Goal: Task Accomplishment & Management: Complete application form

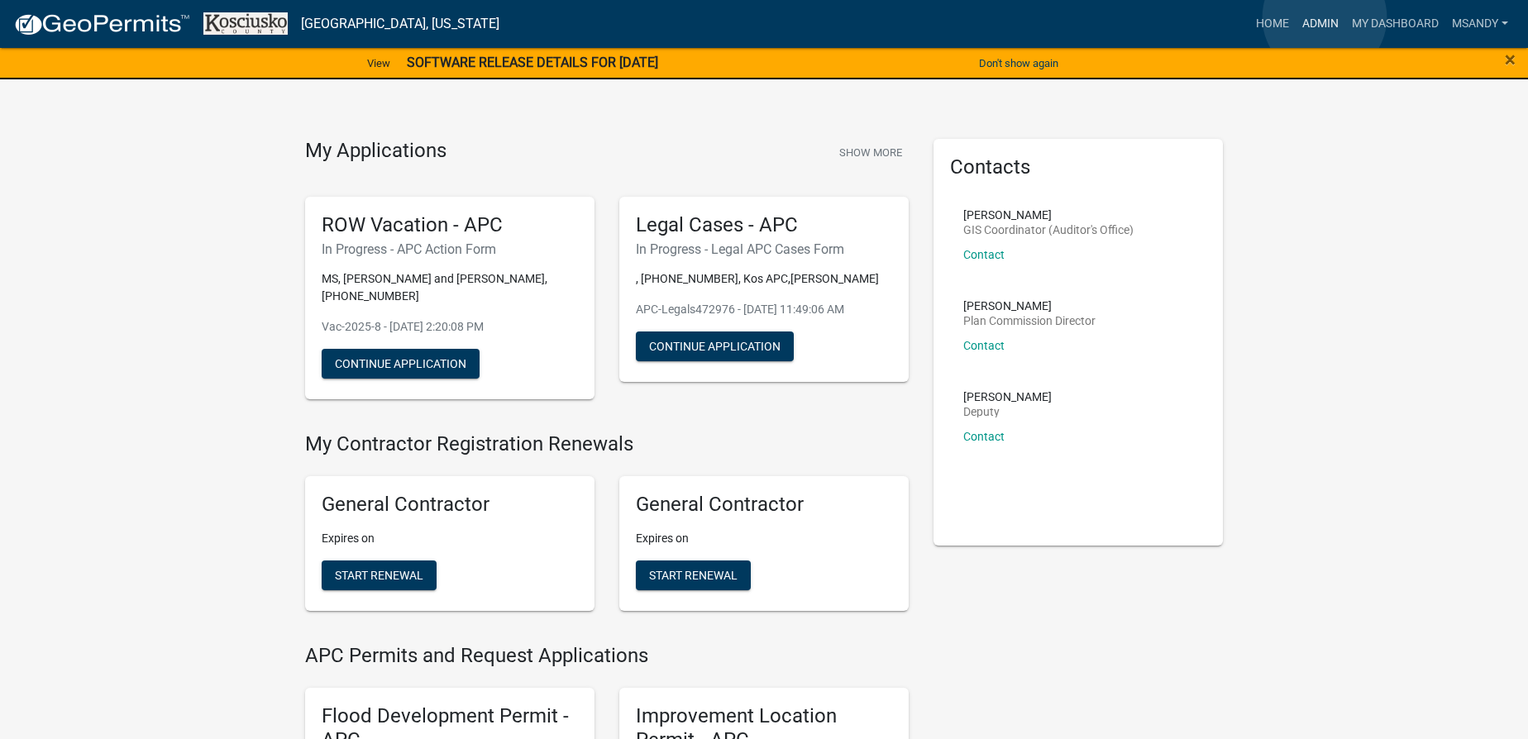
click at [1324, 17] on link "Admin" at bounding box center [1321, 23] width 50 height 31
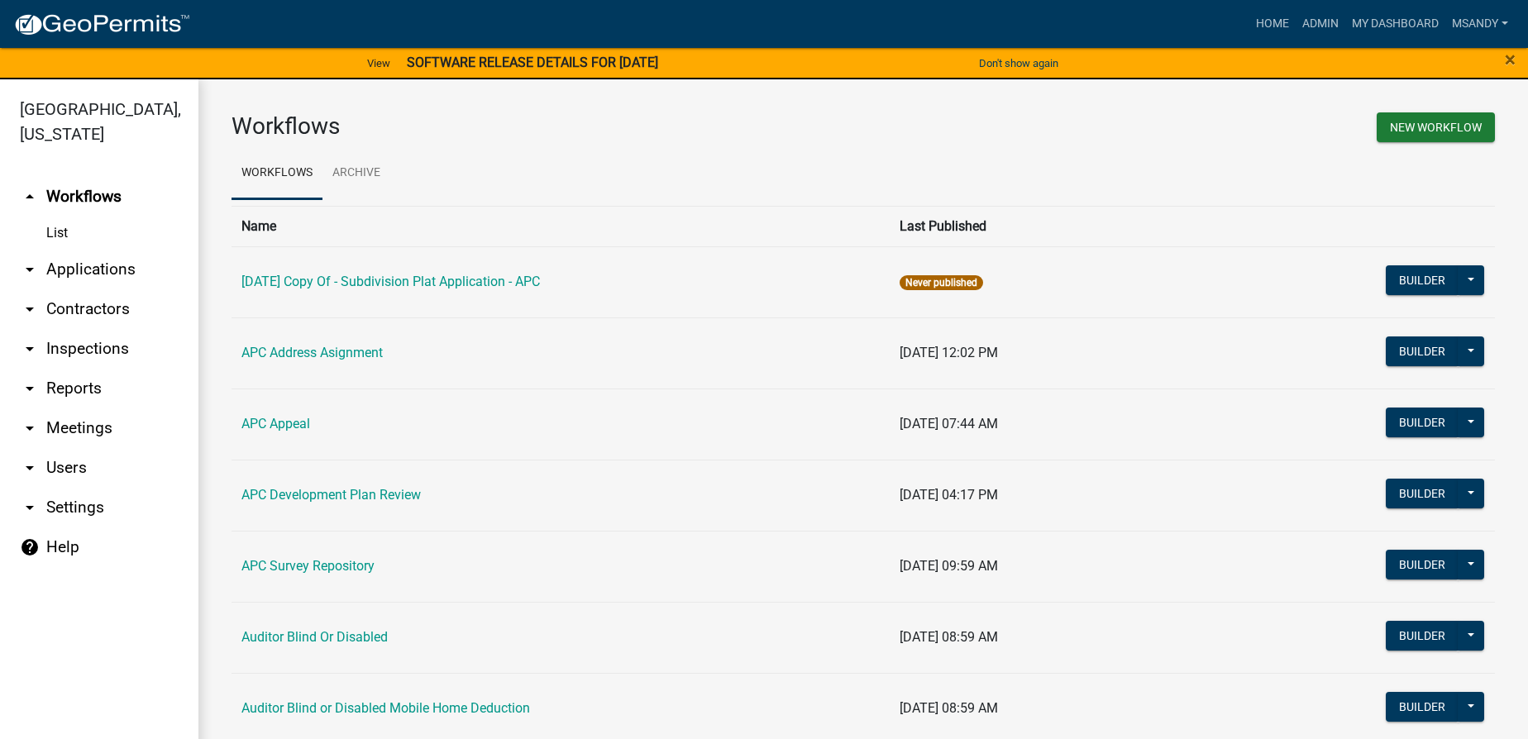
click at [102, 262] on link "arrow_drop_down Applications" at bounding box center [99, 270] width 198 height 40
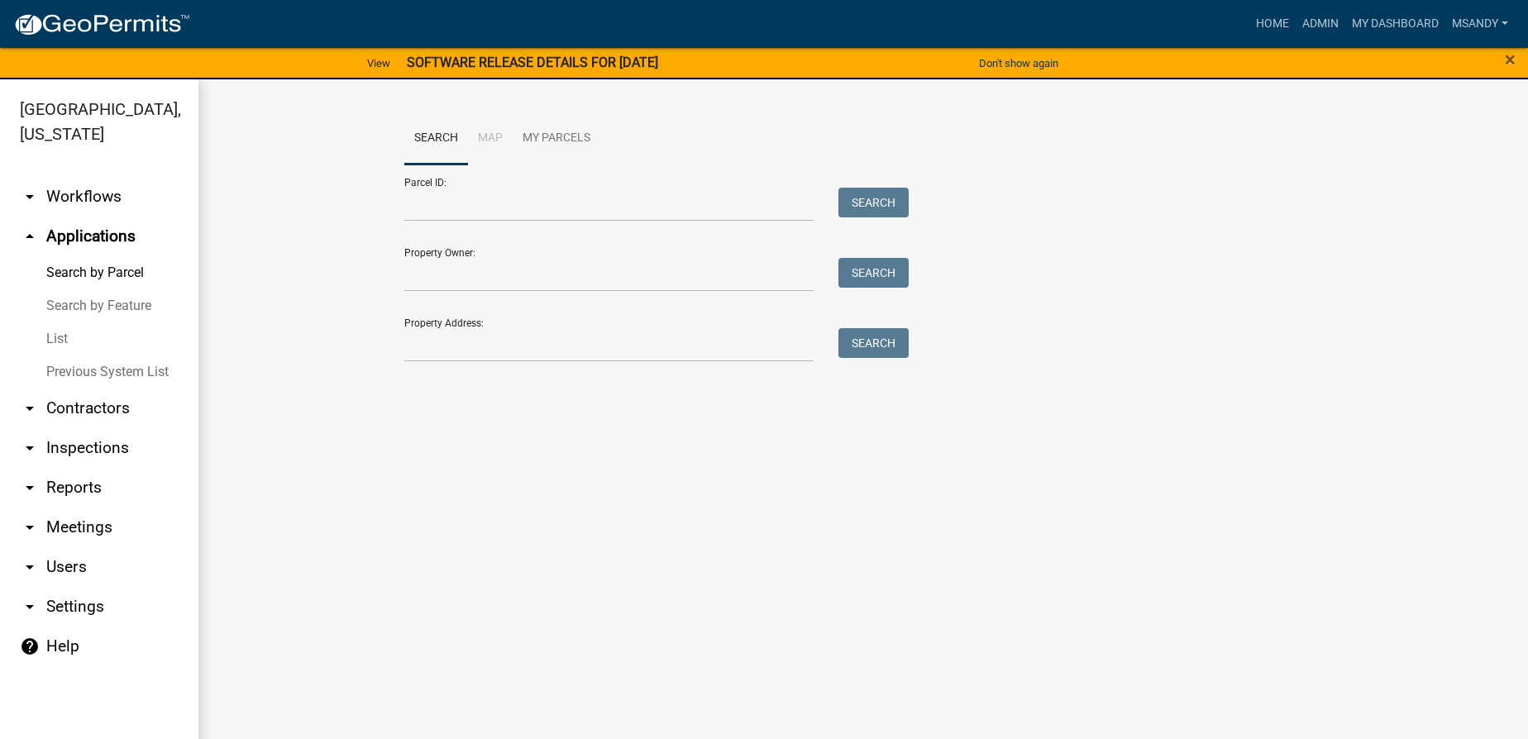
click at [45, 336] on link "List" at bounding box center [99, 338] width 198 height 33
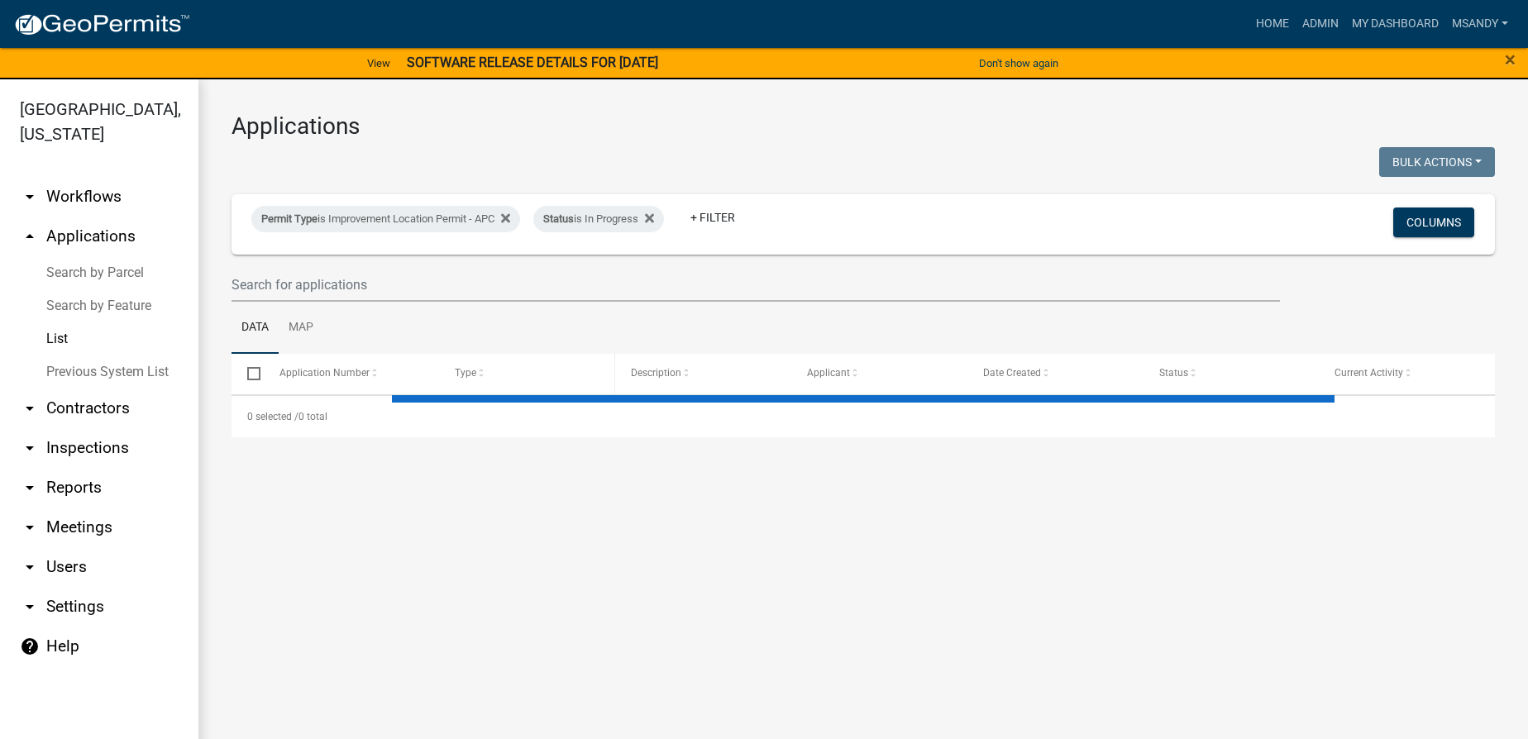
select select "3: 100"
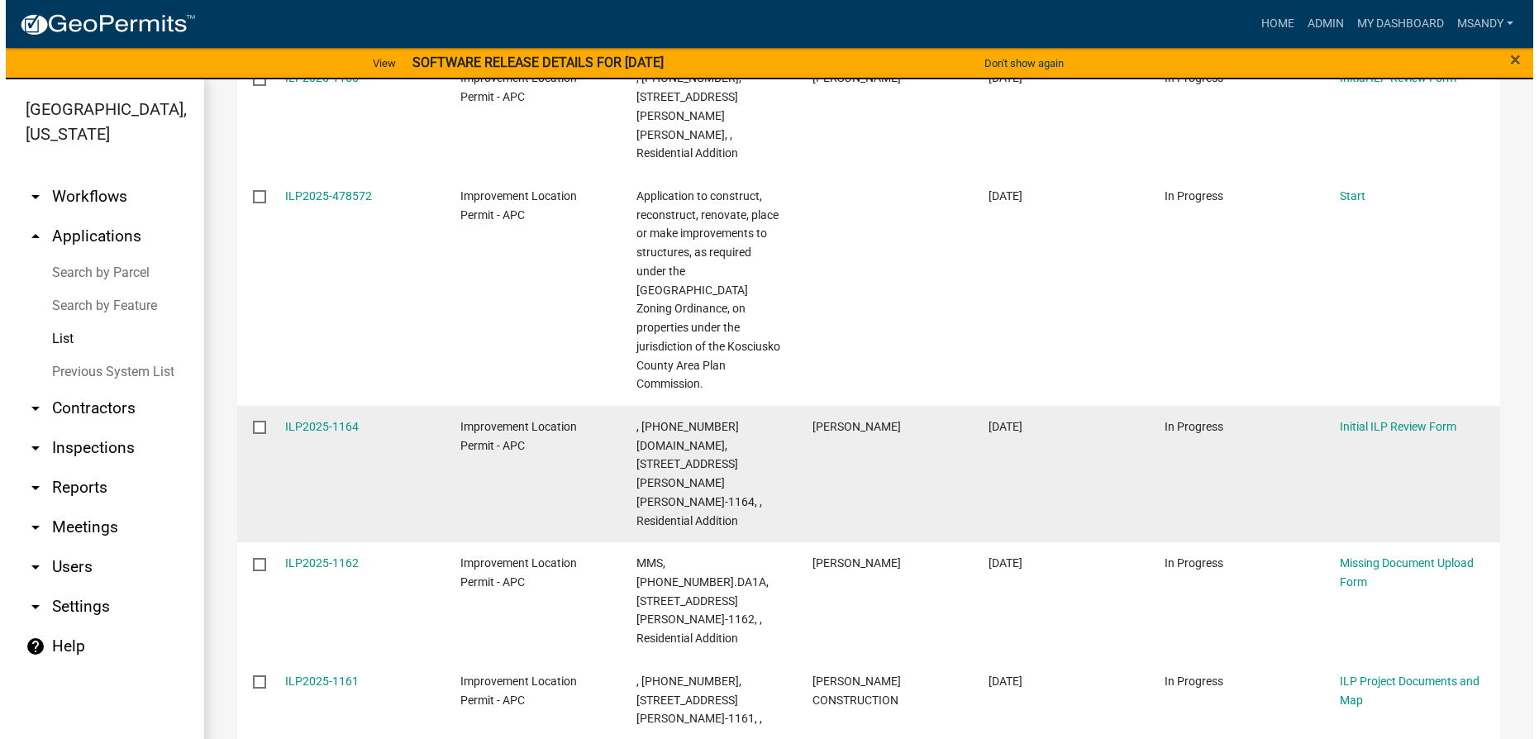
scroll to position [901, 0]
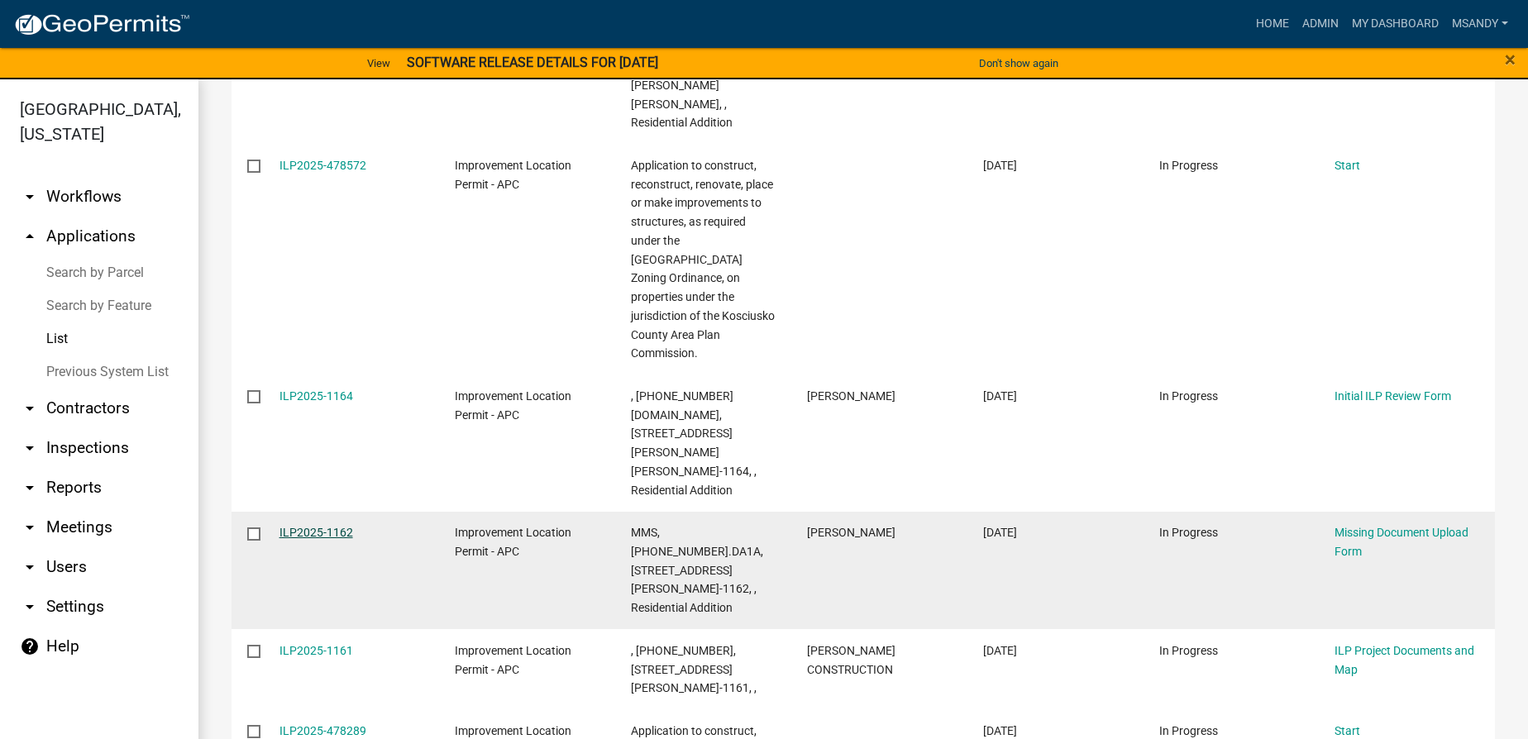
click at [322, 526] on link "ILP2025-1162" at bounding box center [316, 532] width 74 height 13
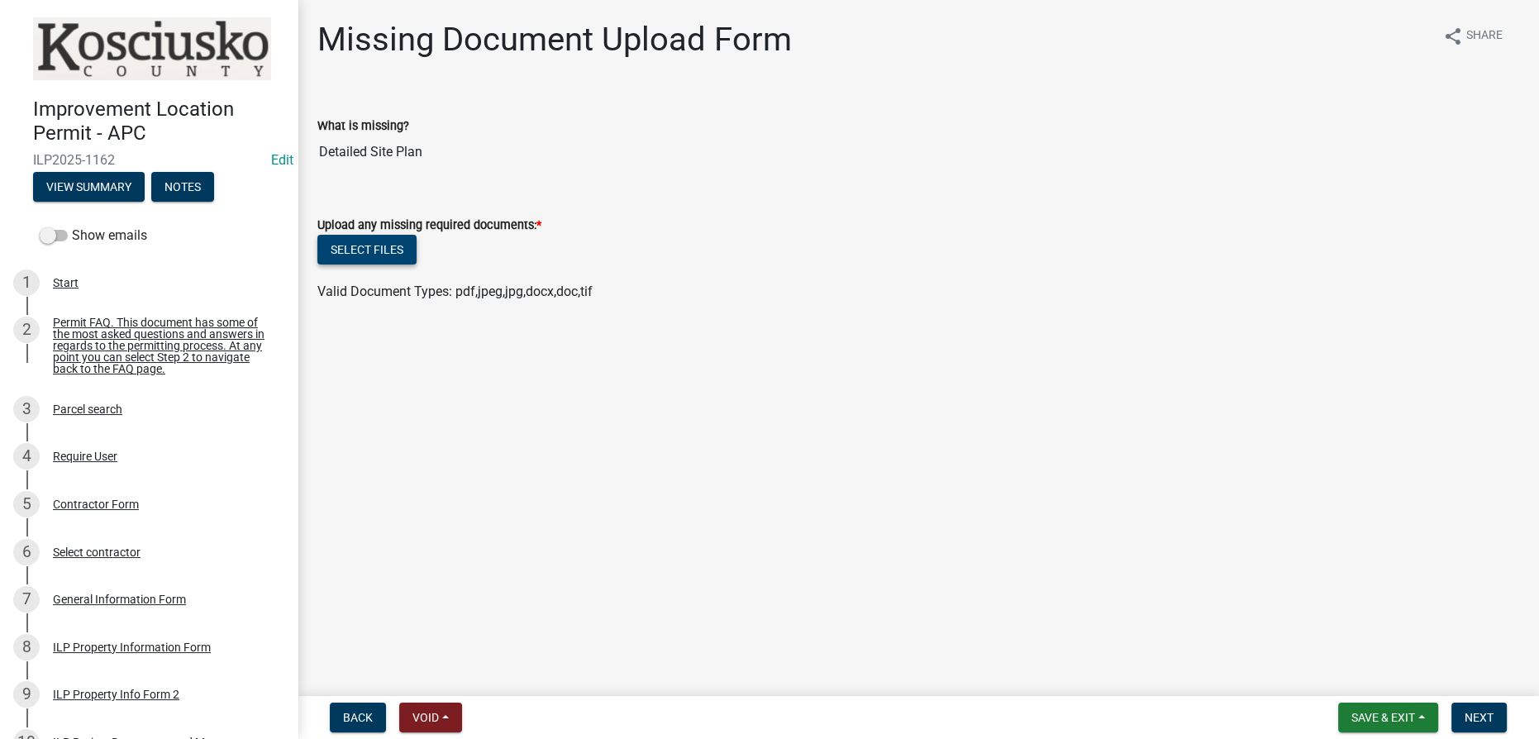
click at [391, 253] on button "Select files" at bounding box center [366, 250] width 99 height 30
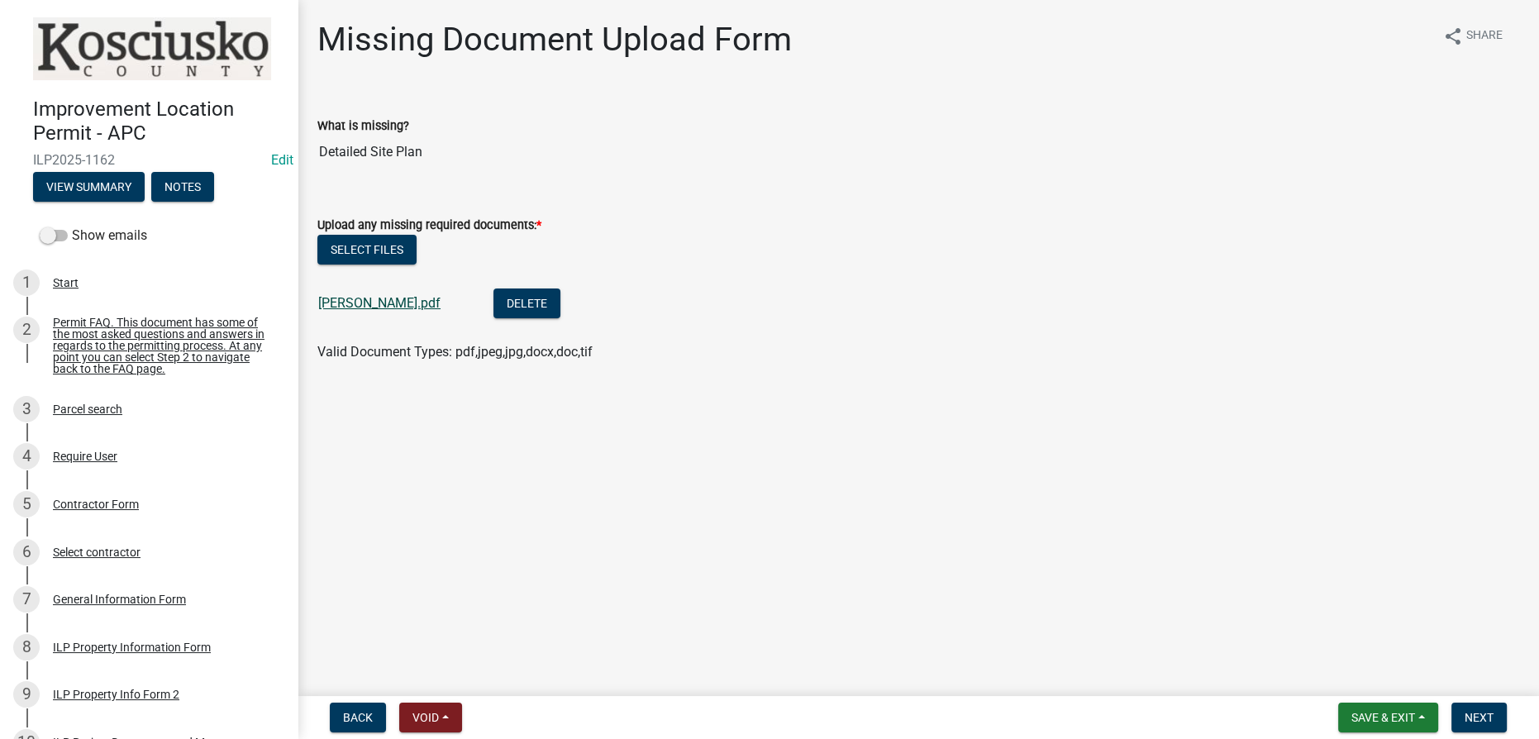
click at [370, 303] on link "[PERSON_NAME].pdf" at bounding box center [379, 303] width 122 height 16
click at [1496, 724] on button "Next" at bounding box center [1479, 718] width 55 height 30
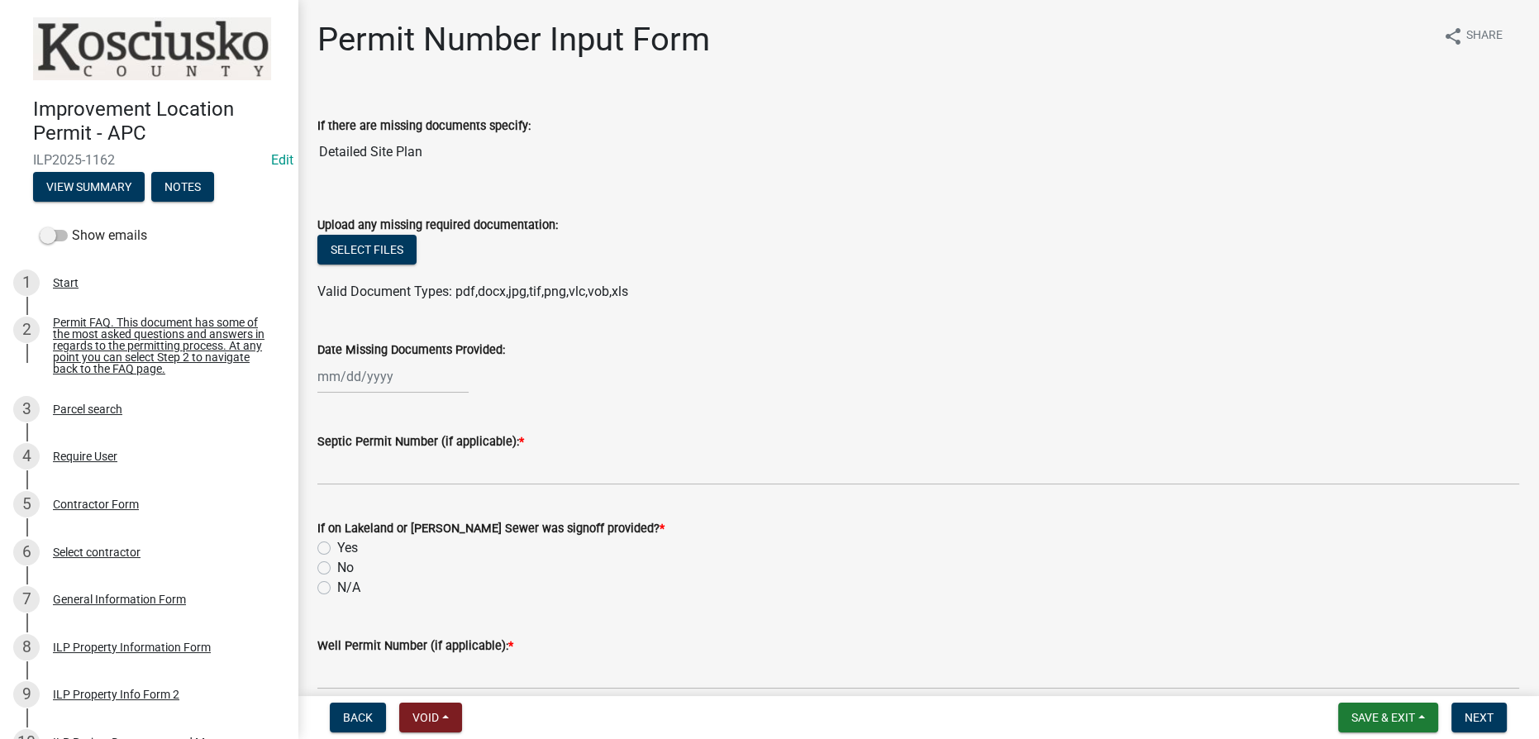
select select "9"
select select "2025"
click at [394, 376] on div "[PERSON_NAME] Feb Mar Apr [PERSON_NAME][DATE] Oct Nov [DATE] 1526 1527 1528 152…" at bounding box center [392, 377] width 151 height 34
click at [341, 519] on div "15" at bounding box center [334, 517] width 26 height 26
type input "[DATE]"
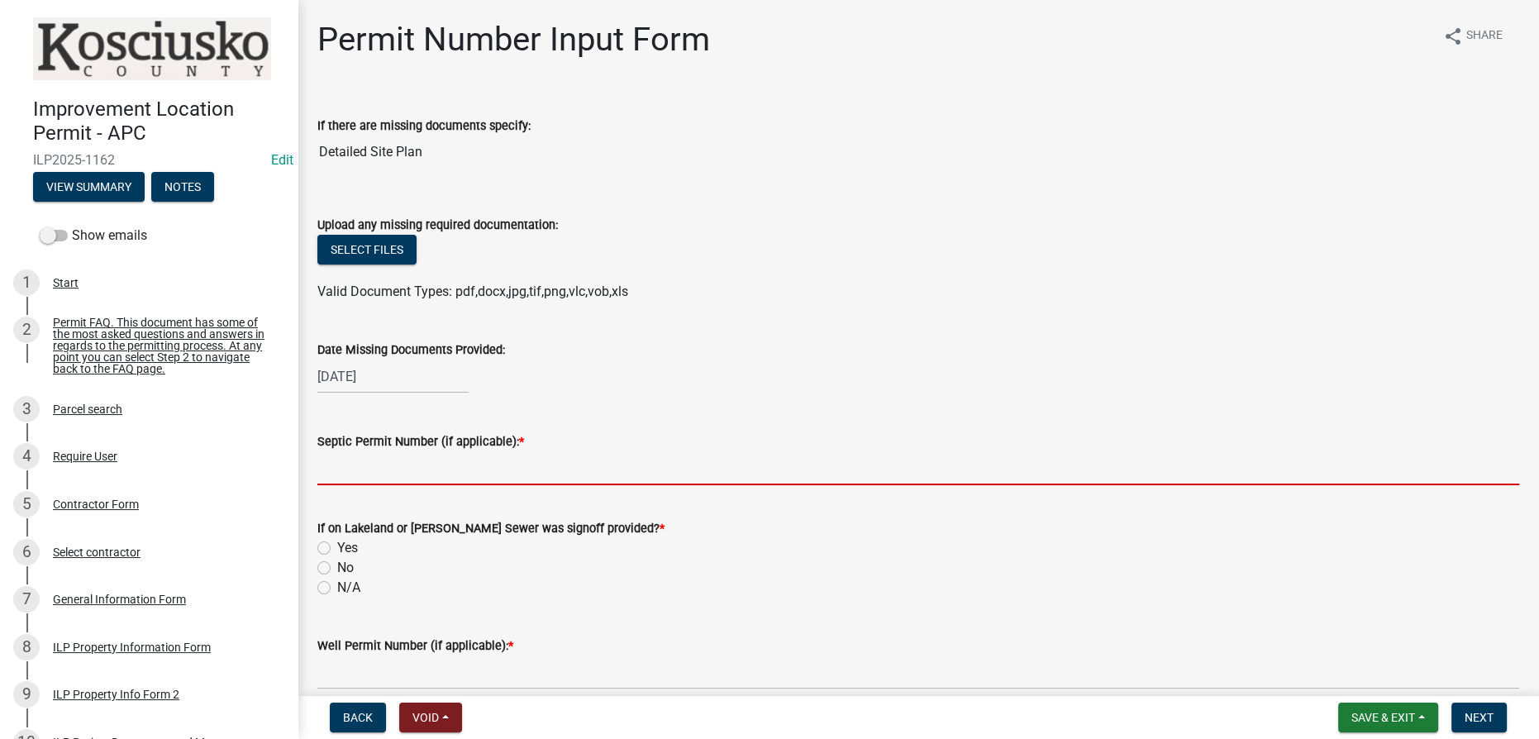
click at [327, 465] on input "Septic Permit Number (if applicable): *" at bounding box center [918, 468] width 1202 height 34
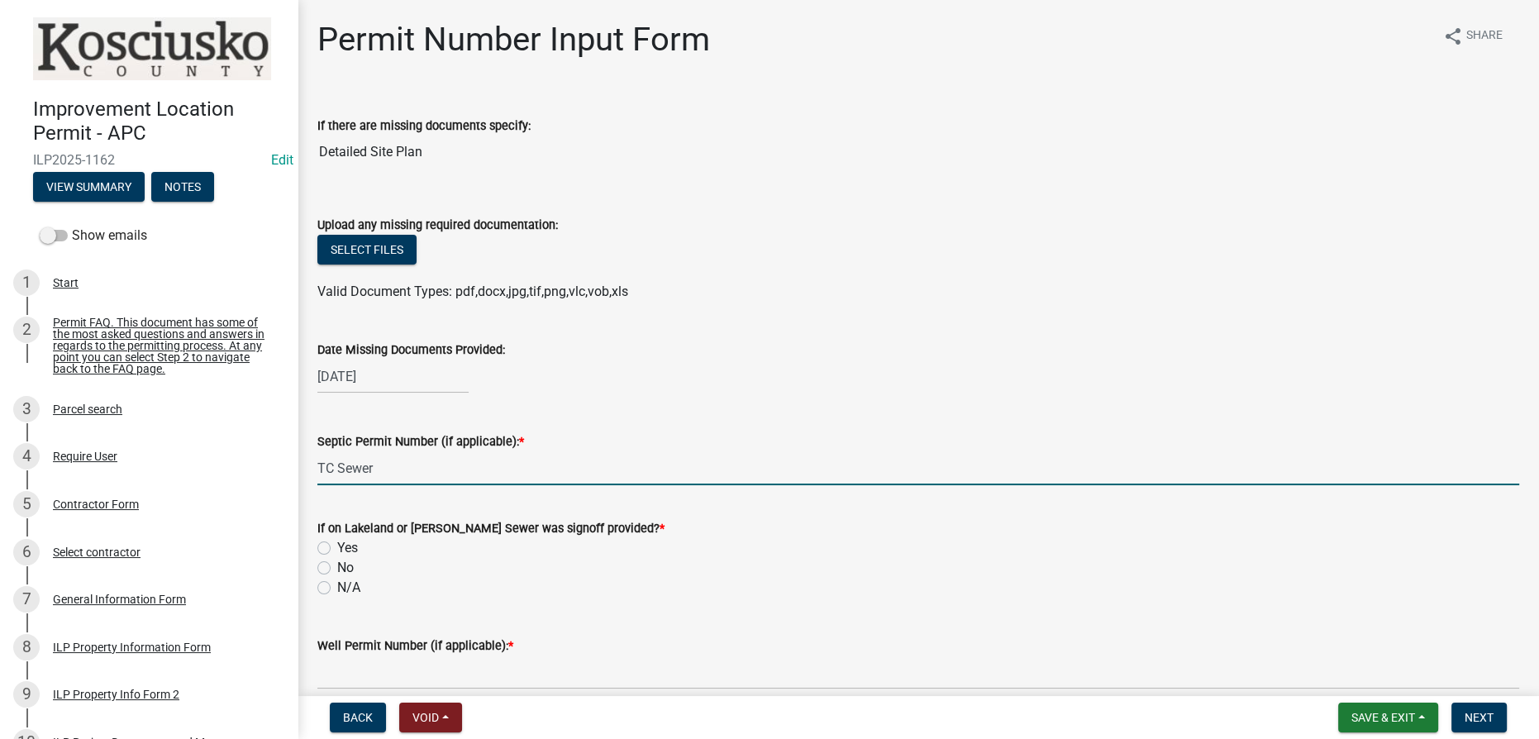
type input "TC Sewer"
click at [337, 588] on label "N/A" at bounding box center [348, 588] width 23 height 20
click at [337, 588] on input "N/A" at bounding box center [342, 583] width 11 height 11
radio input "true"
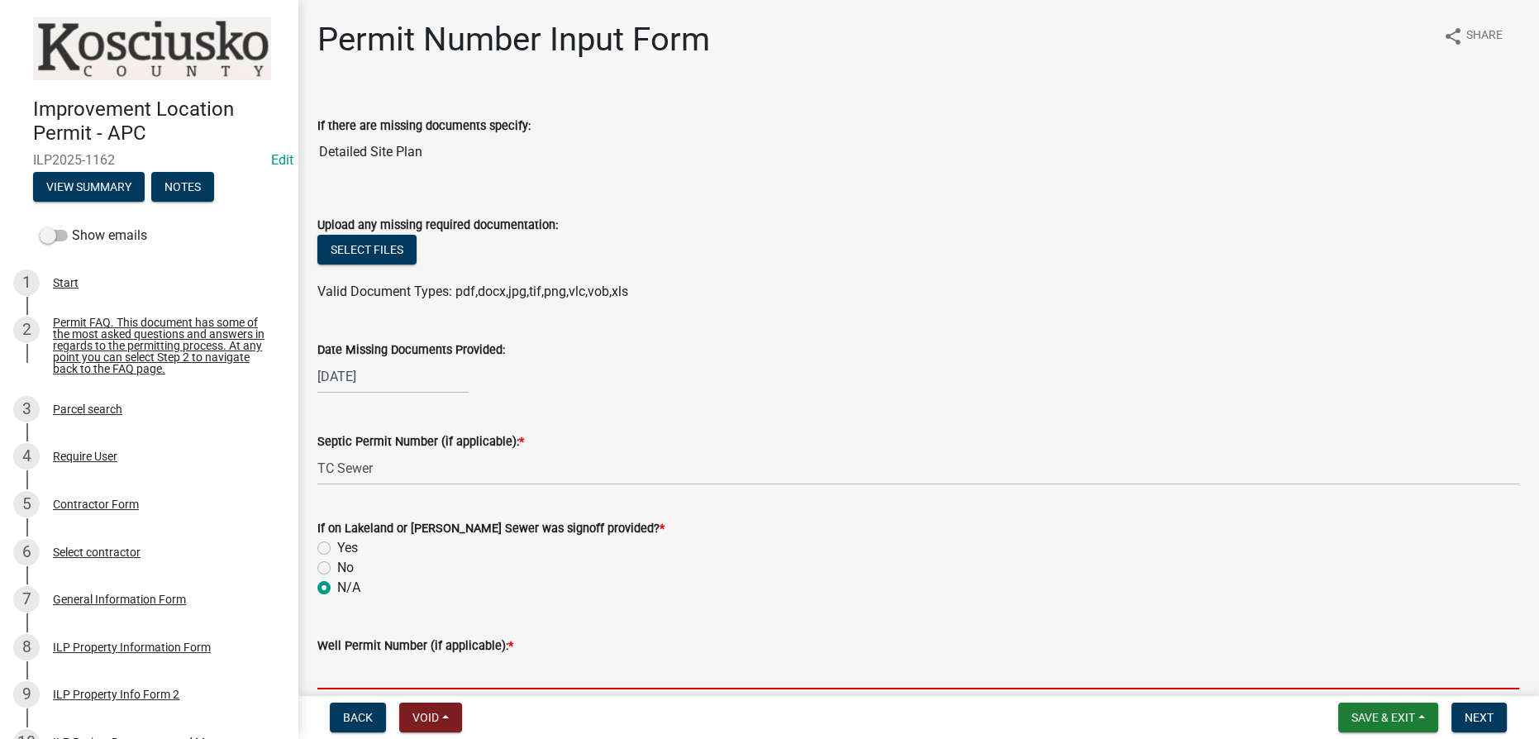
click at [354, 678] on input "Well Permit Number (if applicable): *" at bounding box center [918, 673] width 1202 height 34
type input "Not Provided"
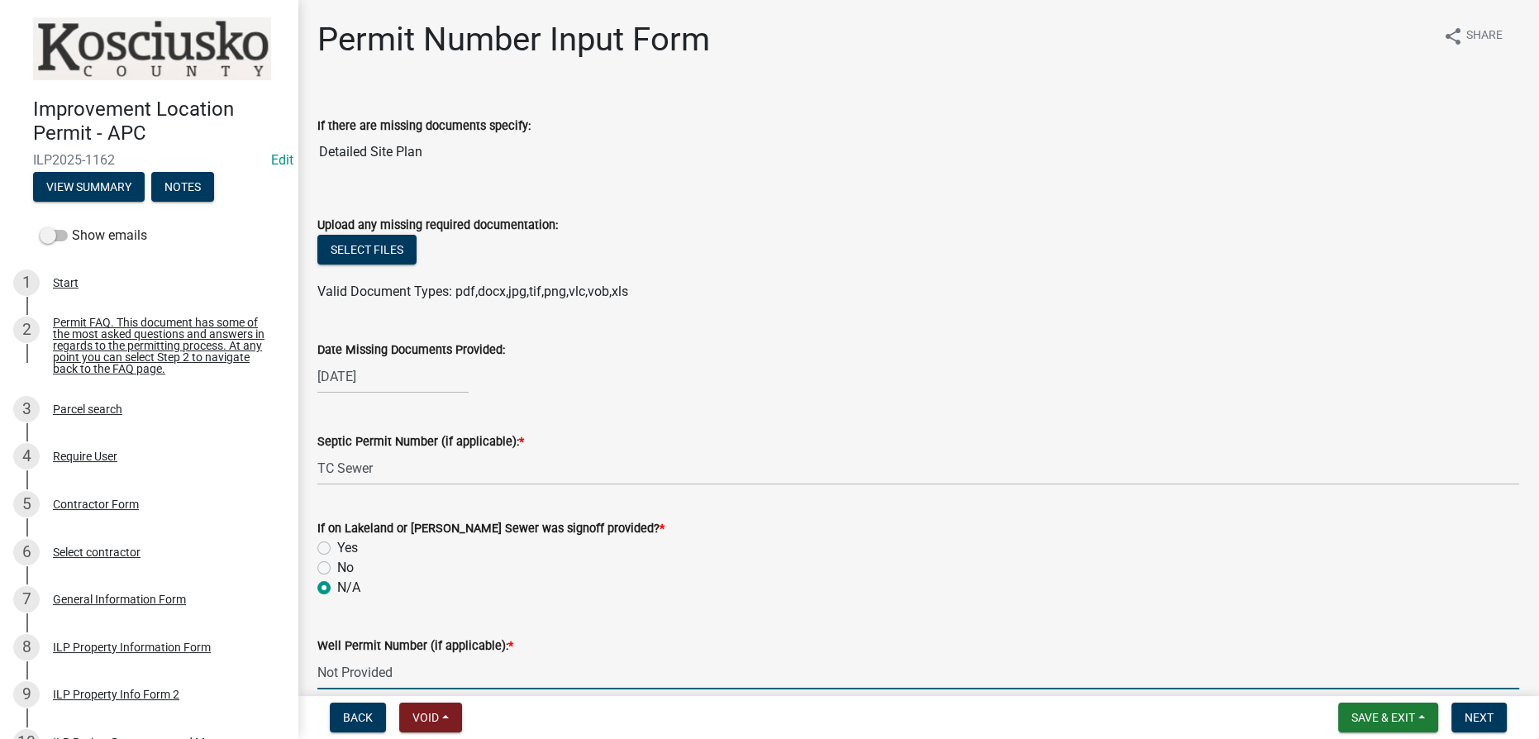
scroll to position [417, 0]
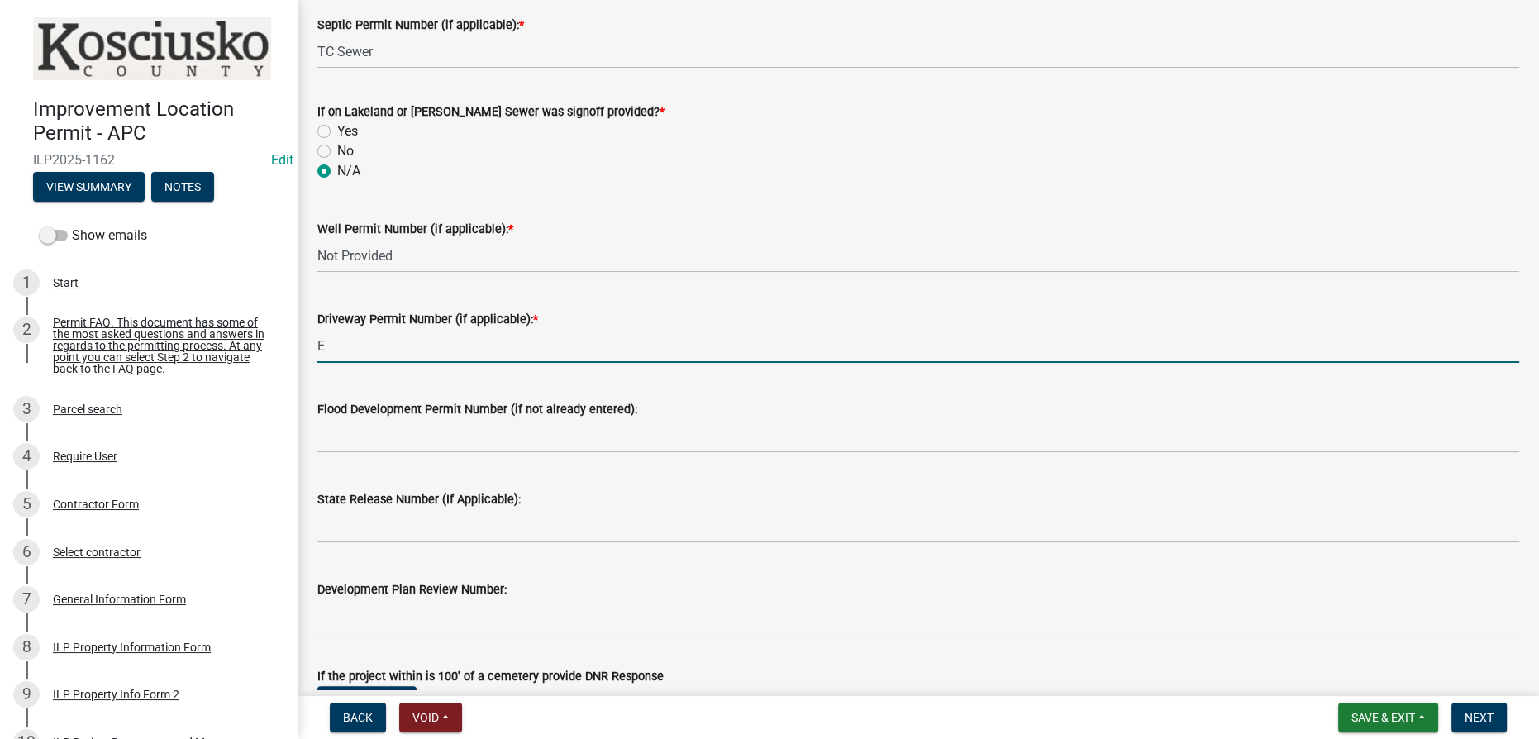
type input "Existing"
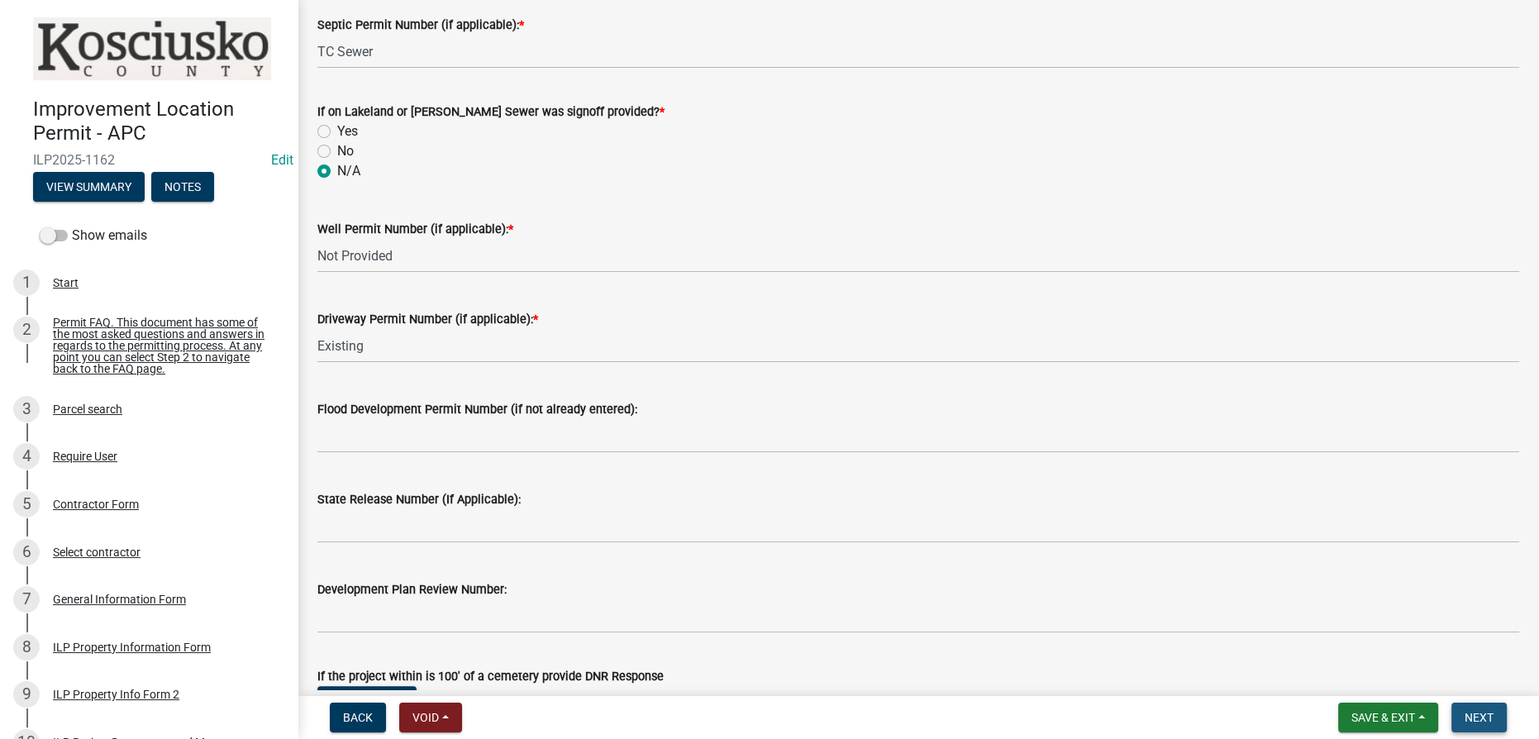
click at [1472, 718] on span "Next" at bounding box center [1479, 717] width 29 height 13
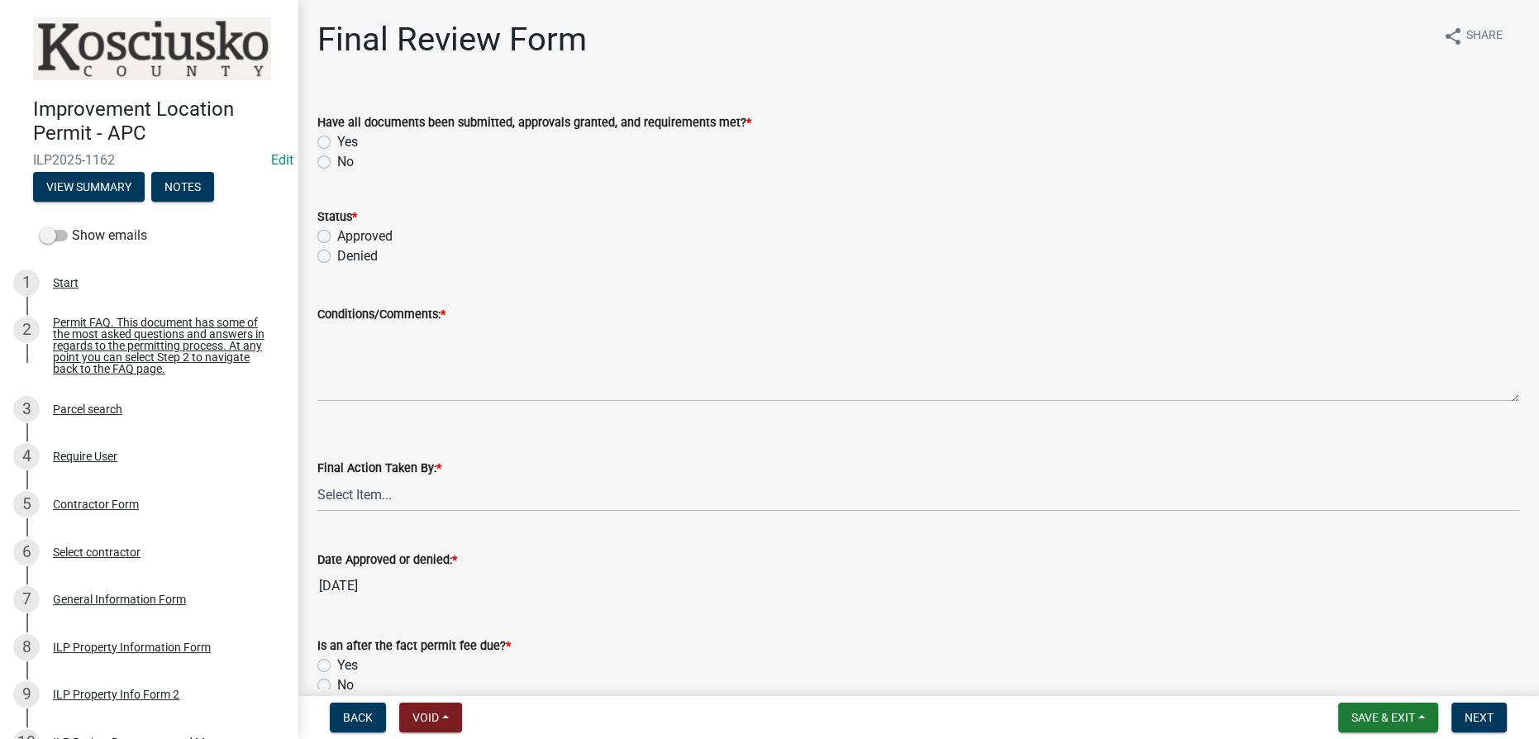
click at [337, 138] on label "Yes" at bounding box center [347, 142] width 21 height 20
click at [337, 138] on input "Yes" at bounding box center [342, 137] width 11 height 11
radio input "true"
click at [337, 235] on label "Approved" at bounding box center [364, 237] width 55 height 20
click at [337, 235] on input "Approved" at bounding box center [342, 232] width 11 height 11
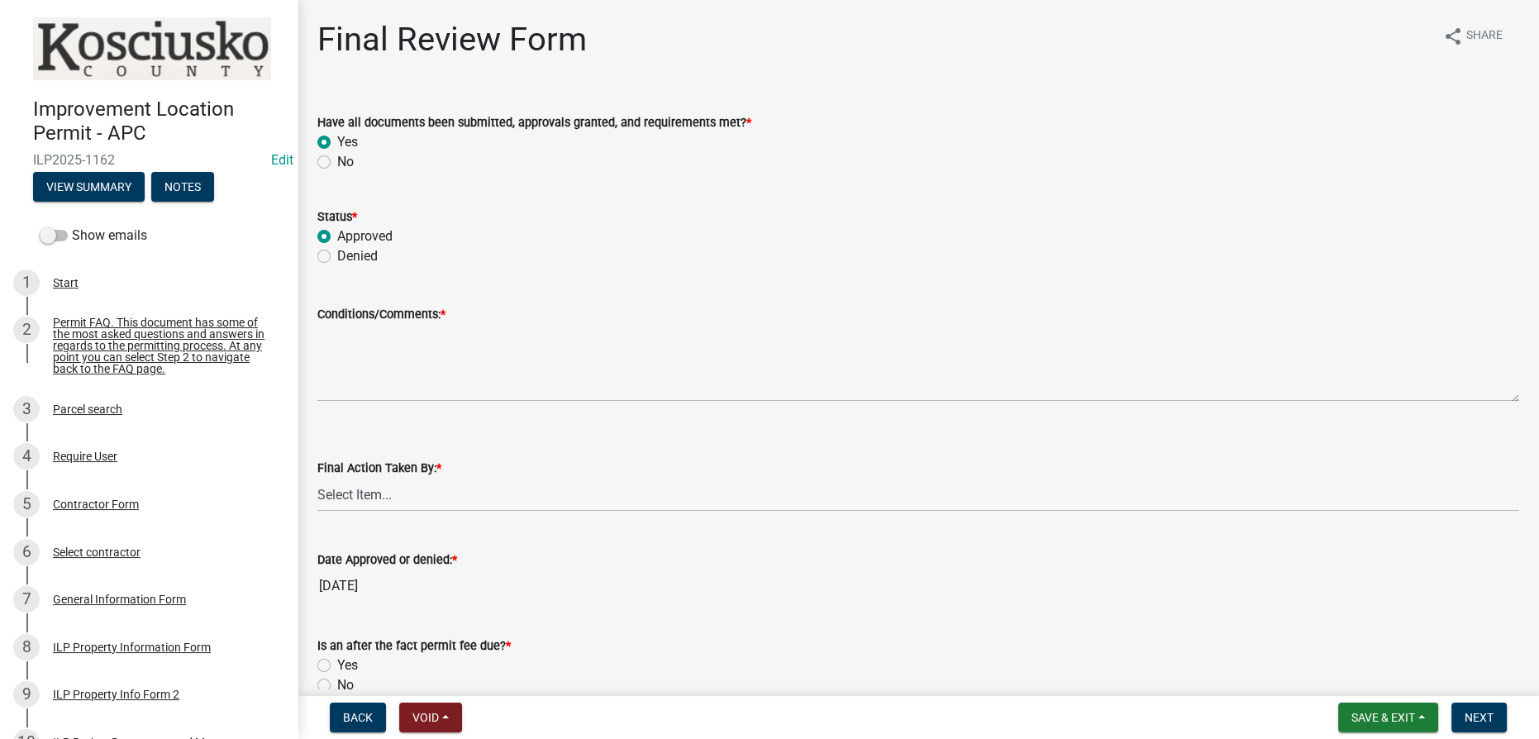
radio input "true"
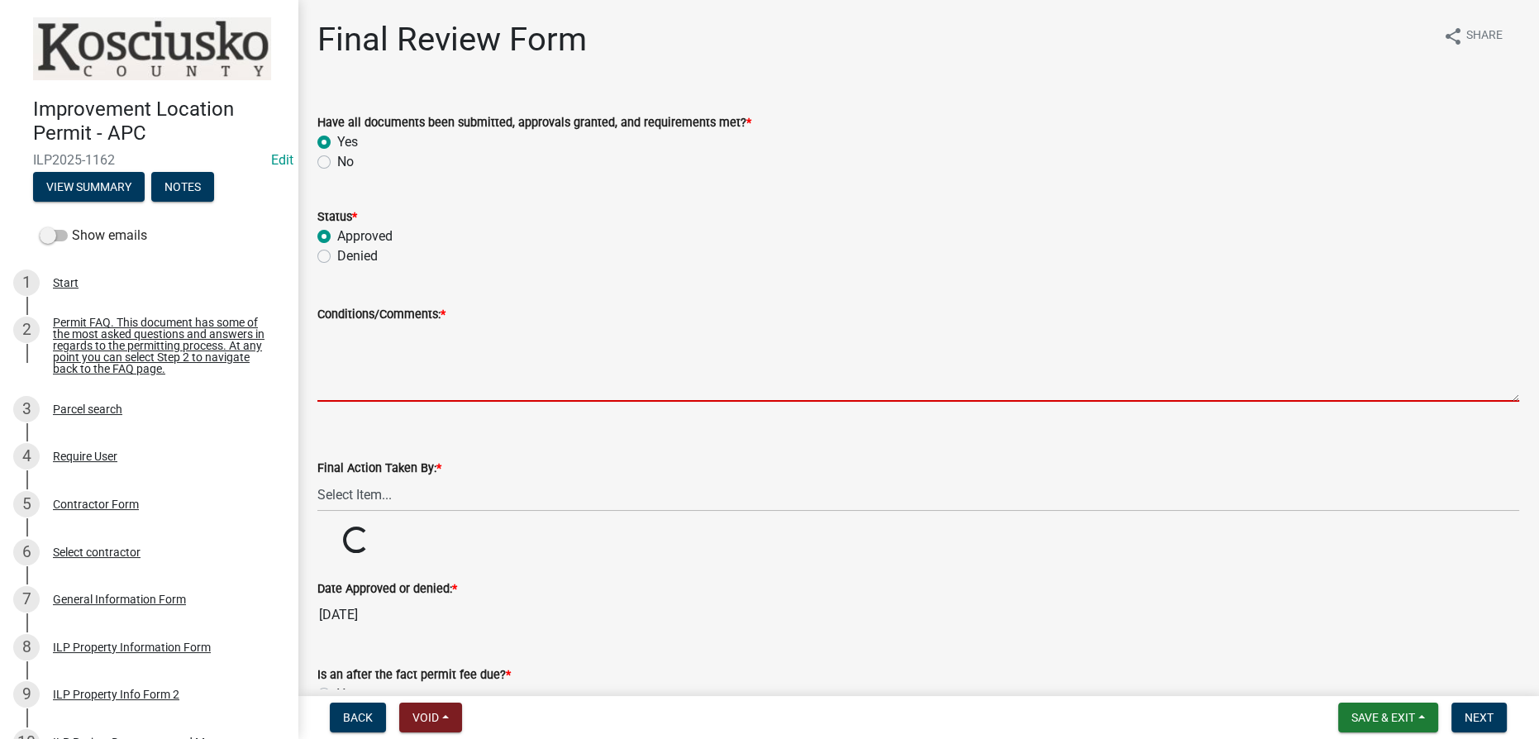
click at [365, 347] on textarea "Conditions/Comments: *" at bounding box center [918, 363] width 1202 height 78
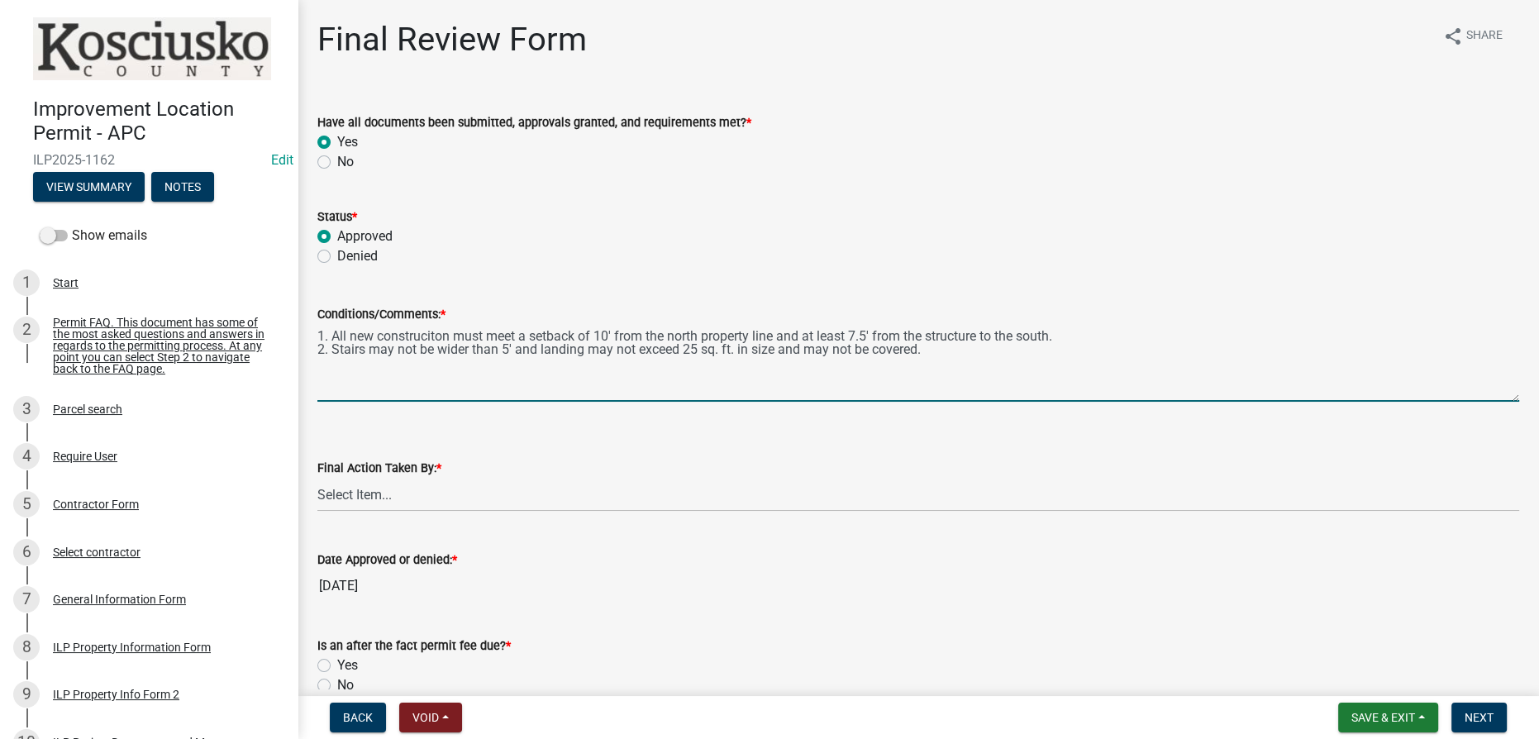
type textarea "1. All new construciton must meet a setback of 10' from the north property line…"
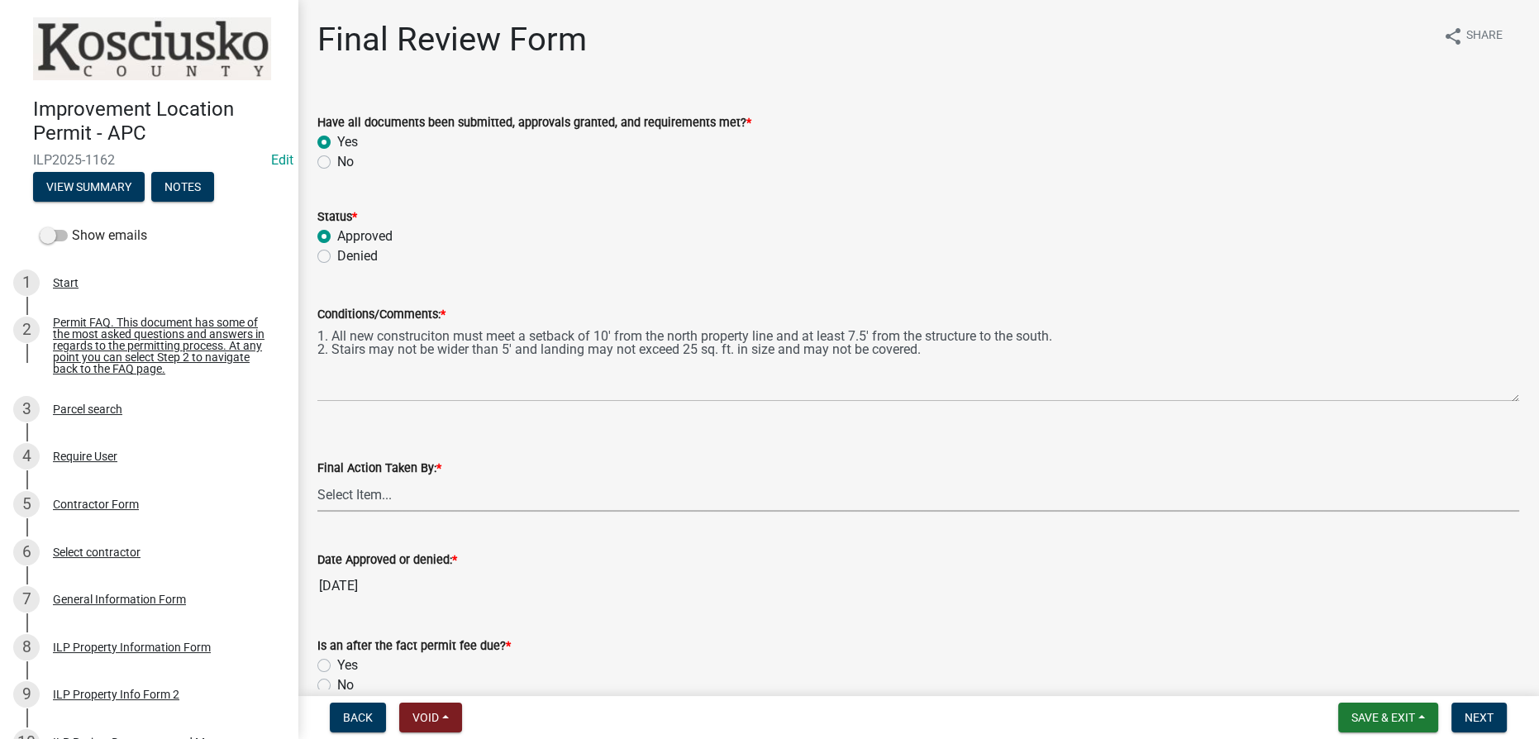
click at [348, 500] on select "Select Item... MMS LT AT CS [PERSON_NAME]" at bounding box center [918, 495] width 1202 height 34
click at [317, 478] on select "Select Item... MMS LT AT CS [PERSON_NAME]" at bounding box center [918, 495] width 1202 height 34
select select "4d3913d6-5a87-4fbb-afdb-cf4209782895"
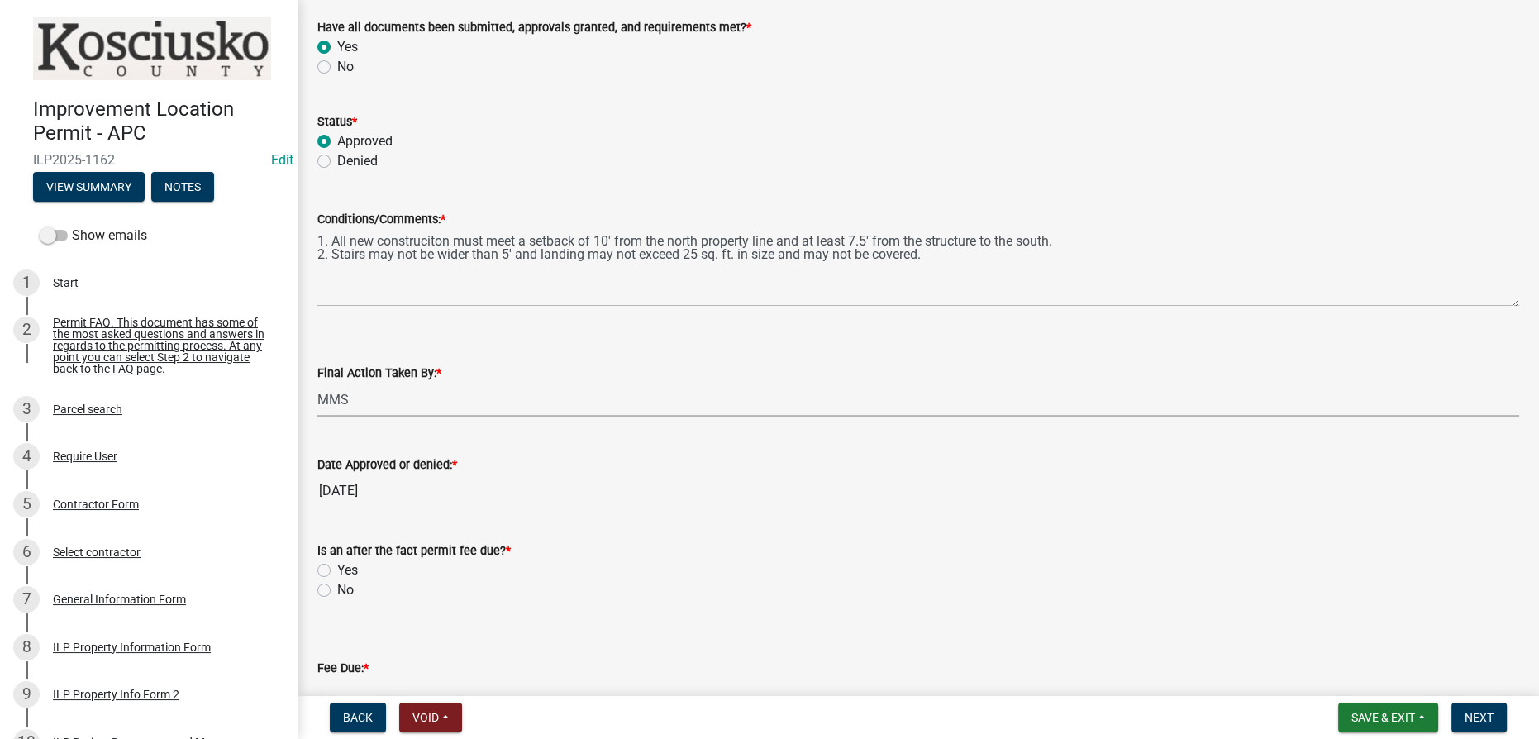
scroll to position [300, 0]
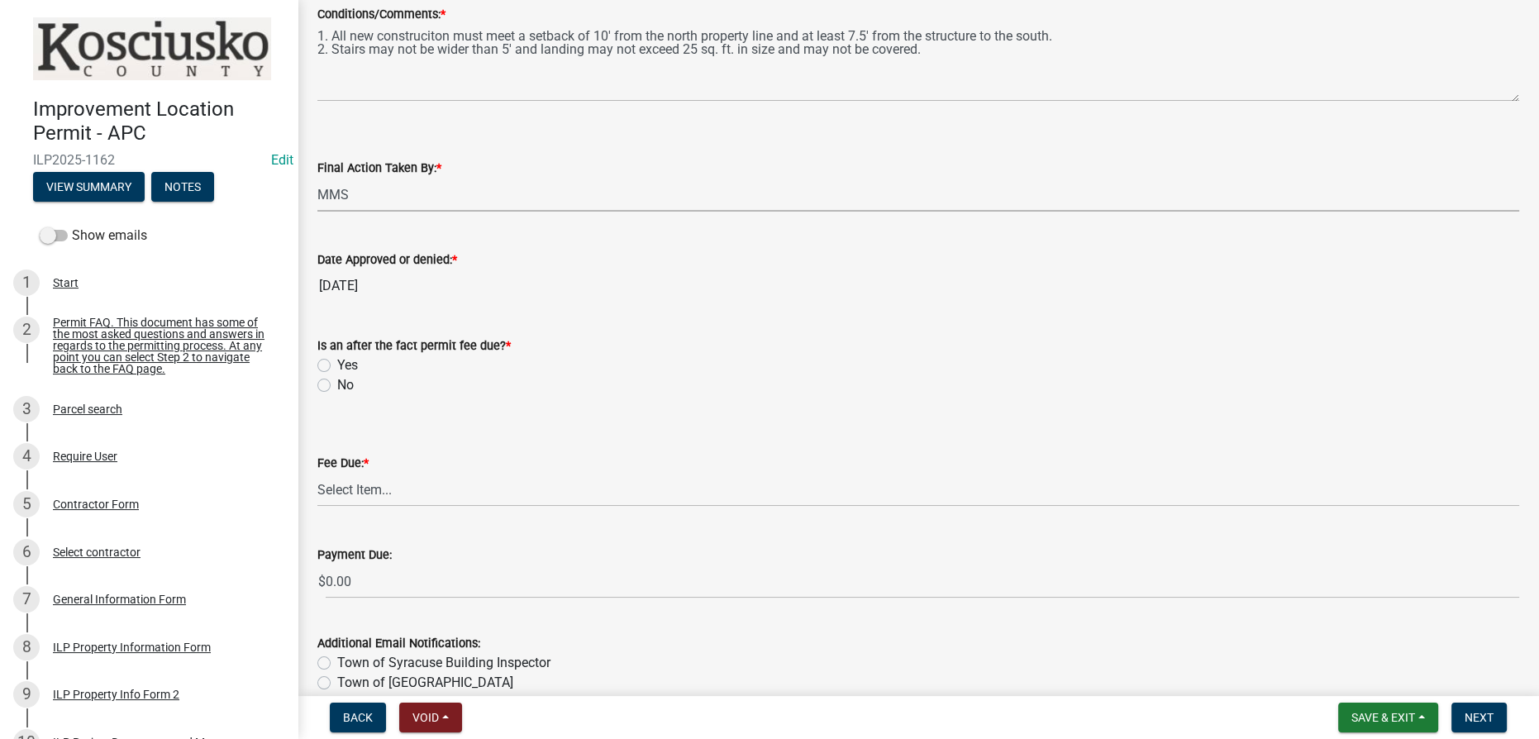
click at [337, 386] on label "No" at bounding box center [345, 385] width 17 height 20
click at [337, 386] on input "No" at bounding box center [342, 380] width 11 height 11
radio input "true"
click at [384, 491] on select "Select Item... N/A $10.00 $25.00 $125.00 $250 $500 $500 + $10.00 for every 10 s…" at bounding box center [918, 490] width 1202 height 34
click at [317, 473] on select "Select Item... N/A $10.00 $25.00 $125.00 $250 $500 $500 + $10.00 for every 10 s…" at bounding box center [918, 490] width 1202 height 34
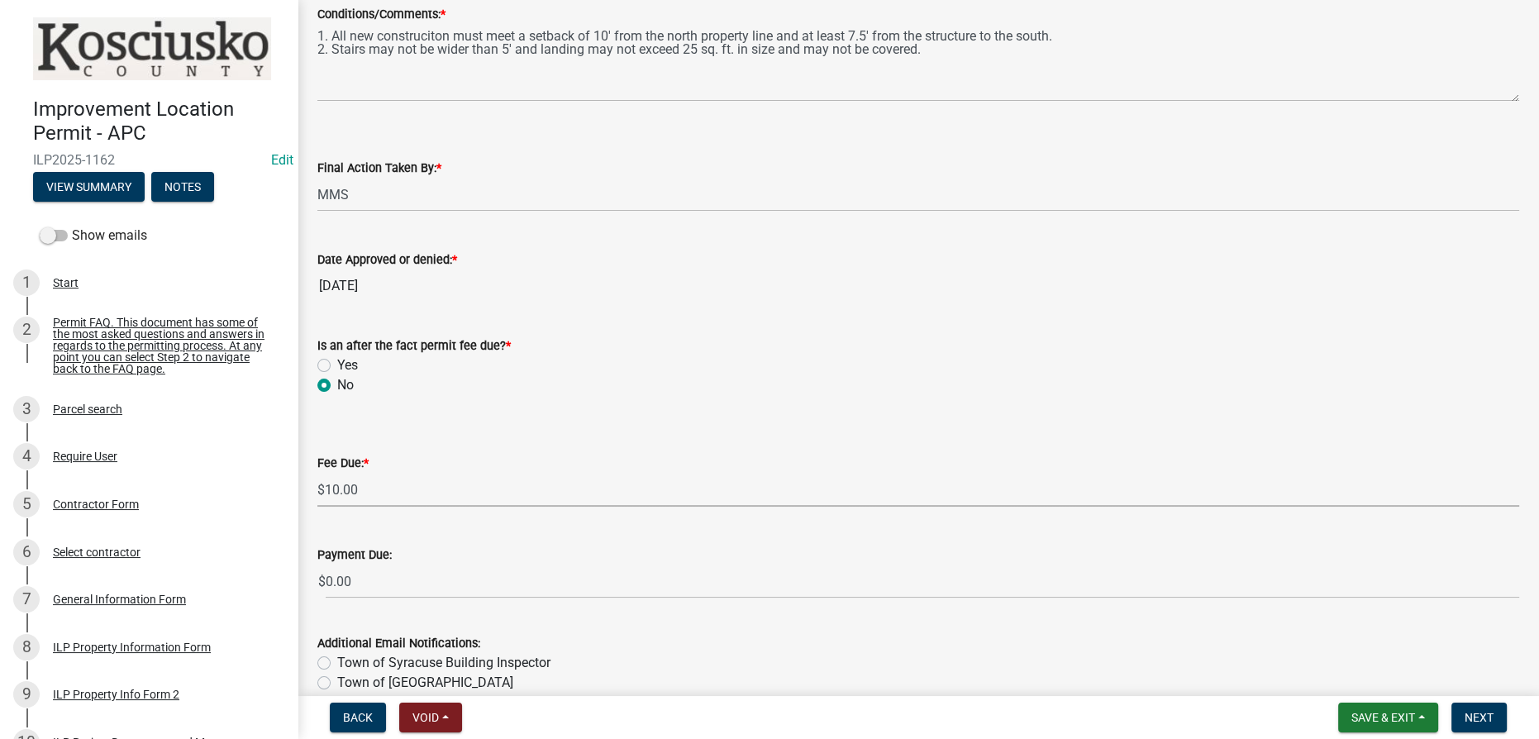
select select "6f482d1d-eb35-47e6-92b0-143404755581"
click at [1466, 723] on span "Next" at bounding box center [1479, 717] width 29 height 13
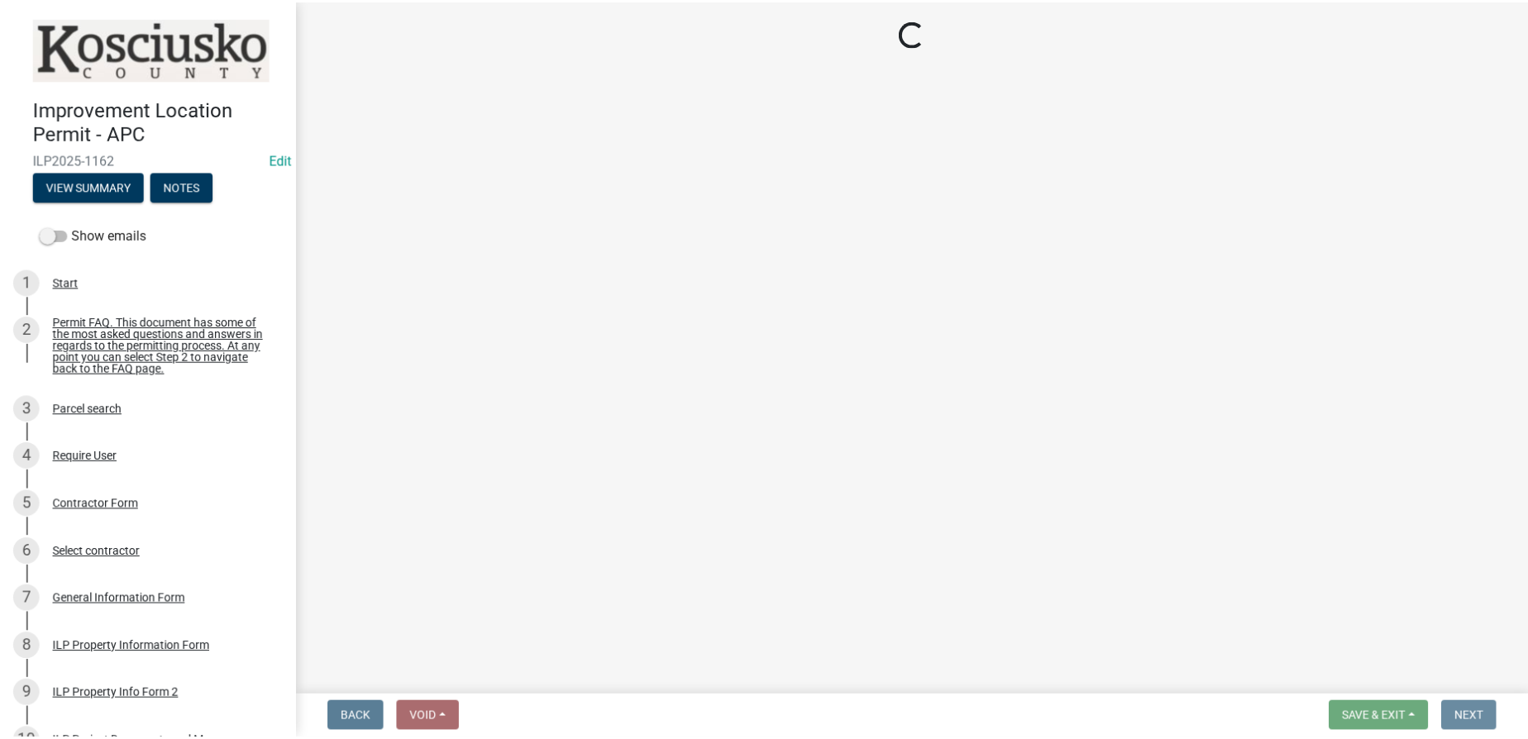
scroll to position [0, 0]
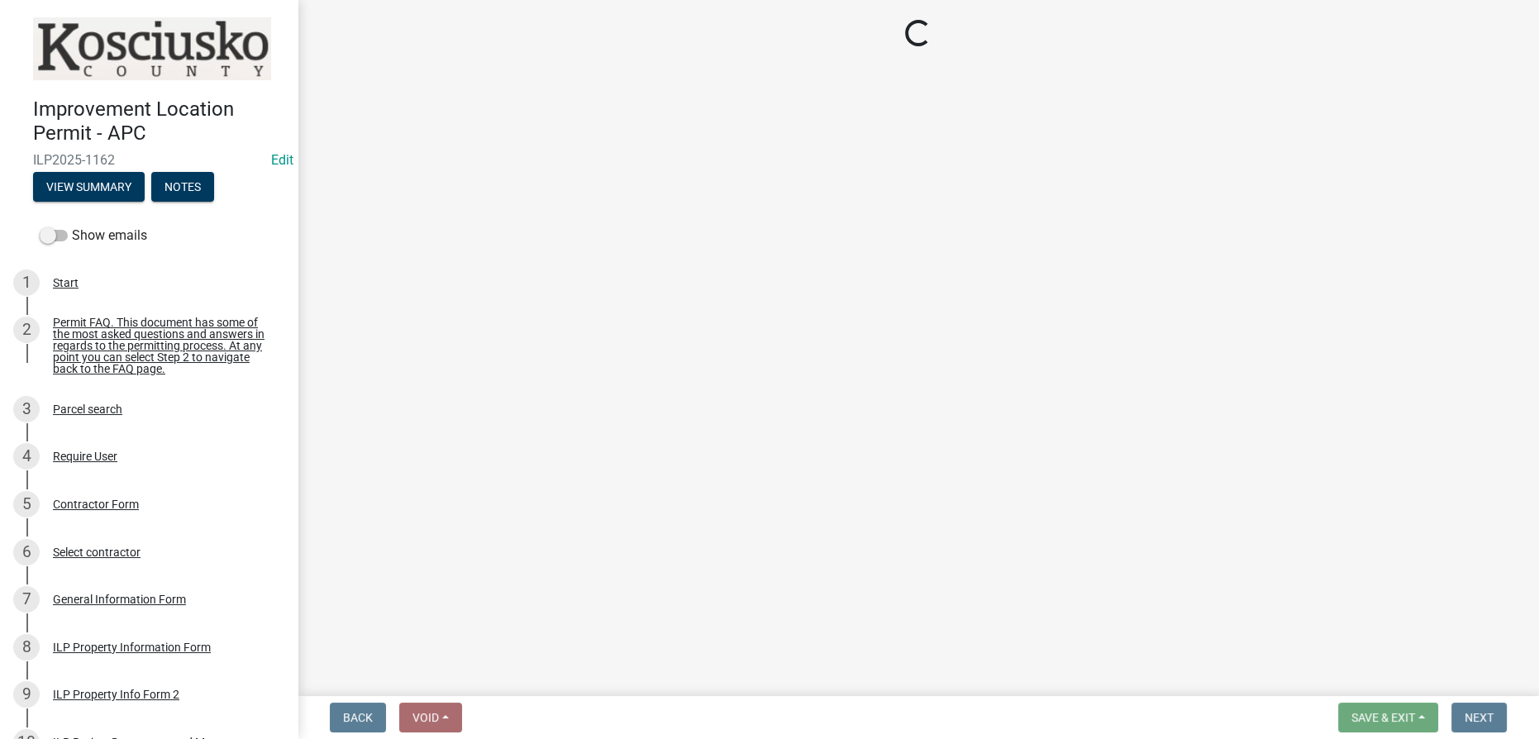
select select "3: 3"
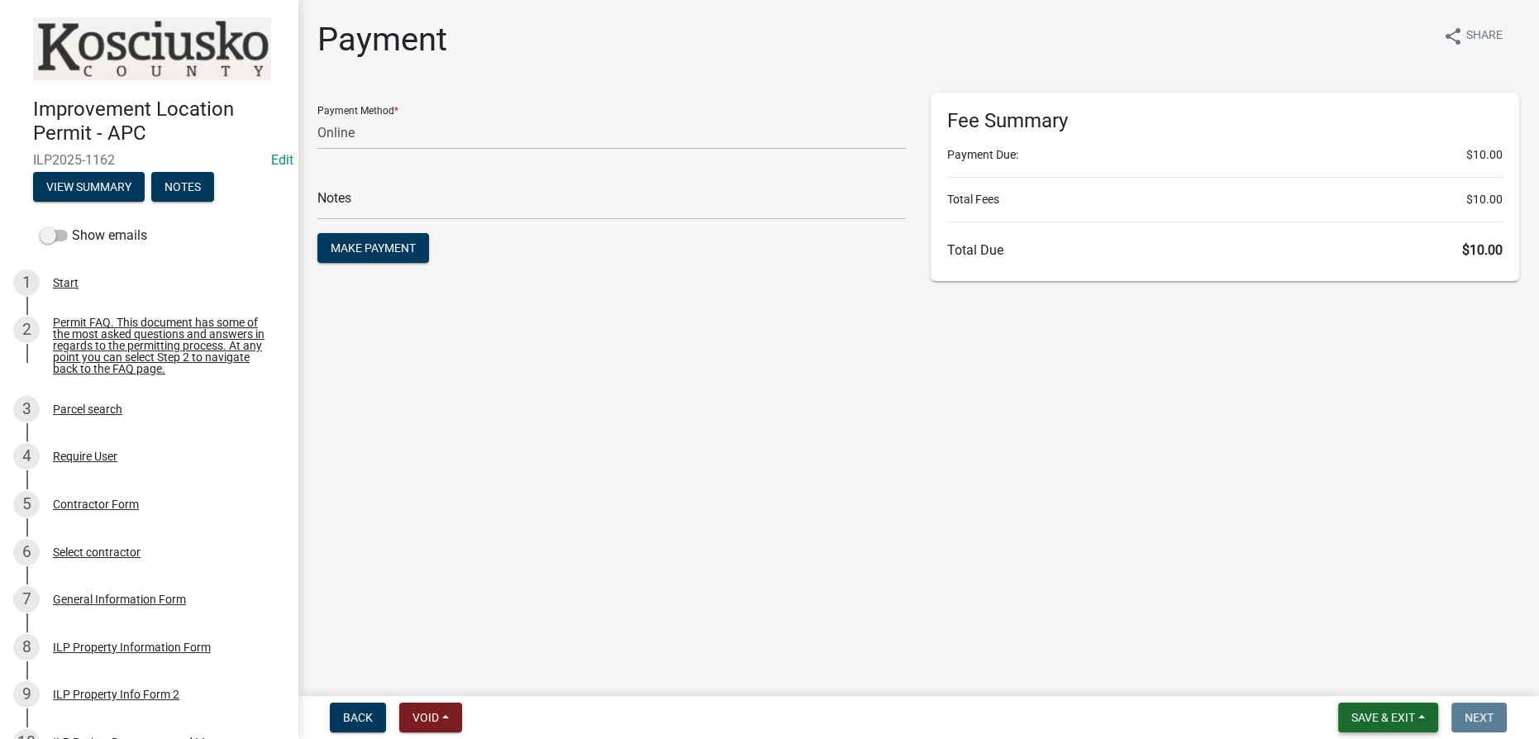
click at [1370, 713] on span "Save & Exit" at bounding box center [1384, 717] width 64 height 13
click at [1360, 675] on button "Save & Exit" at bounding box center [1372, 675] width 132 height 40
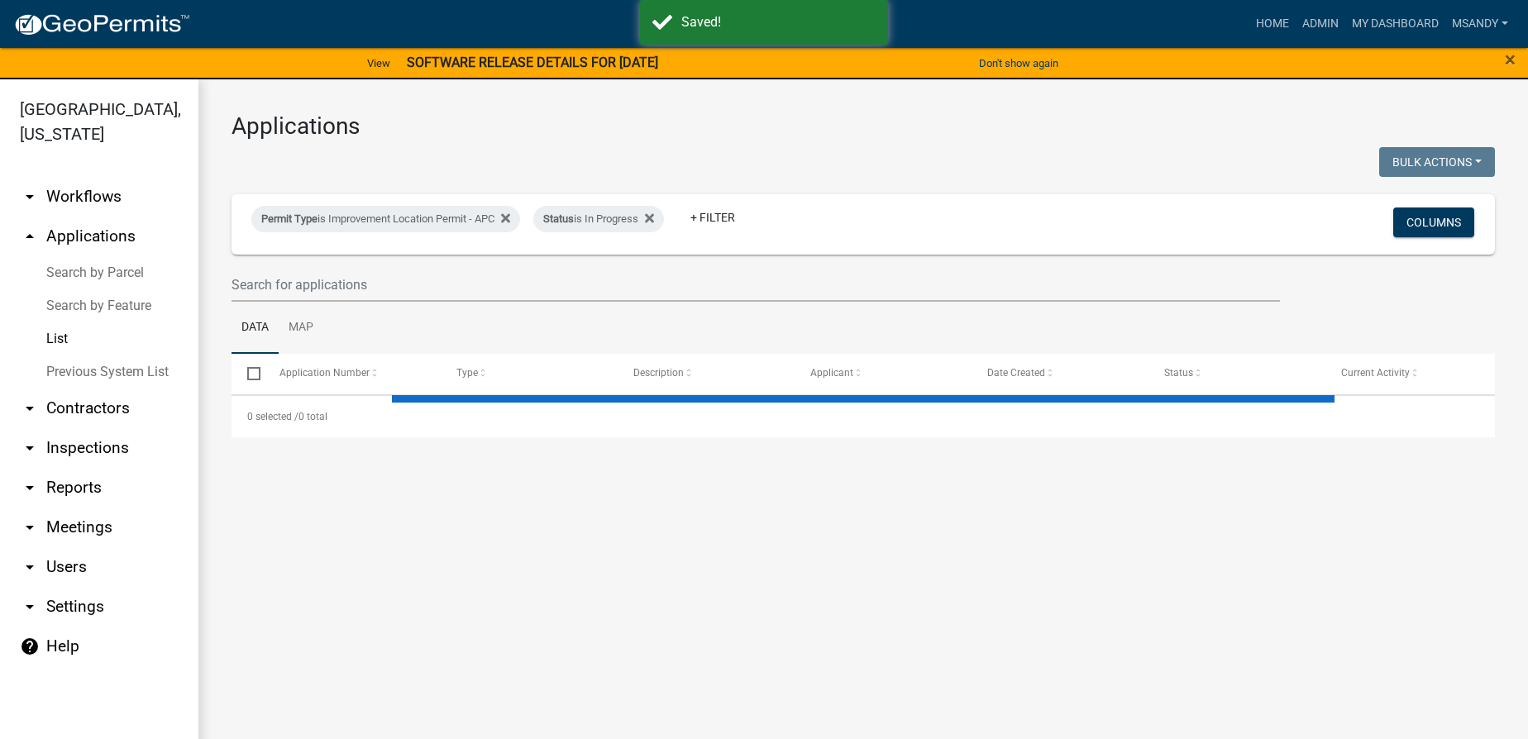
select select "3: 100"
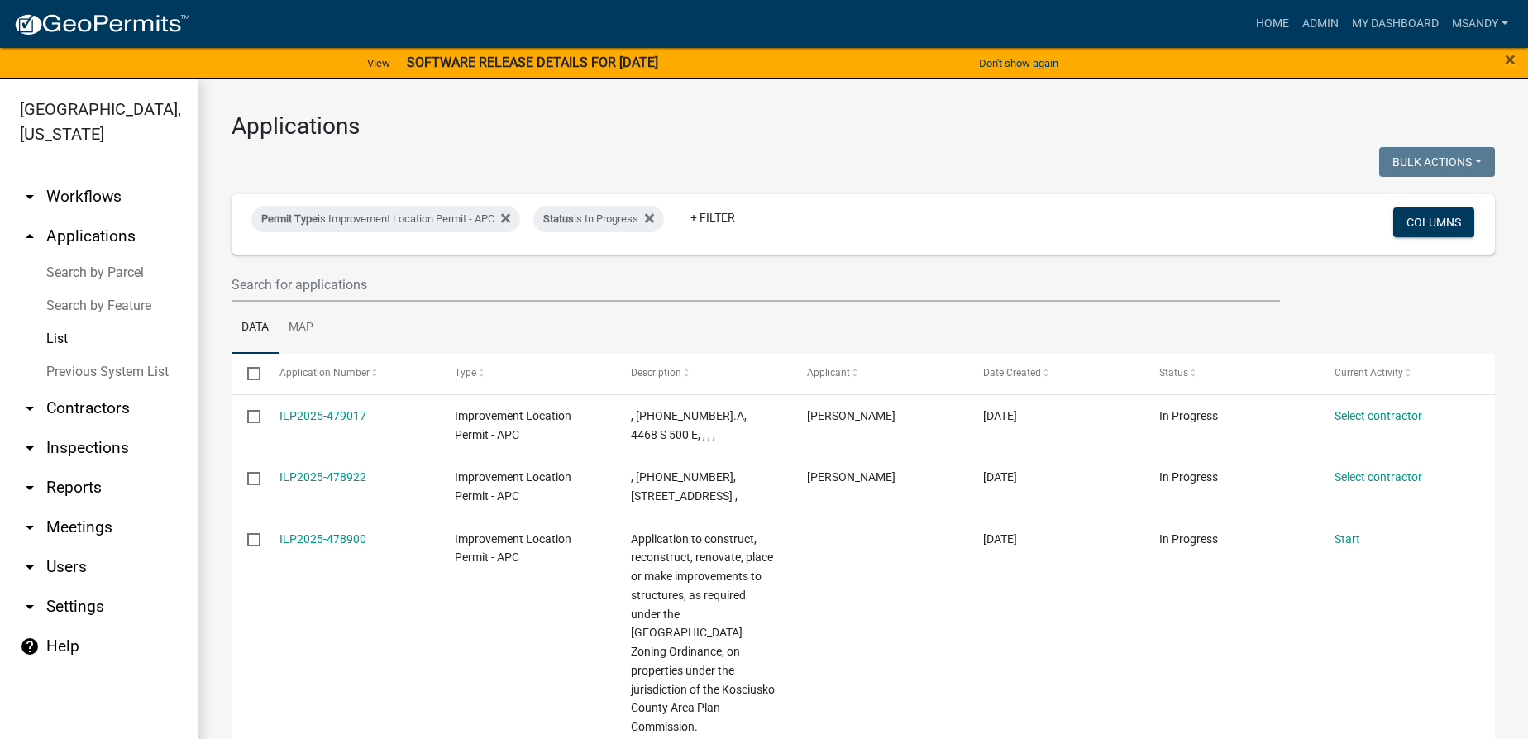
click at [98, 274] on link "Search by Parcel" at bounding box center [99, 272] width 198 height 33
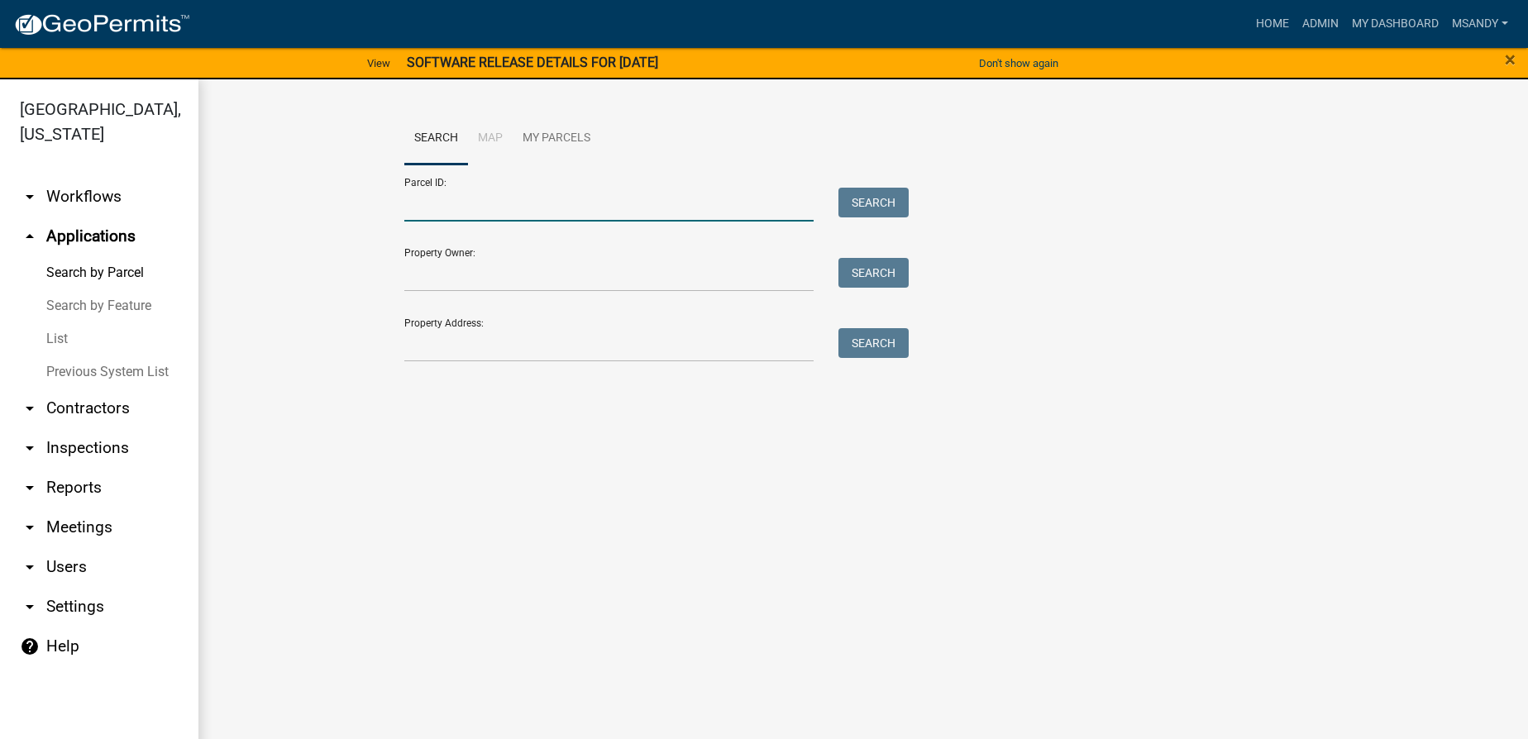
click at [514, 188] on input "Parcel ID:" at bounding box center [608, 205] width 409 height 34
paste input "[PHONE_NUMBER]"
type input "[PHONE_NUMBER]"
click at [847, 210] on button "Search" at bounding box center [873, 203] width 70 height 30
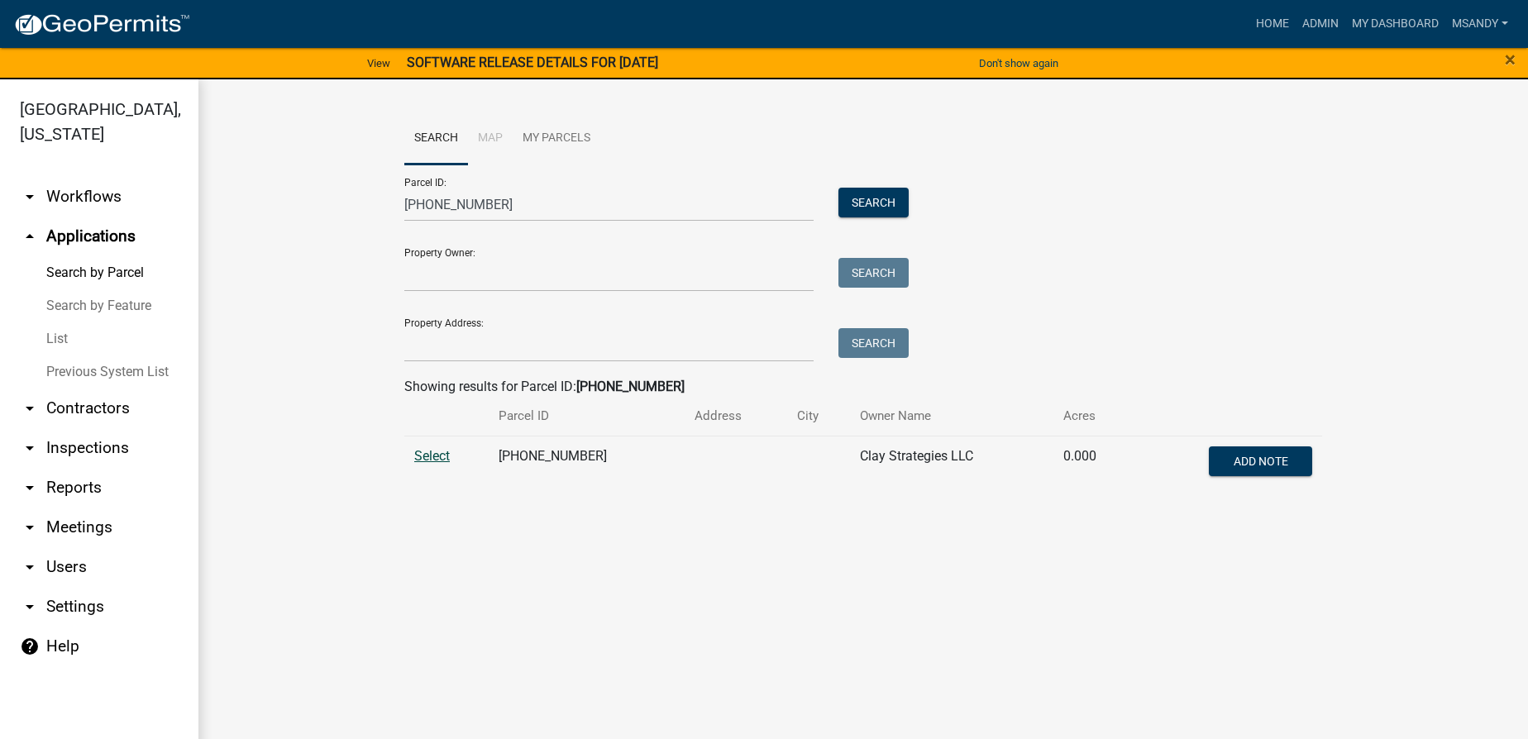
click at [430, 458] on span "Select" at bounding box center [432, 456] width 36 height 16
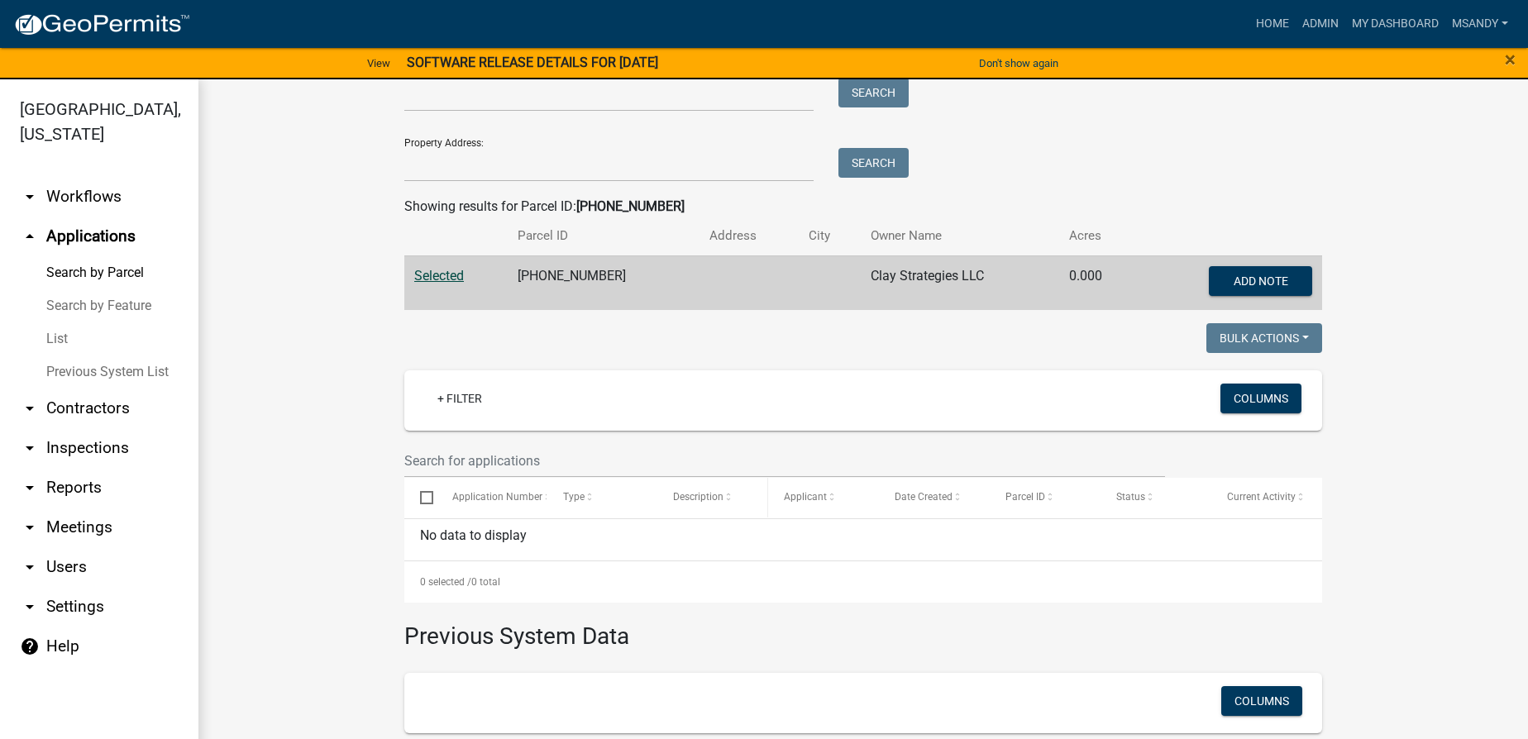
scroll to position [300, 0]
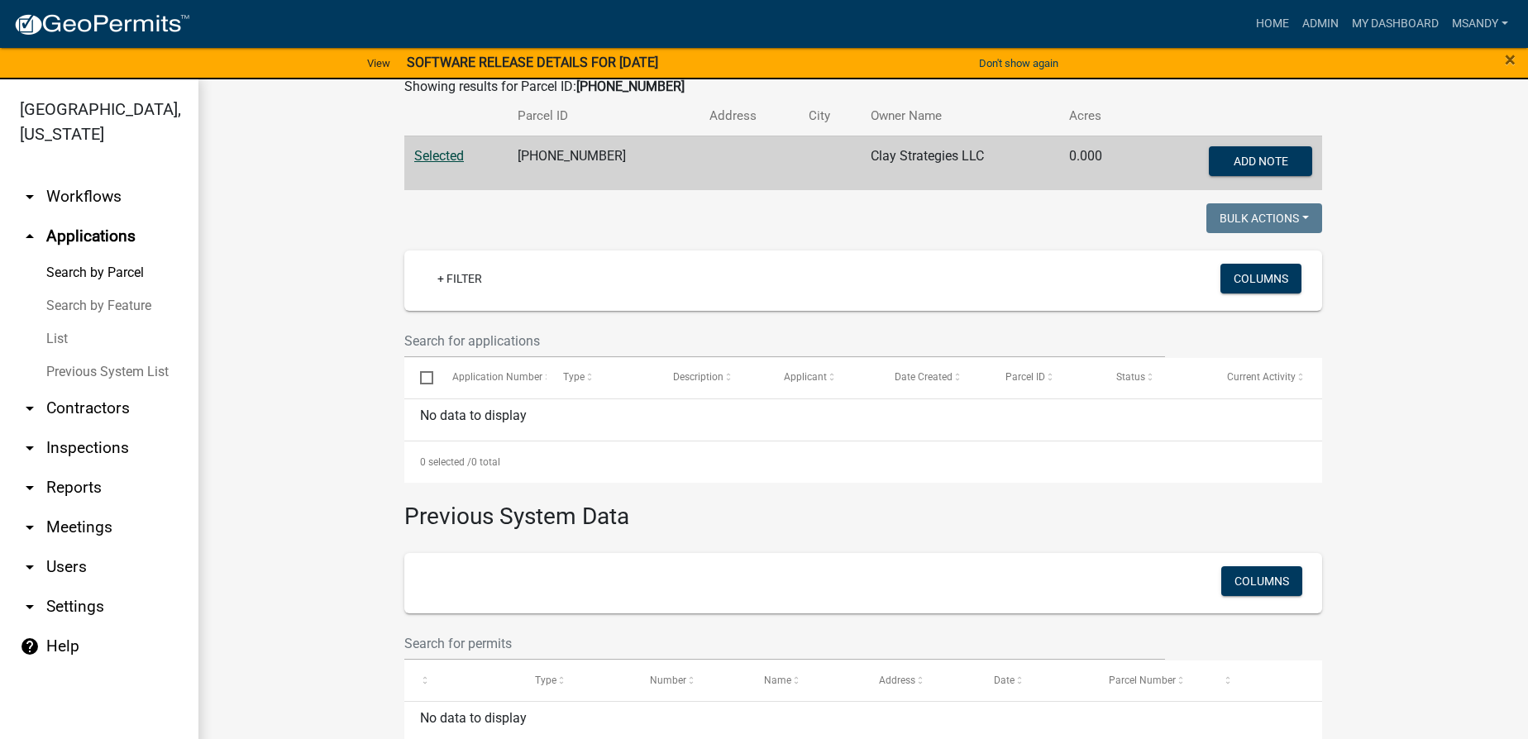
click at [62, 339] on link "List" at bounding box center [99, 338] width 198 height 33
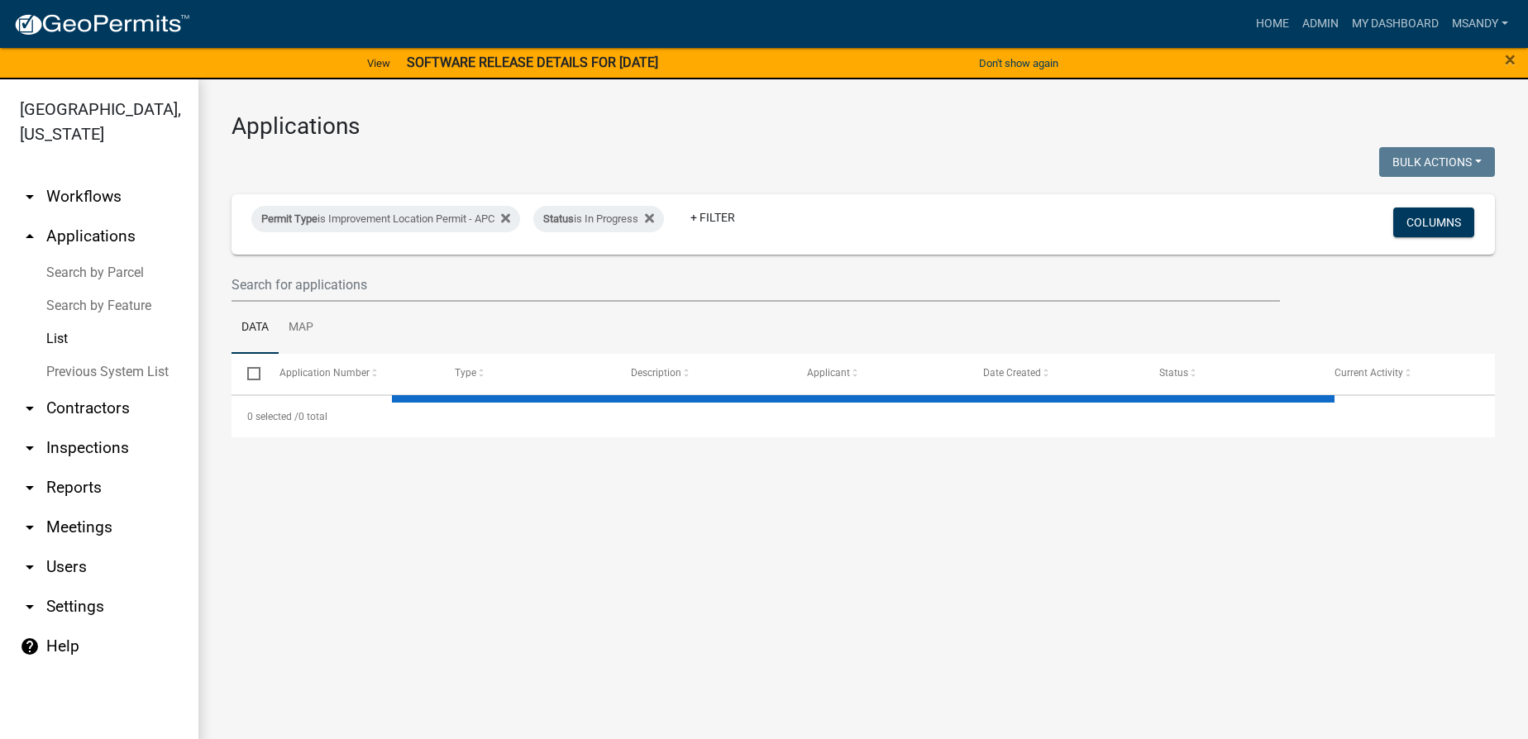
select select "3: 100"
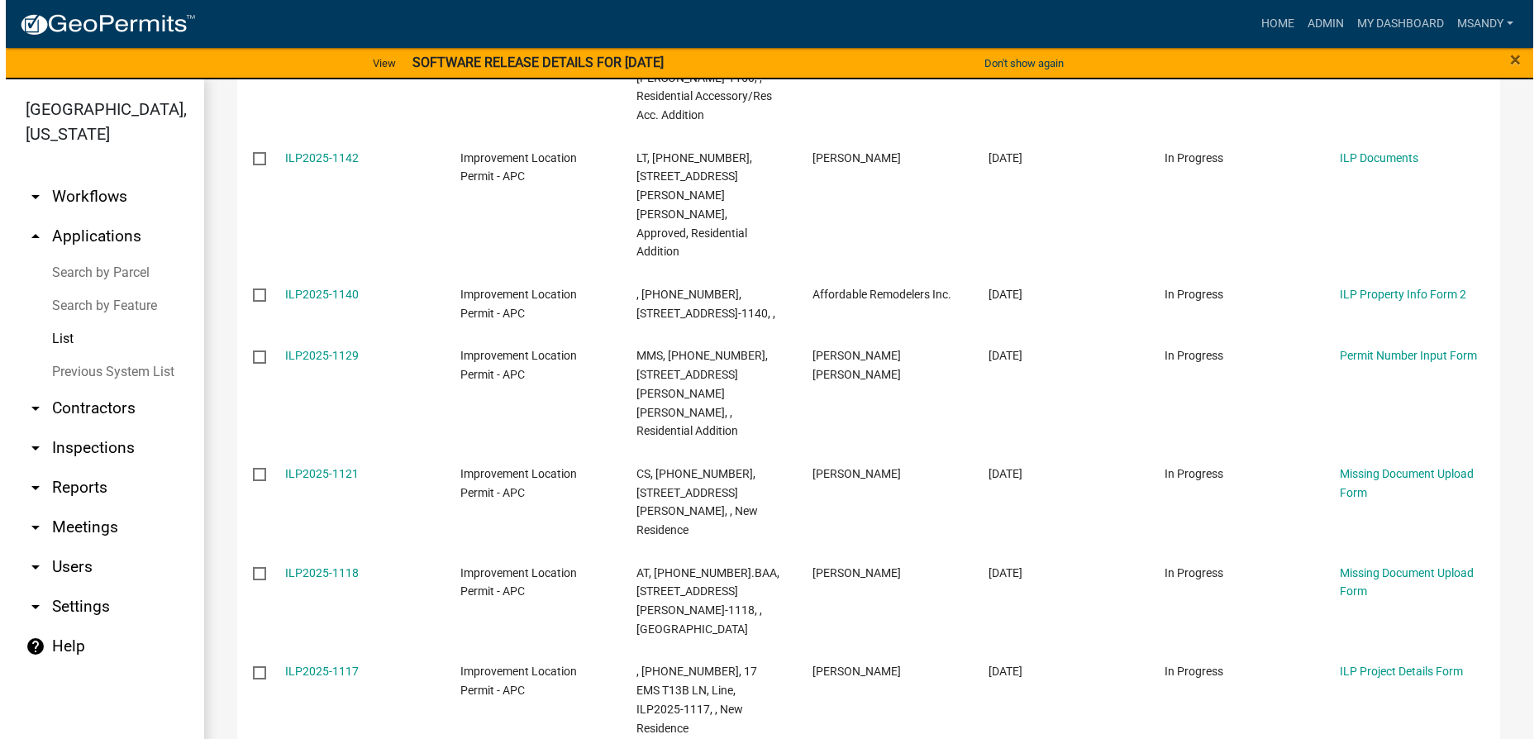
scroll to position [2114, 0]
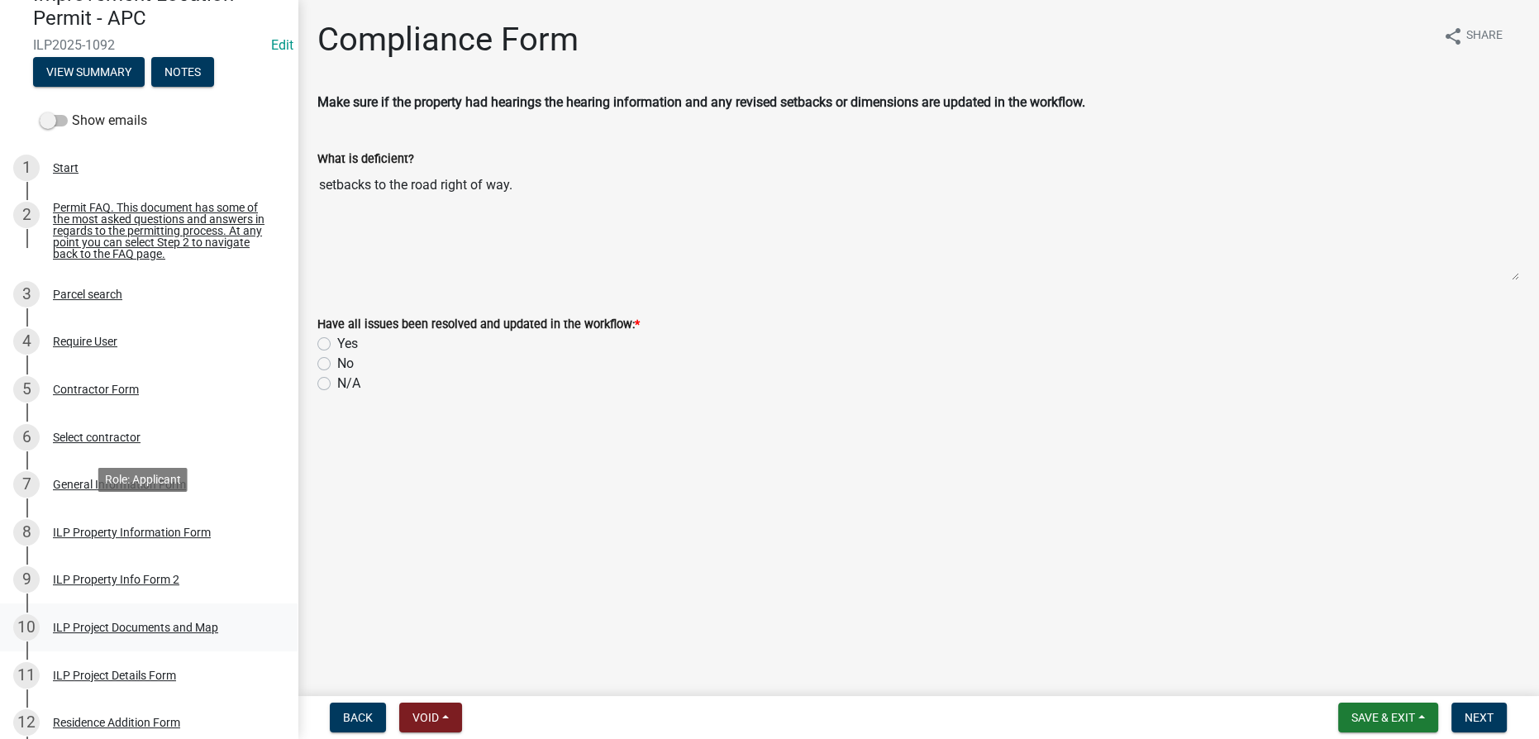
scroll to position [225, 0]
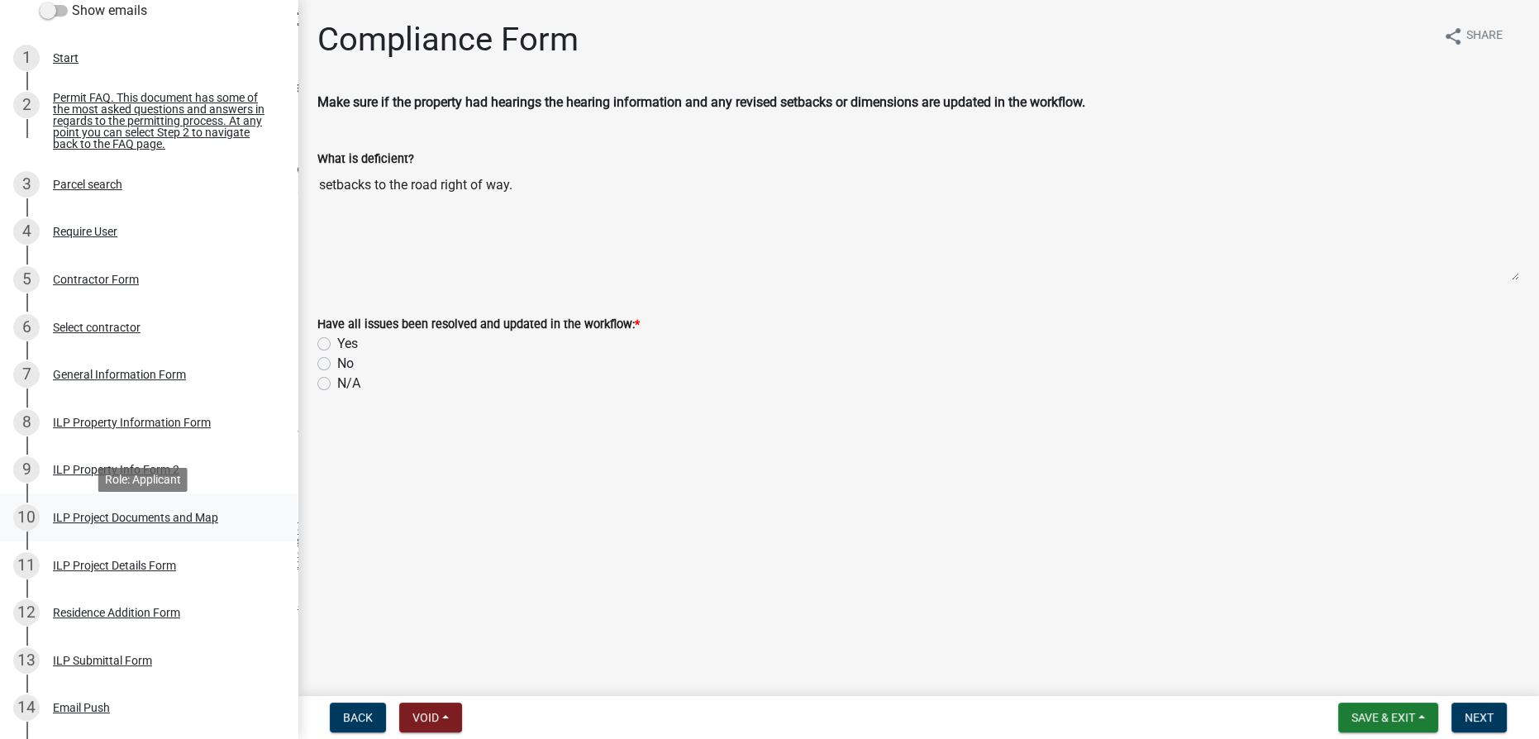
click at [135, 523] on div "ILP Project Documents and Map" at bounding box center [135, 518] width 165 height 12
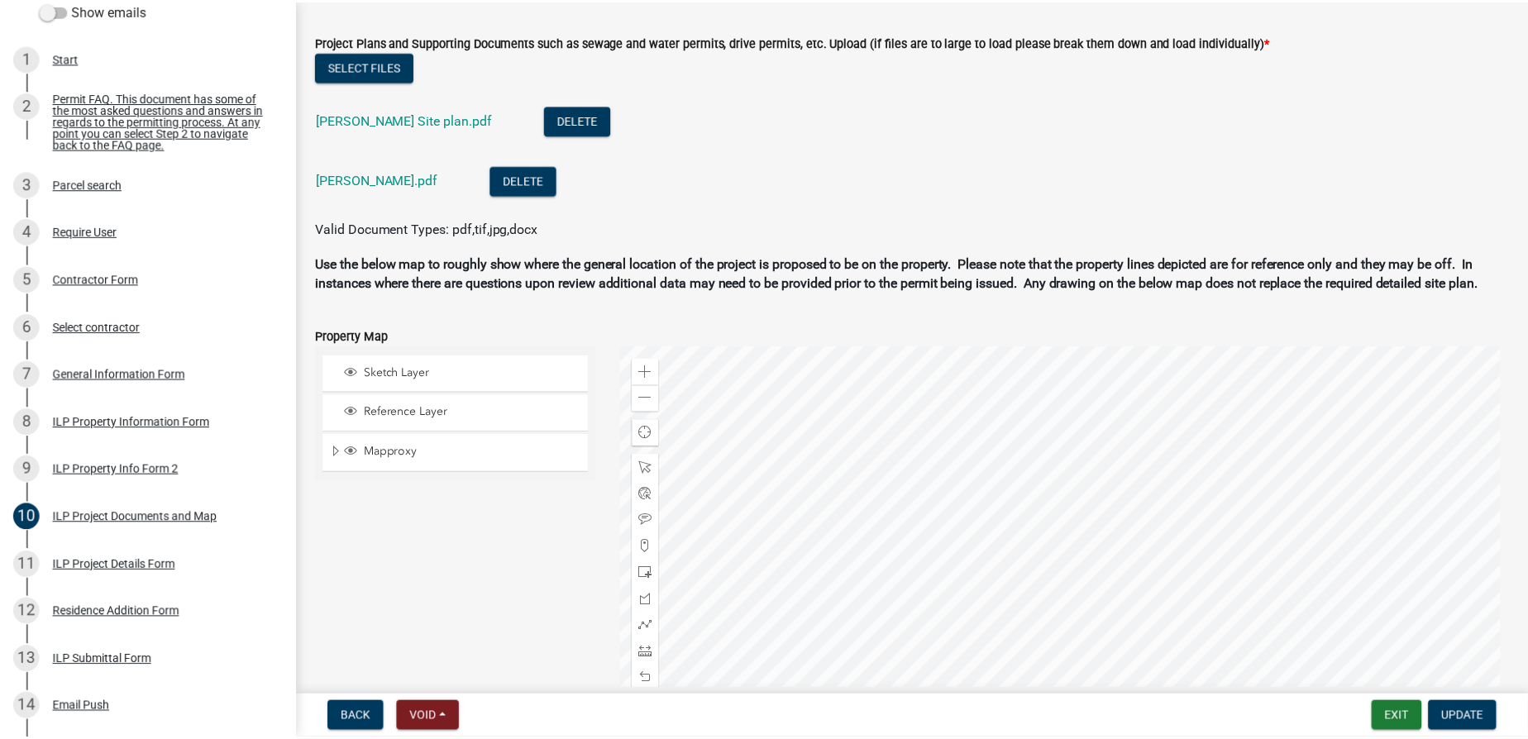
scroll to position [1878, 0]
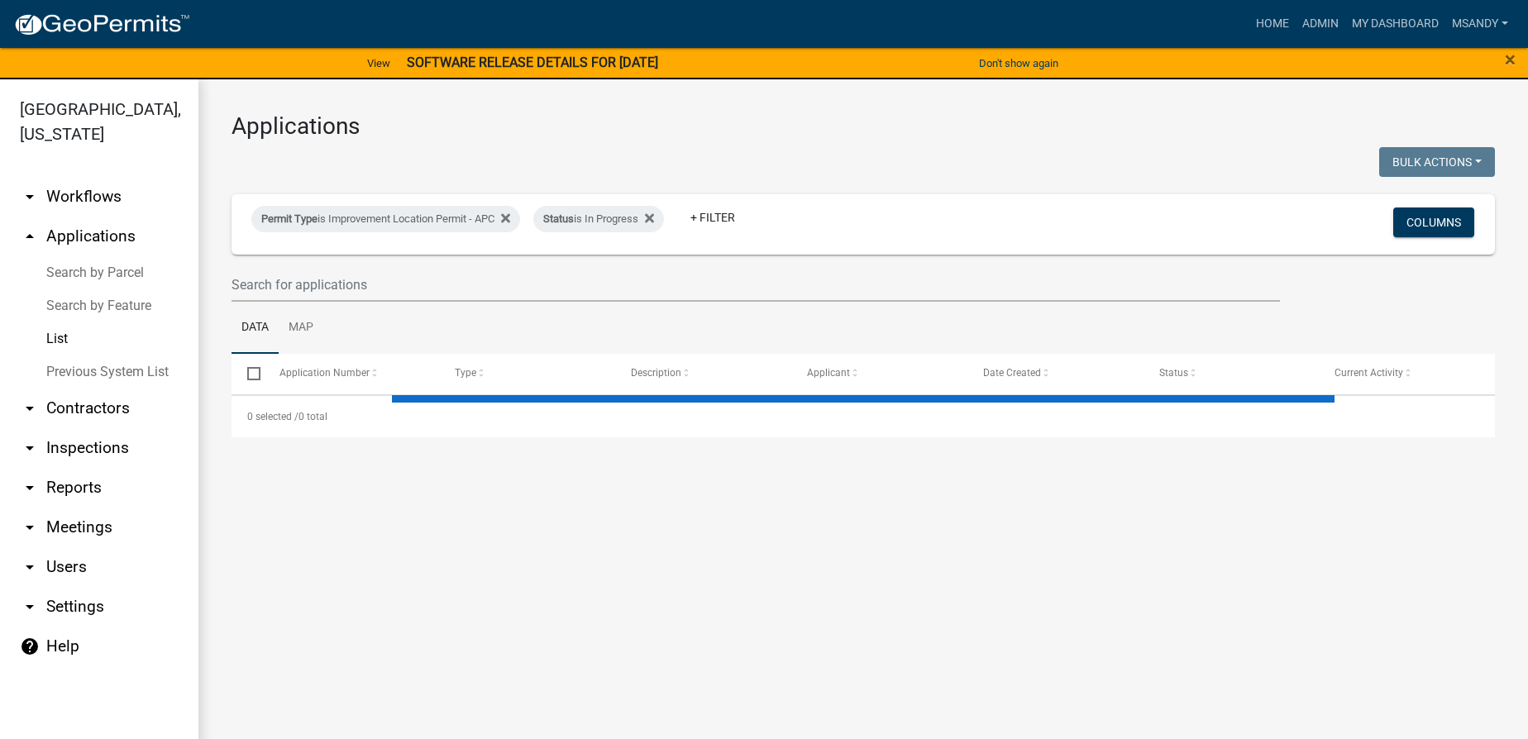
select select "3: 100"
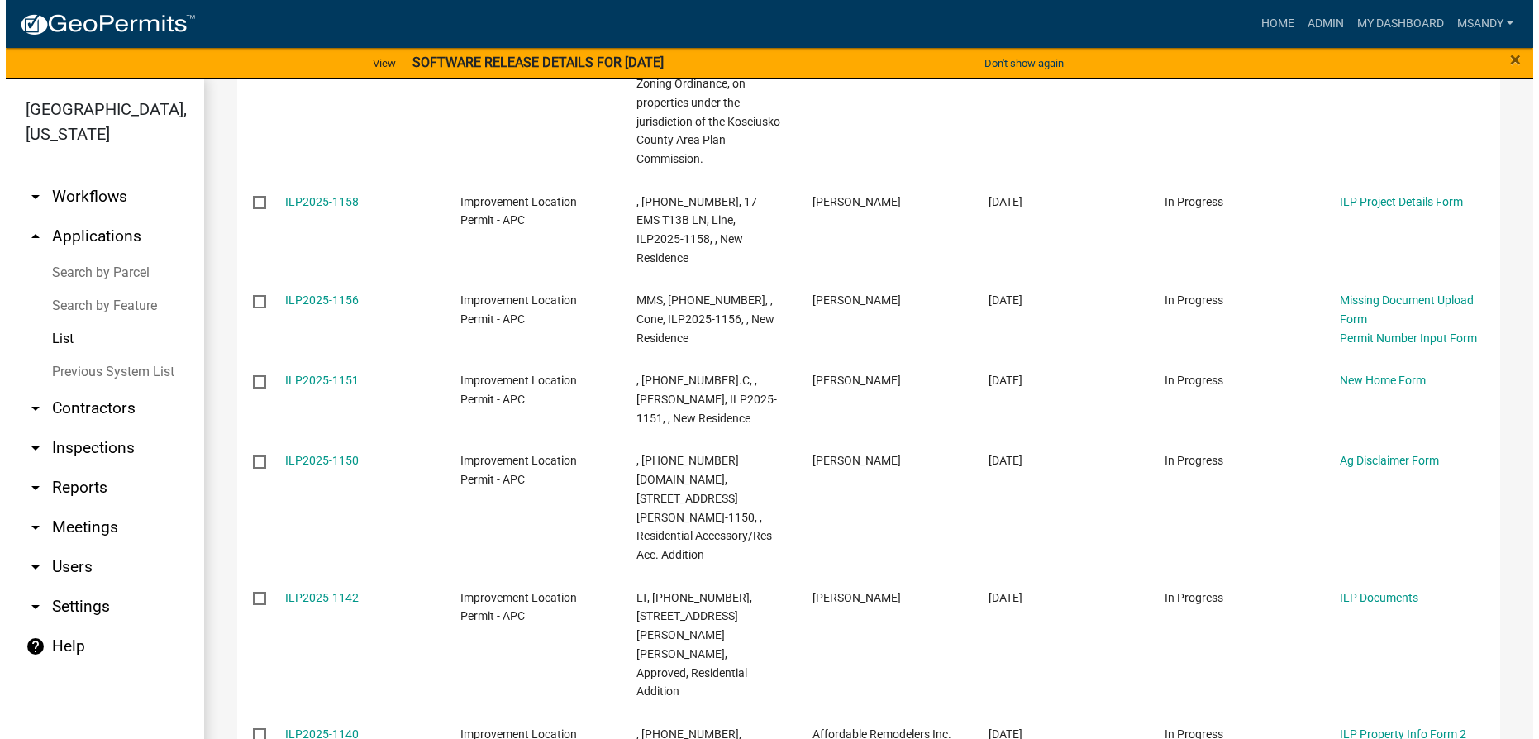
scroll to position [1803, 0]
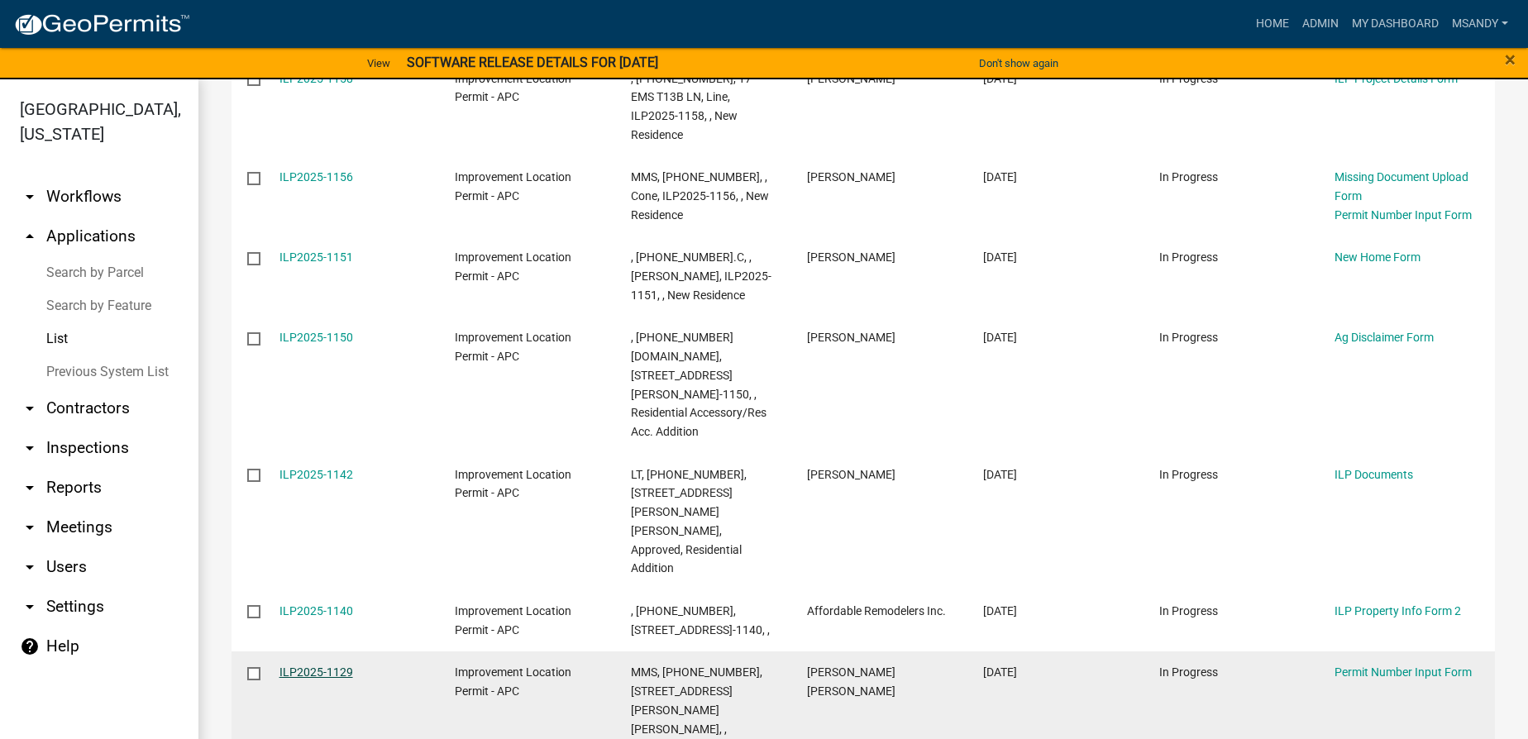
click at [335, 666] on link "ILP2025-1129" at bounding box center [316, 672] width 74 height 13
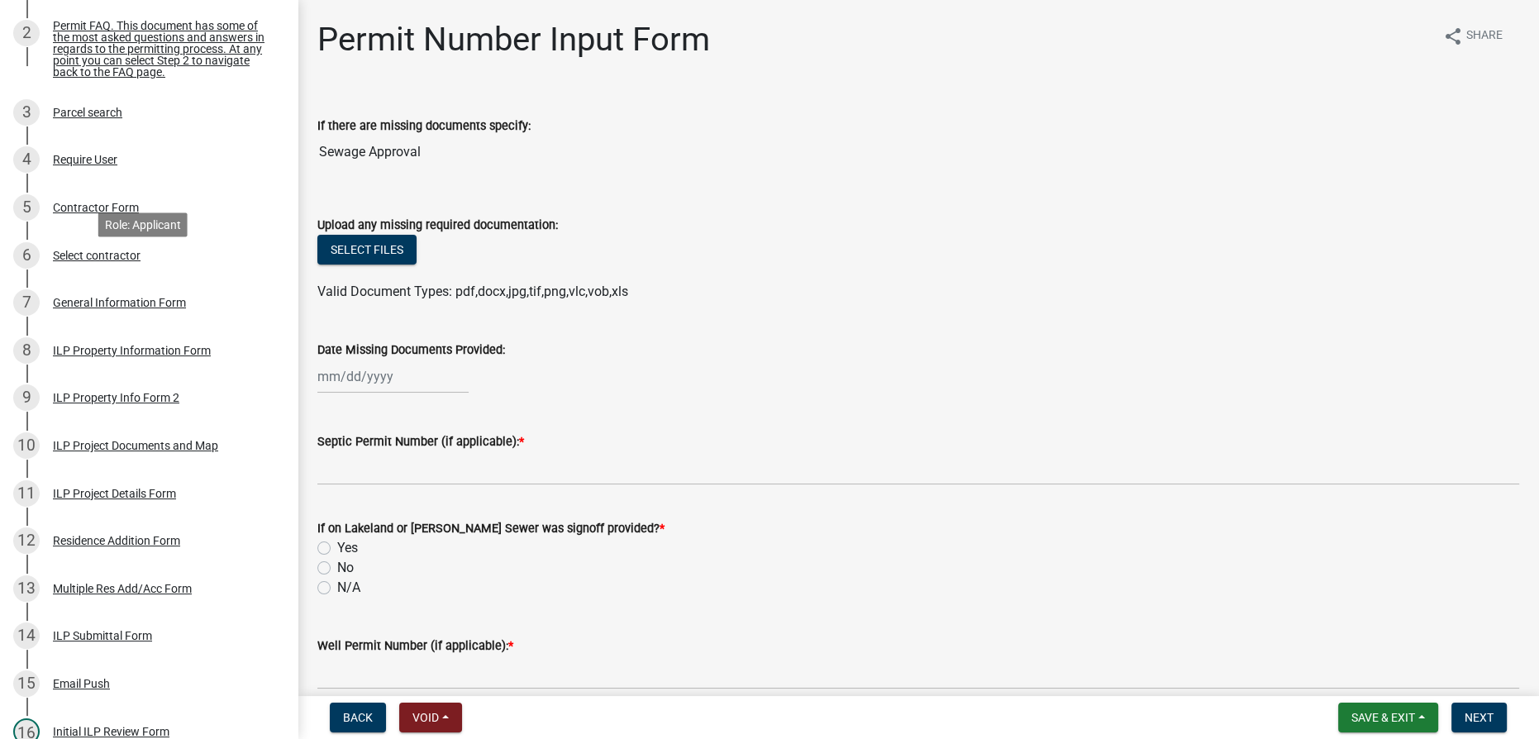
scroll to position [300, 0]
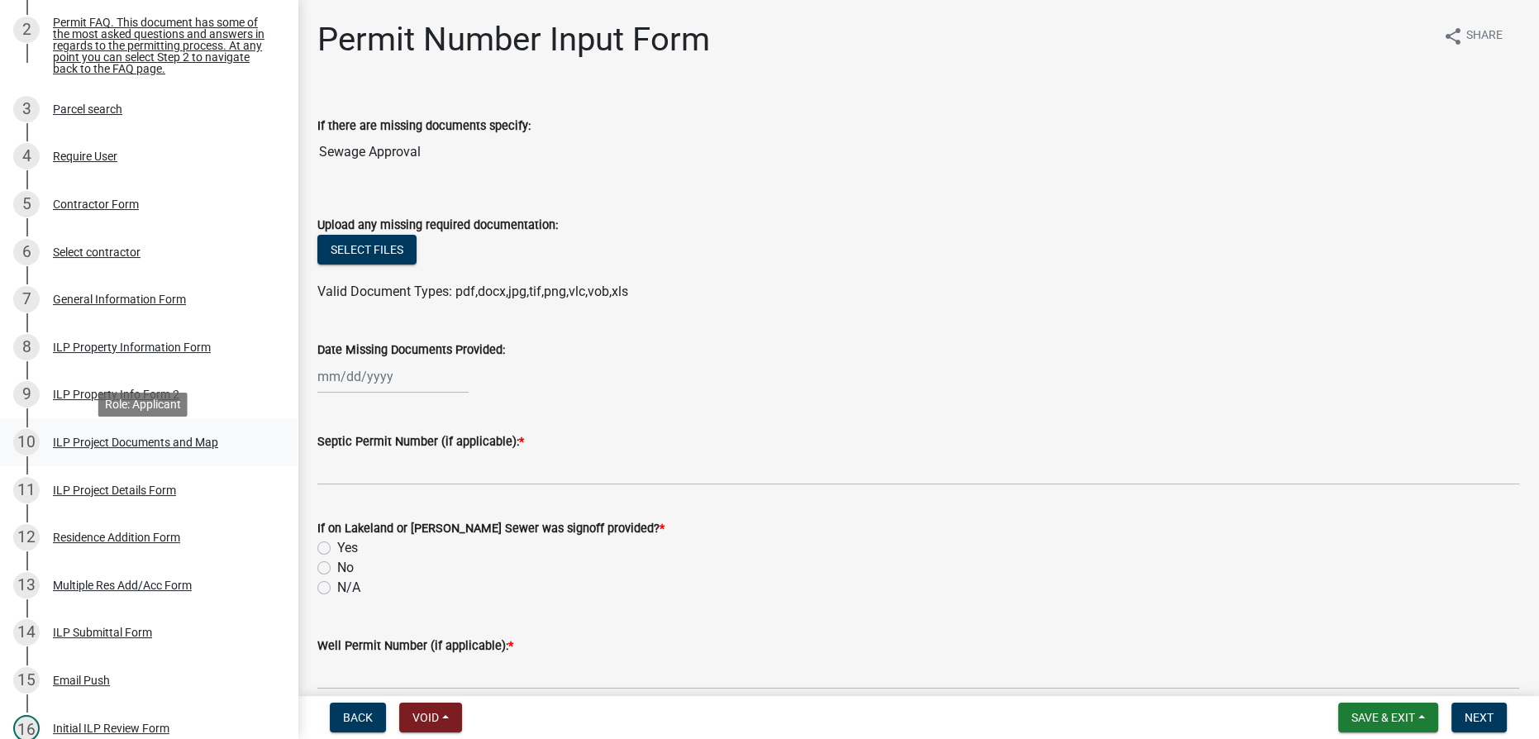
click at [150, 448] on div "ILP Project Documents and Map" at bounding box center [135, 443] width 165 height 12
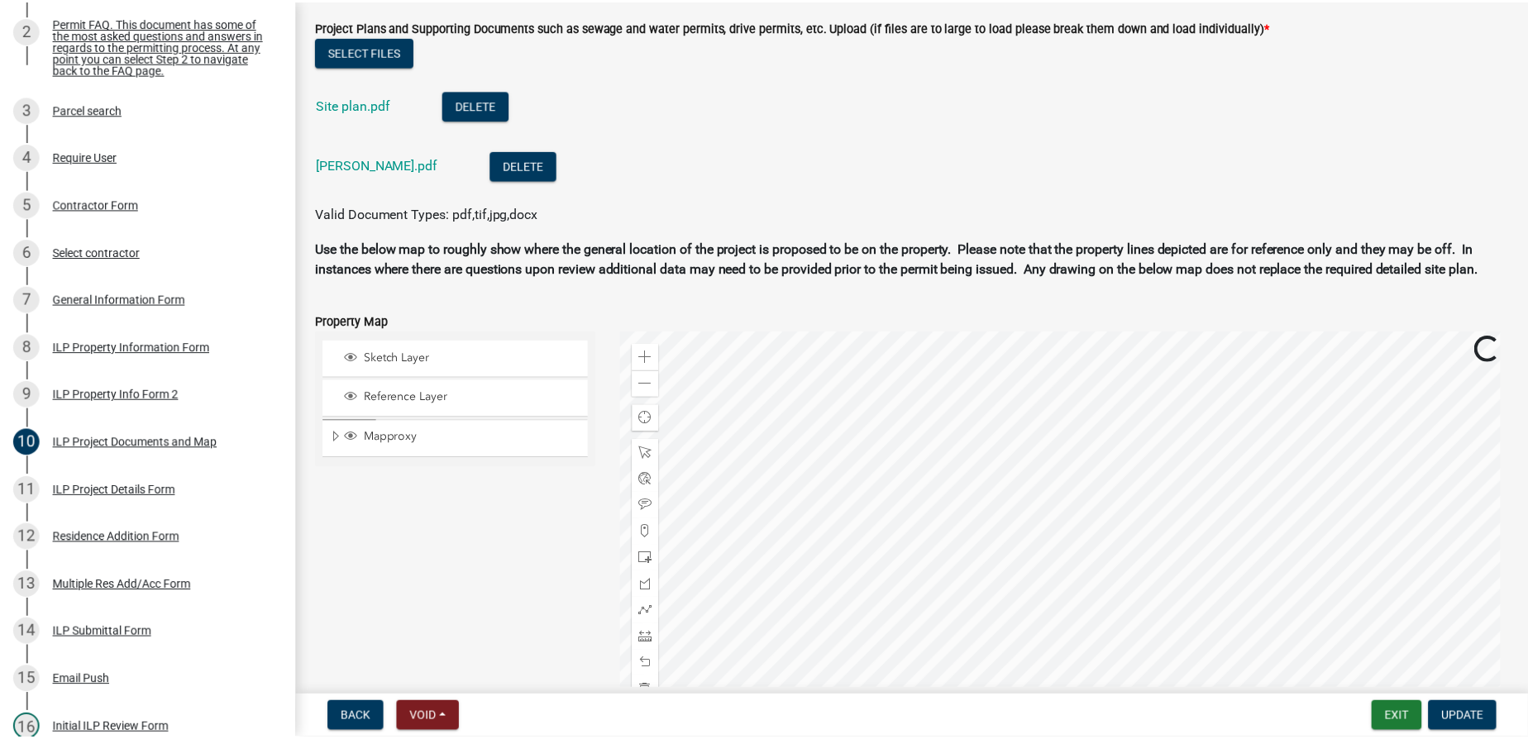
scroll to position [1878, 0]
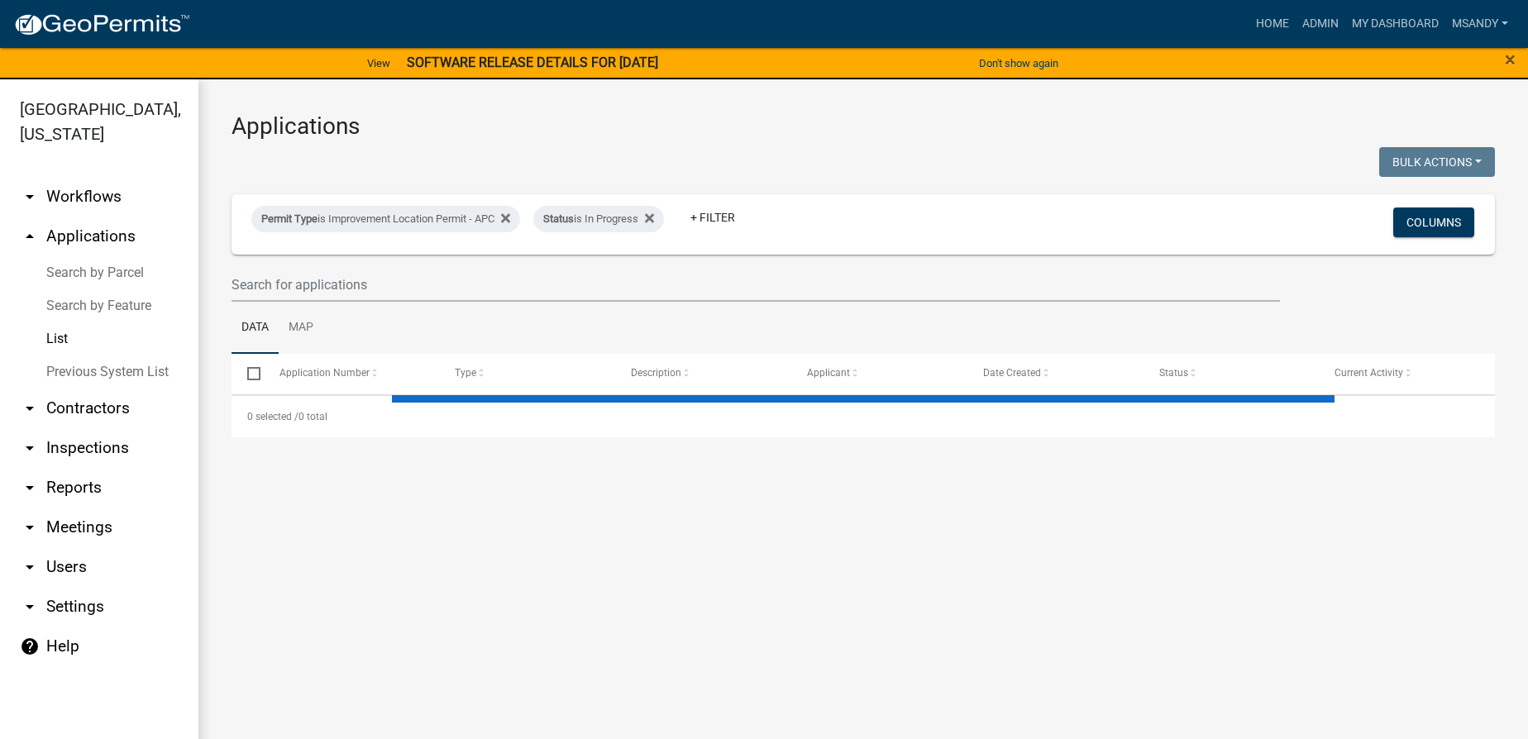
select select "3: 100"
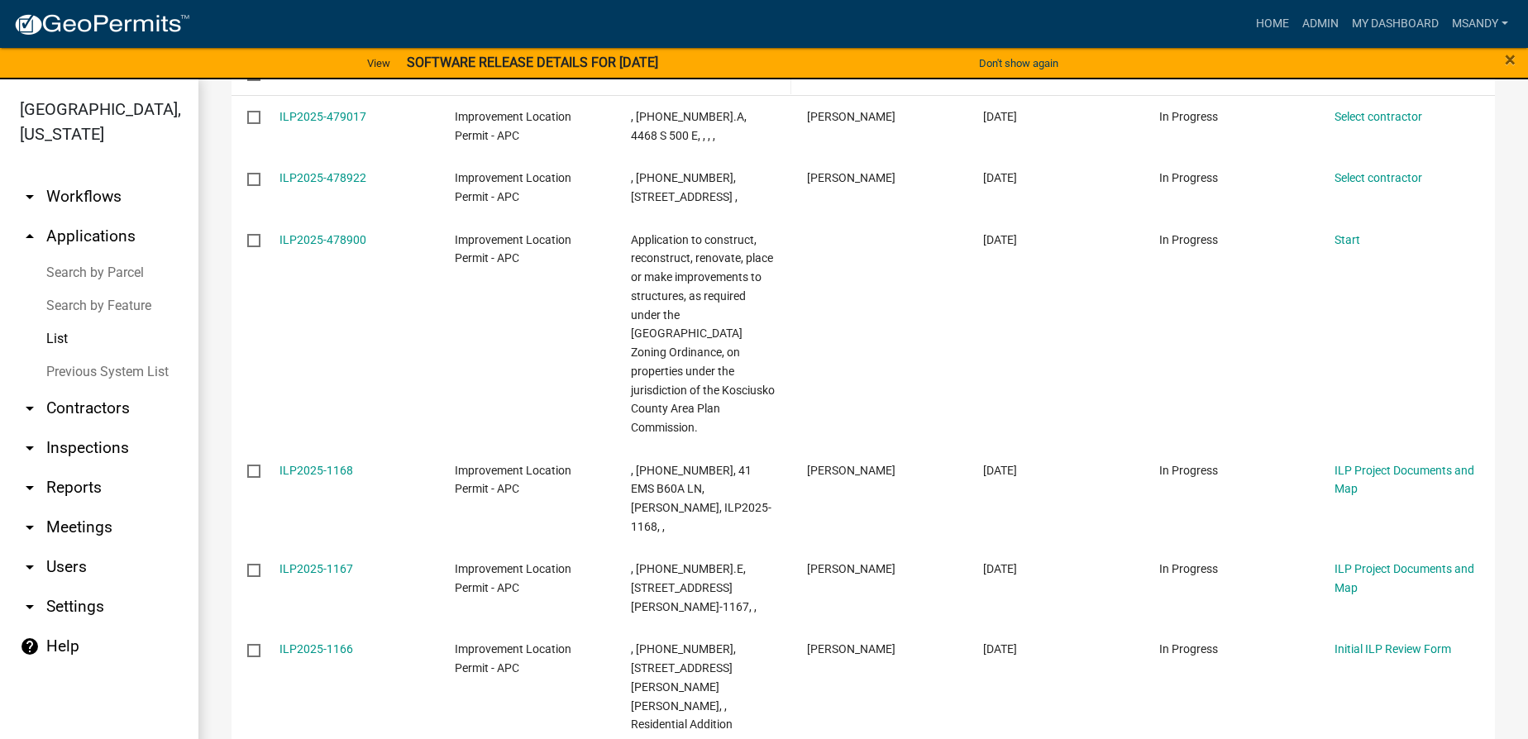
scroll to position [300, 0]
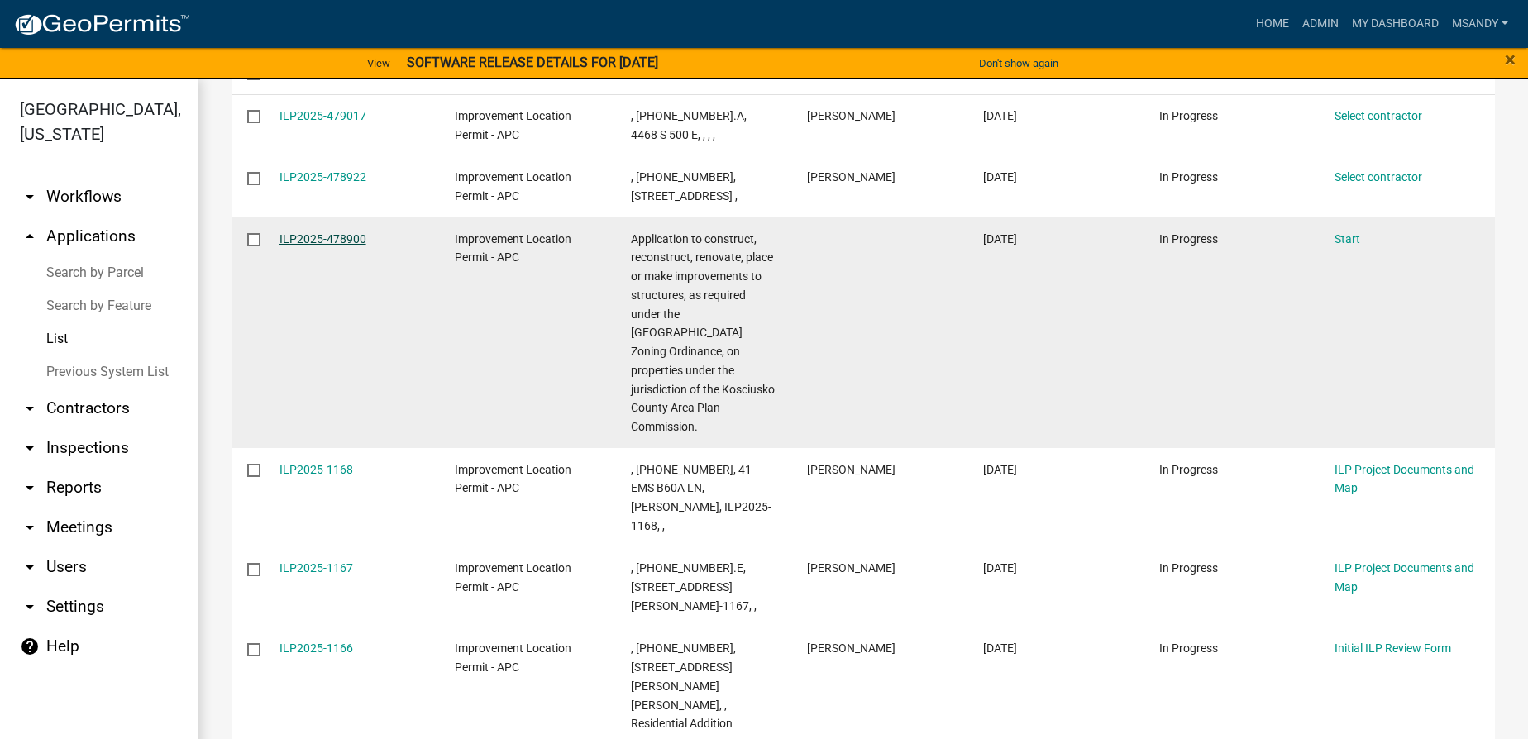
click at [327, 241] on link "ILP2025-478900" at bounding box center [322, 238] width 87 height 13
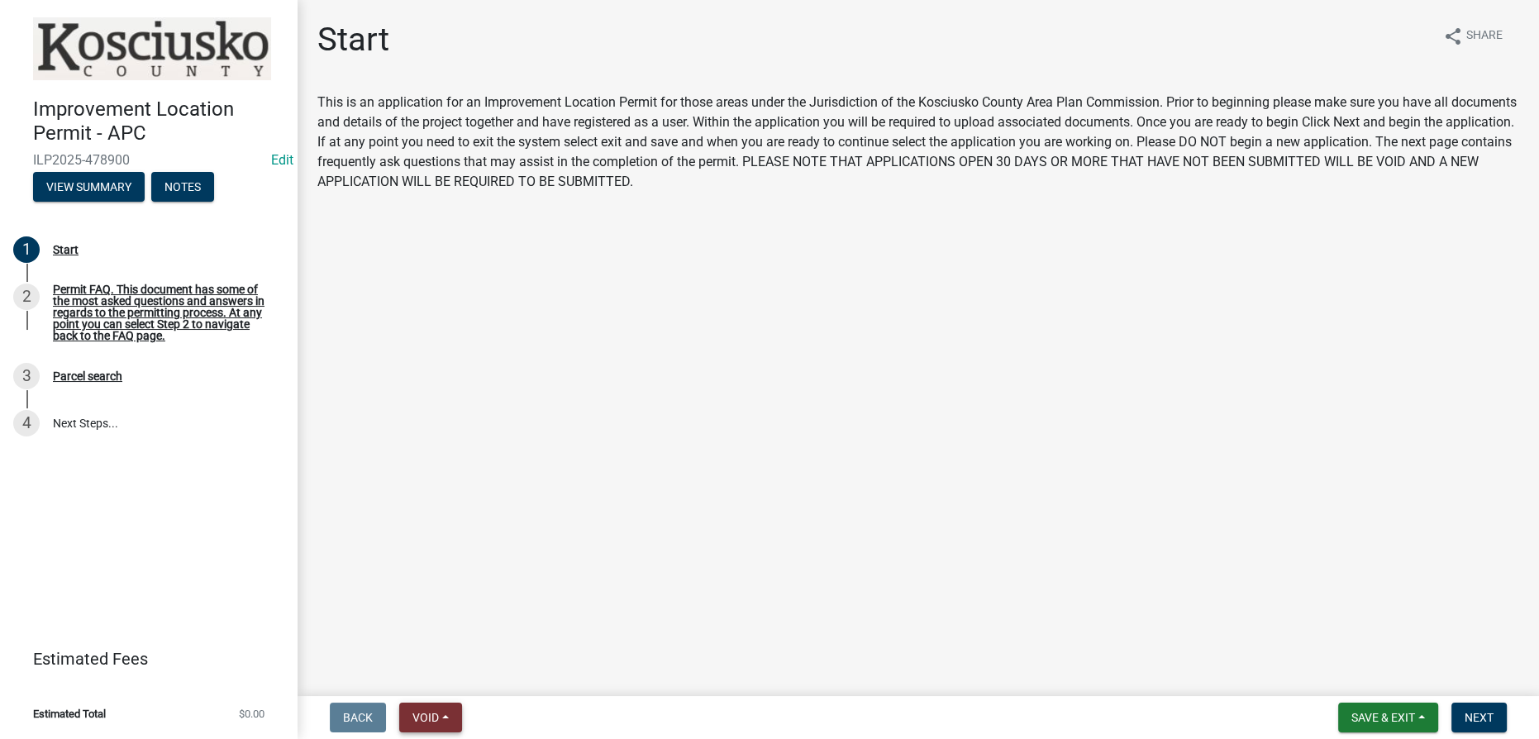
click at [422, 715] on span "Void" at bounding box center [426, 717] width 26 height 13
click at [425, 673] on button "Void" at bounding box center [465, 675] width 132 height 40
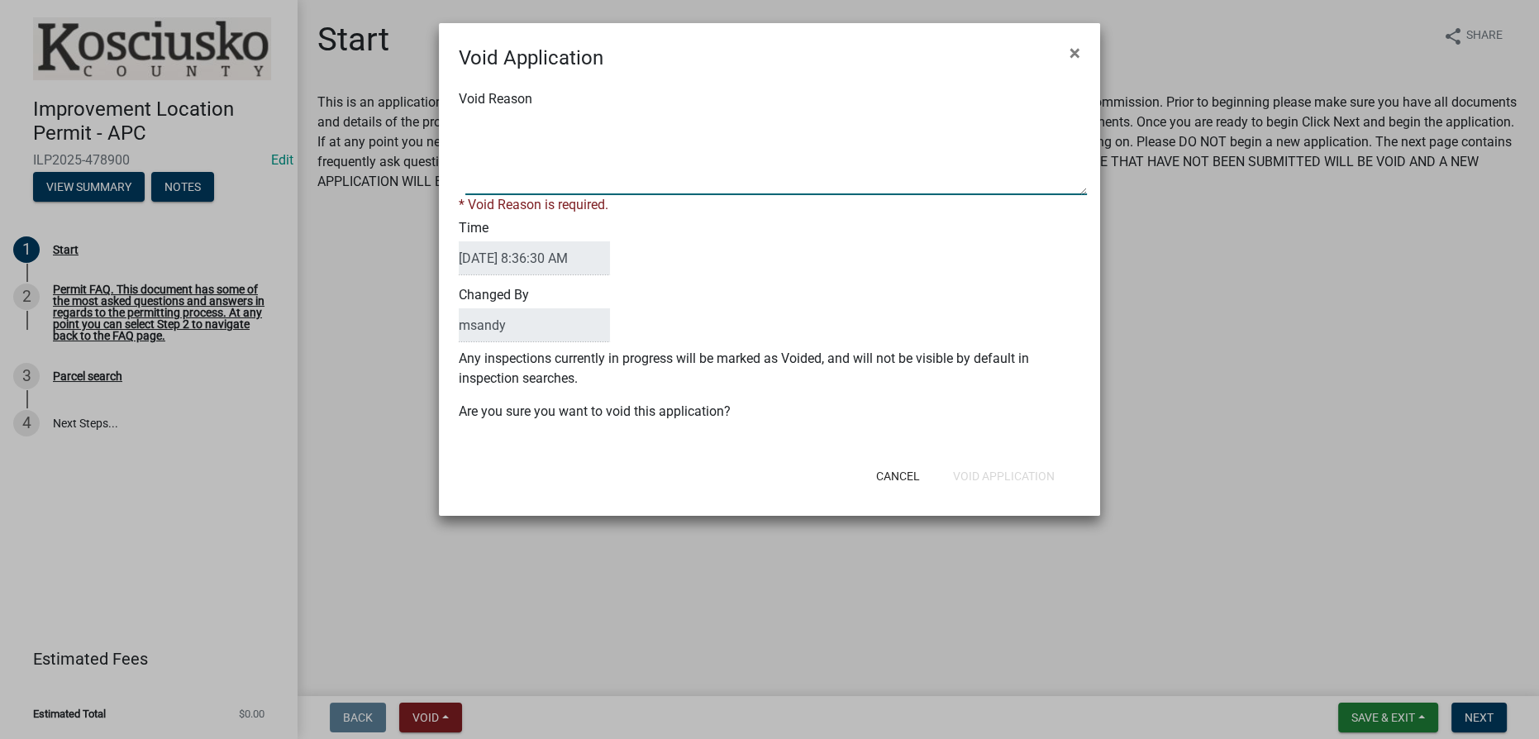
click at [627, 124] on textarea "Void Reason" at bounding box center [776, 153] width 622 height 83
type textarea "incomplete"
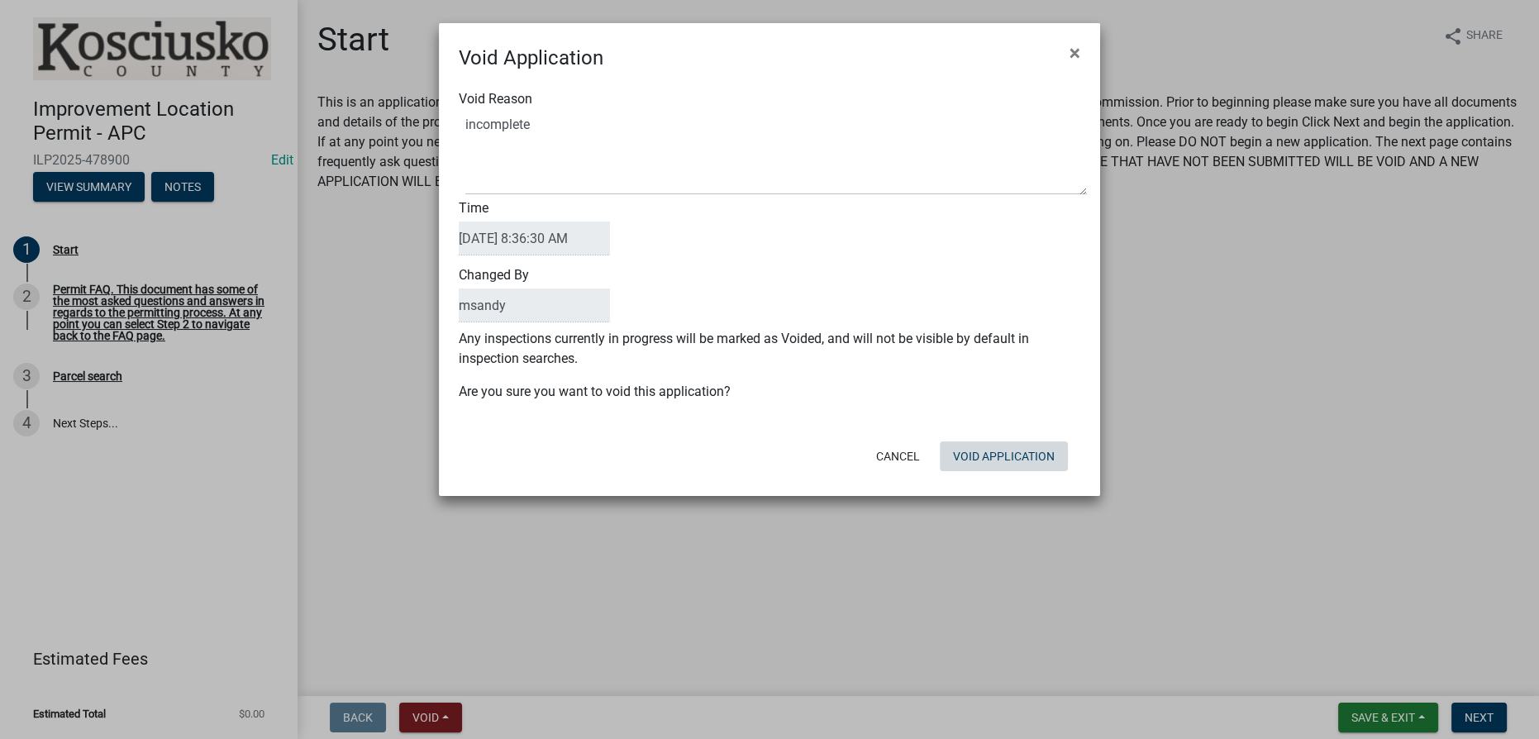
click at [974, 473] on div "Cancel Void Application" at bounding box center [878, 456] width 408 height 43
click at [967, 448] on button "Void Application" at bounding box center [1004, 456] width 128 height 30
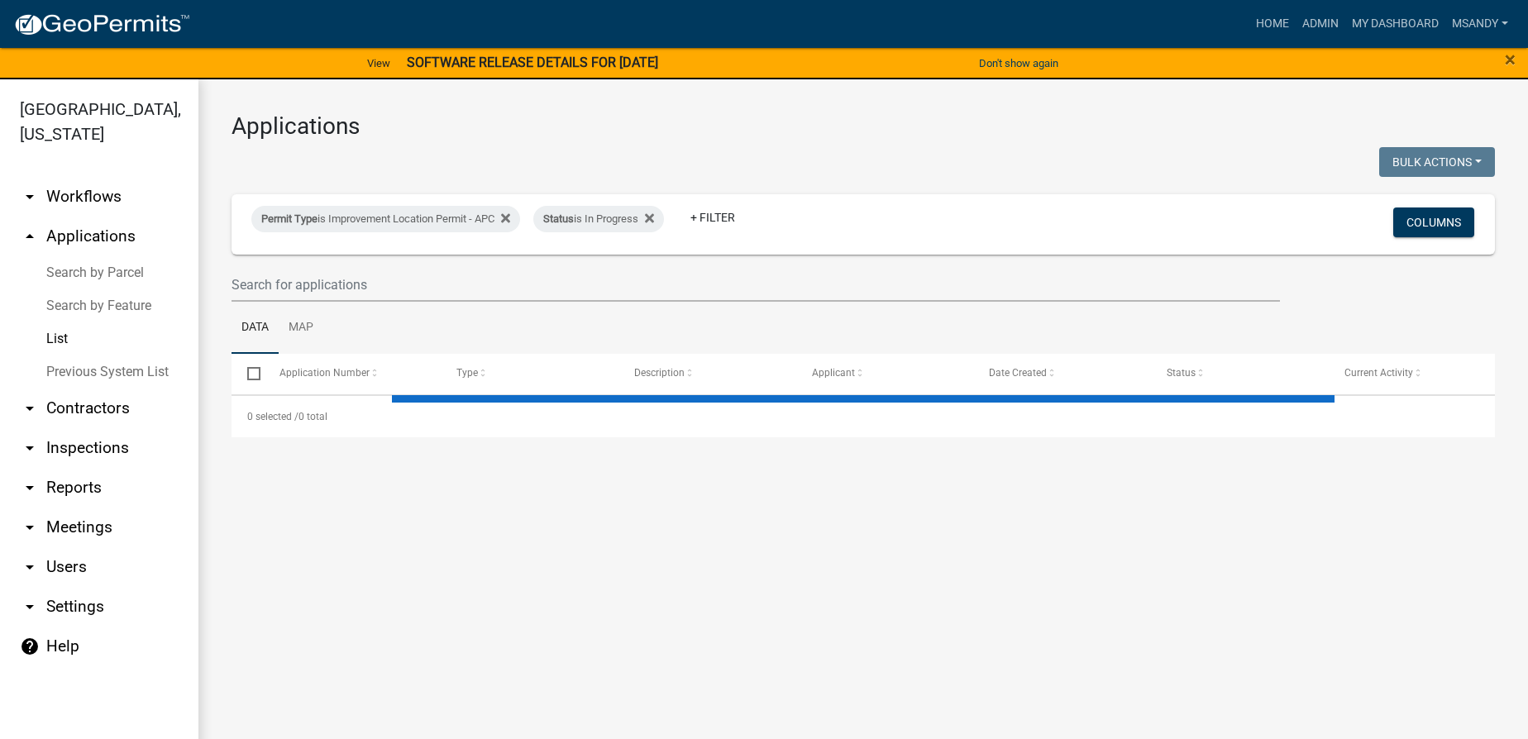
select select "3: 100"
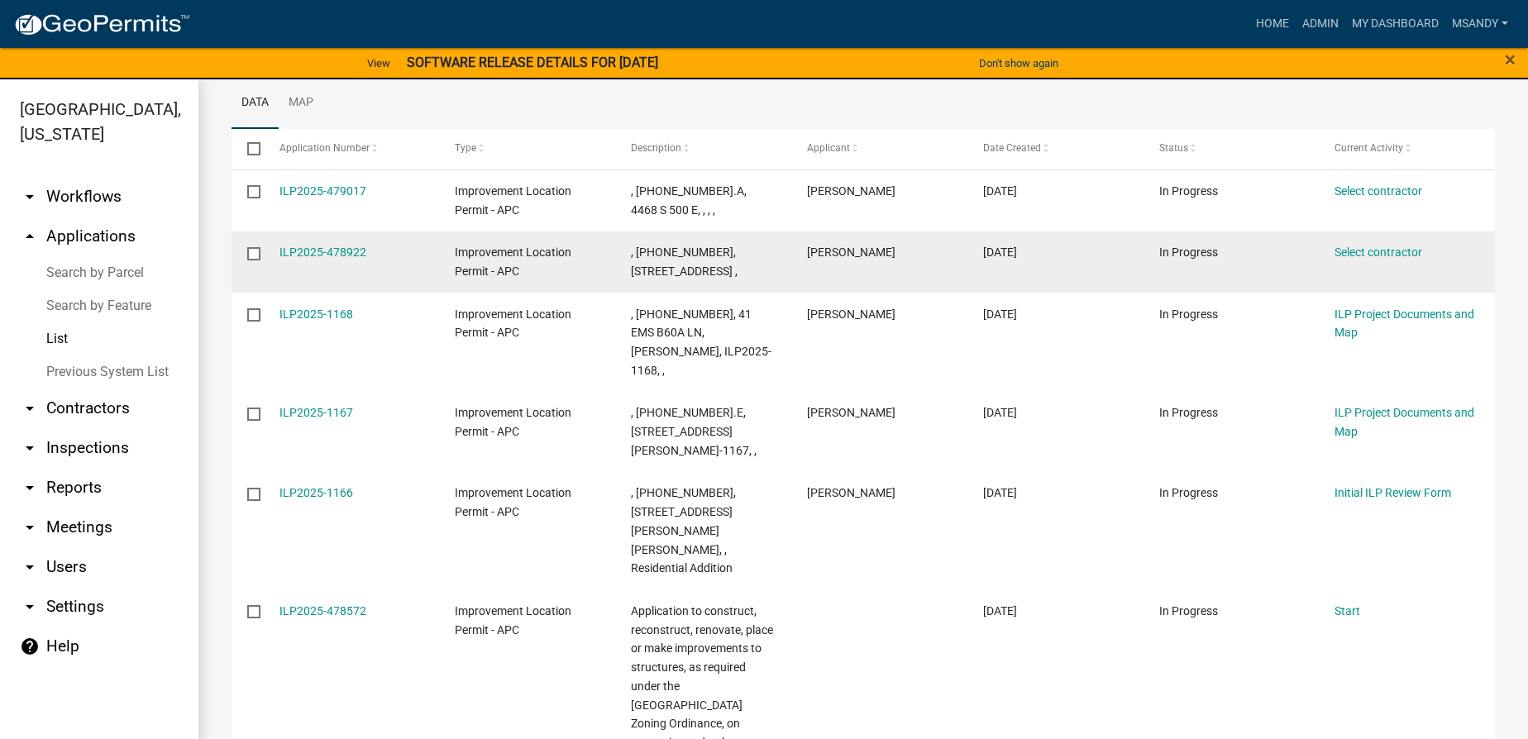
scroll to position [451, 0]
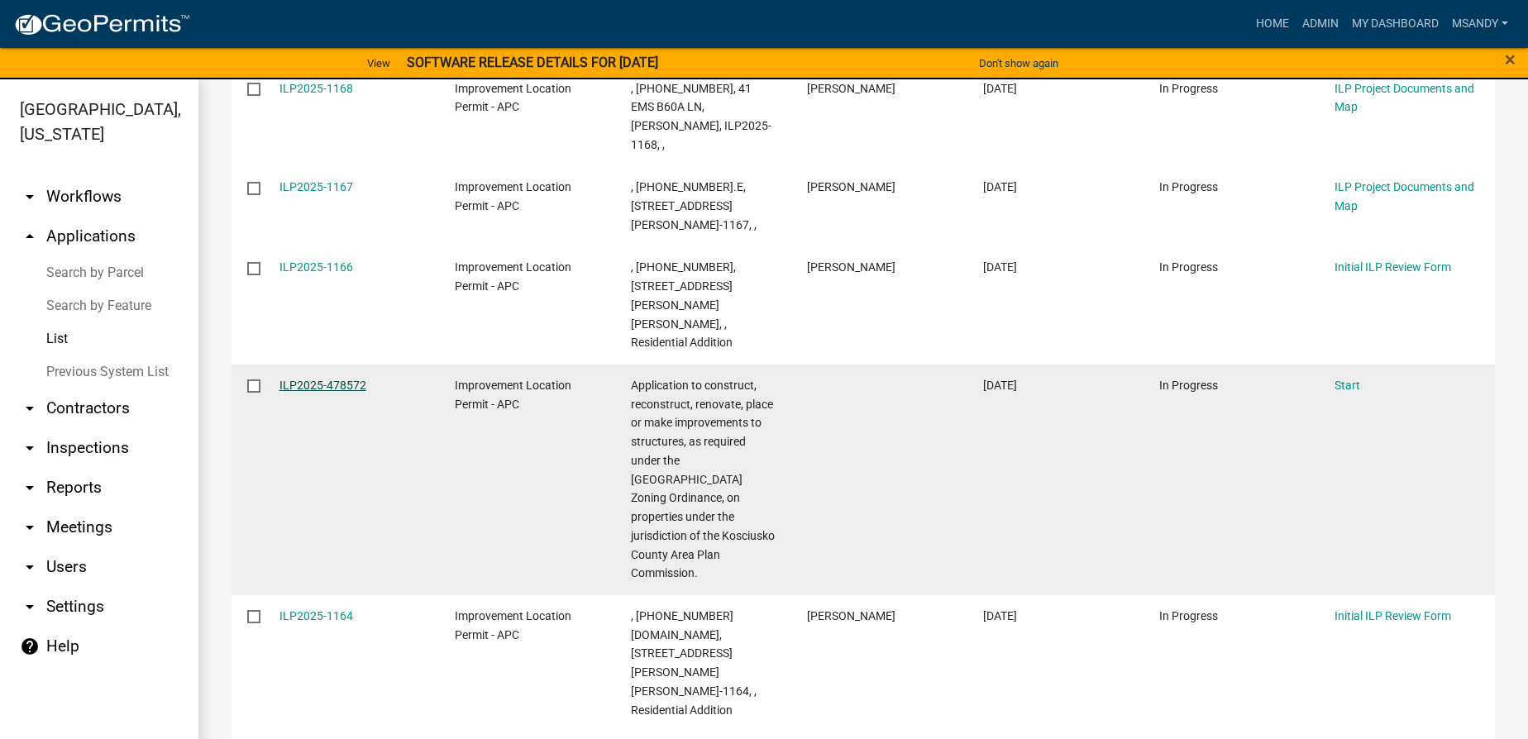
click at [308, 379] on link "ILP2025-478572" at bounding box center [322, 385] width 87 height 13
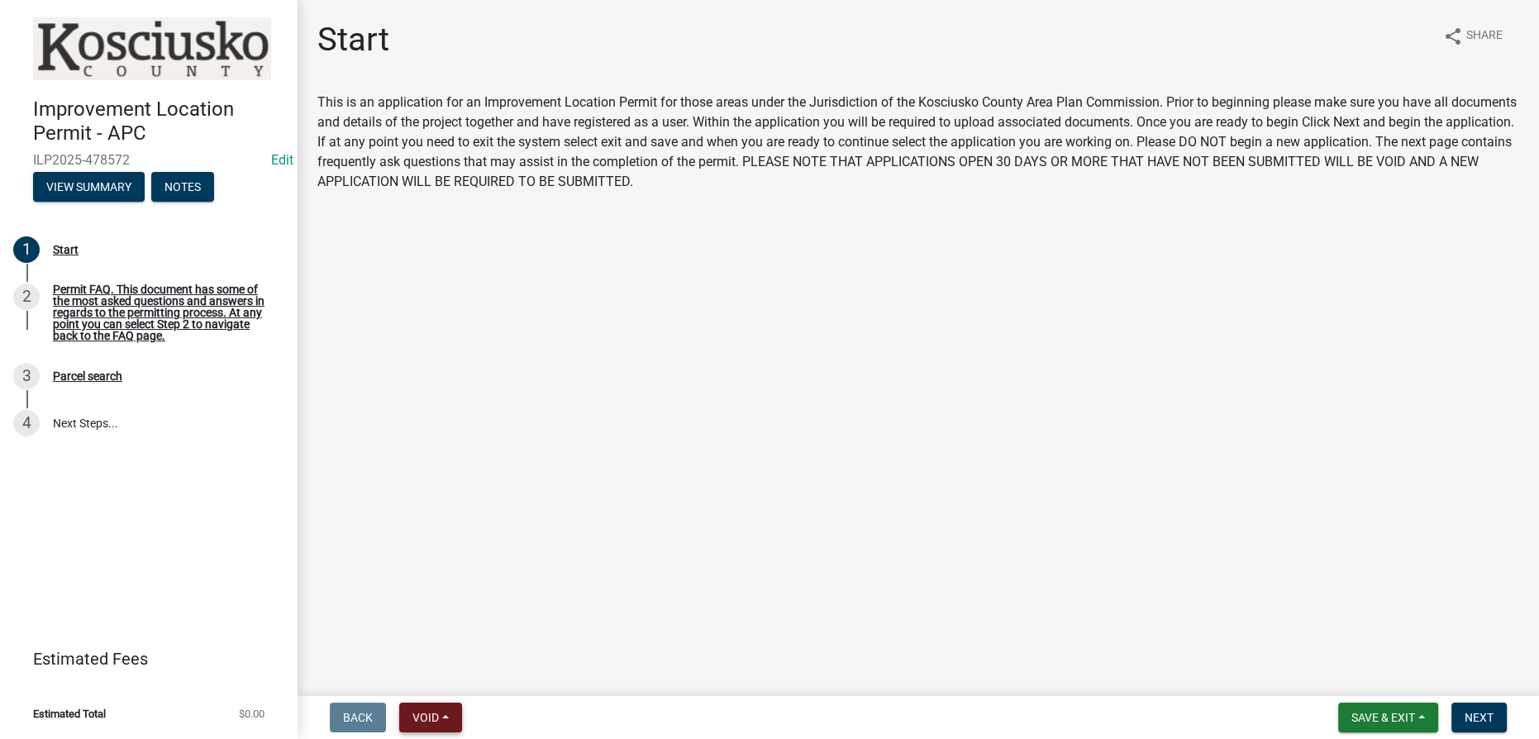
click at [416, 723] on span "Void" at bounding box center [426, 717] width 26 height 13
click at [421, 678] on button "Void" at bounding box center [465, 675] width 132 height 40
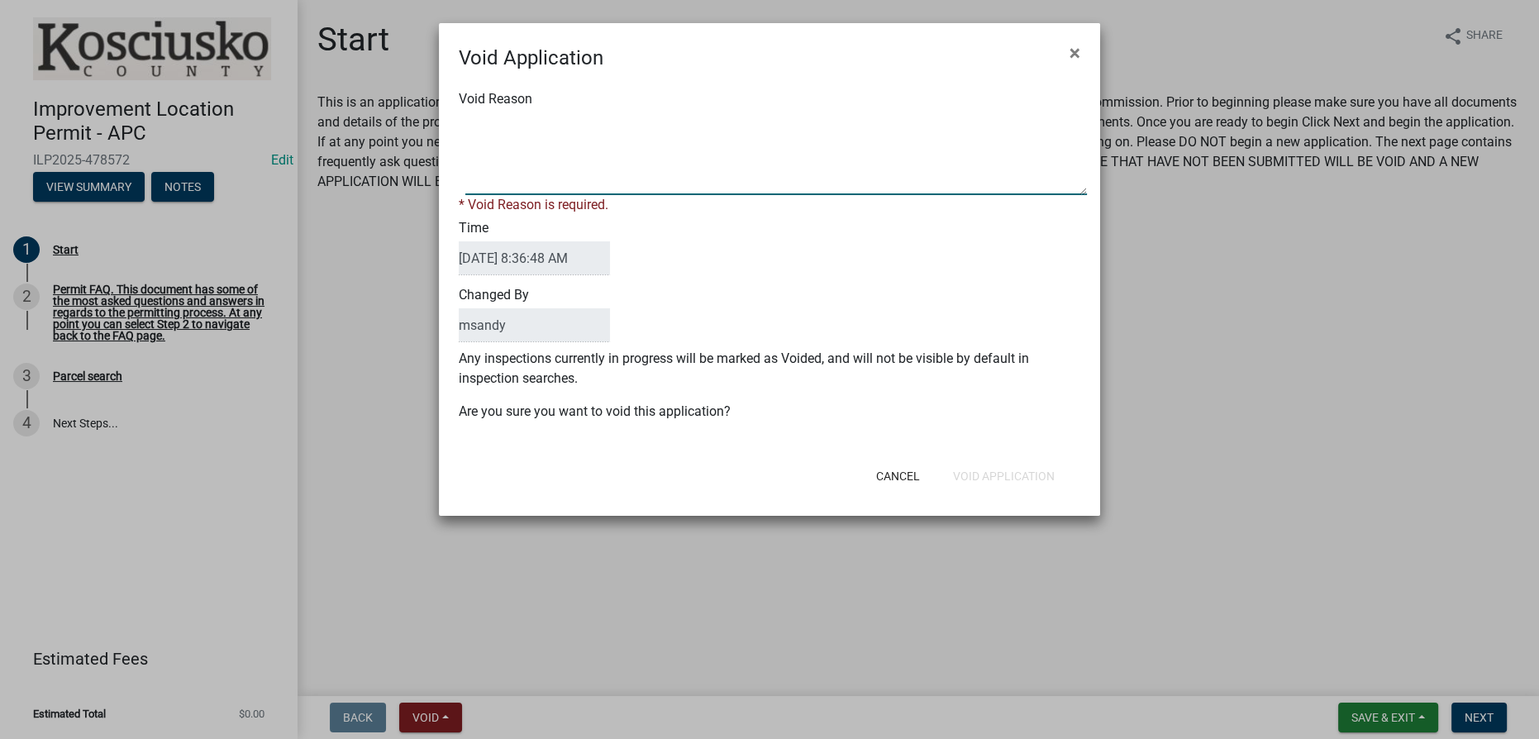
click at [570, 138] on textarea "Void Reason" at bounding box center [776, 153] width 622 height 83
type textarea "incomplete"
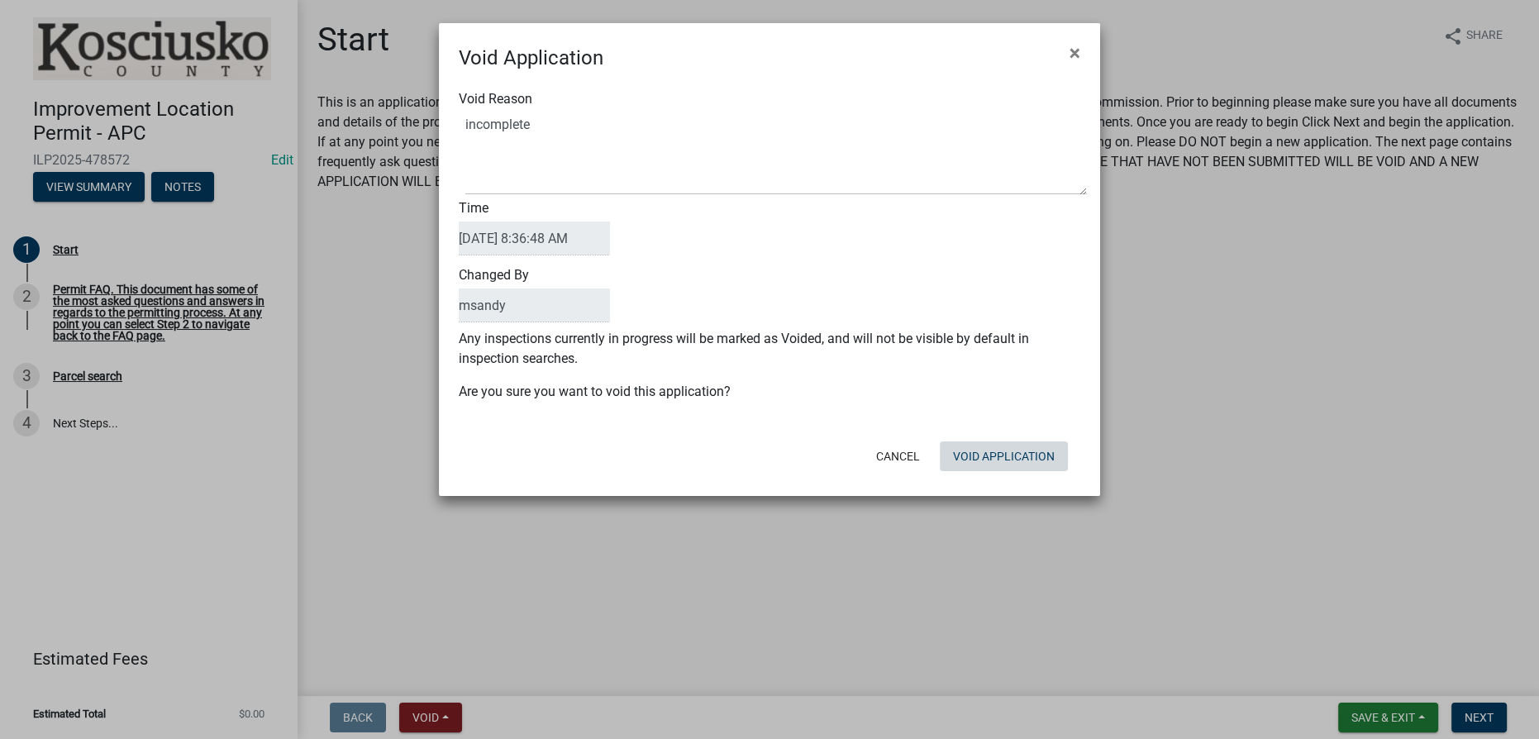
click at [1009, 479] on form "Void Application × Void Reason Time [DATE] 8:36:48 AM Changed By msandy Any ins…" at bounding box center [769, 252] width 661 height 458
click at [1008, 462] on button "Void Application" at bounding box center [1004, 456] width 128 height 30
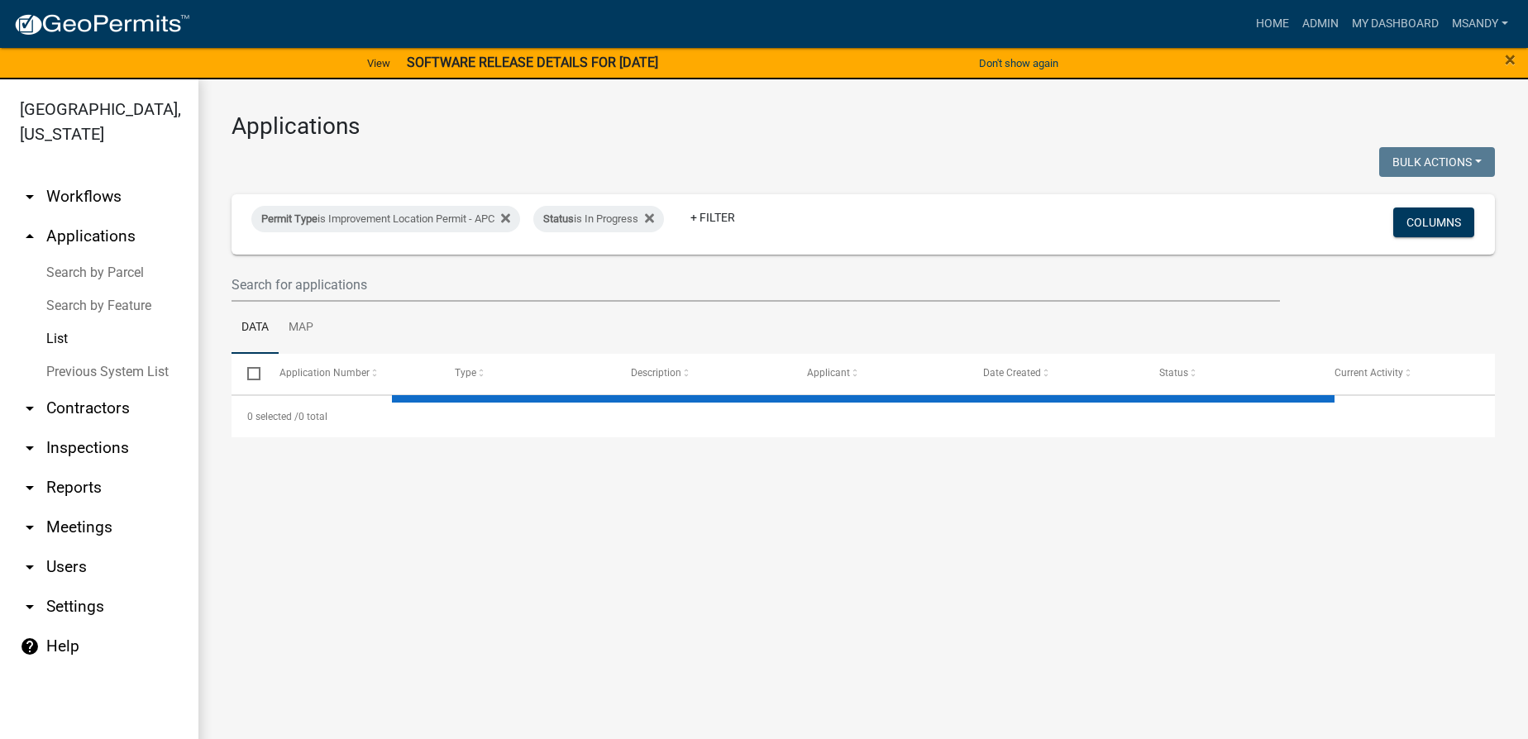
select select "3: 100"
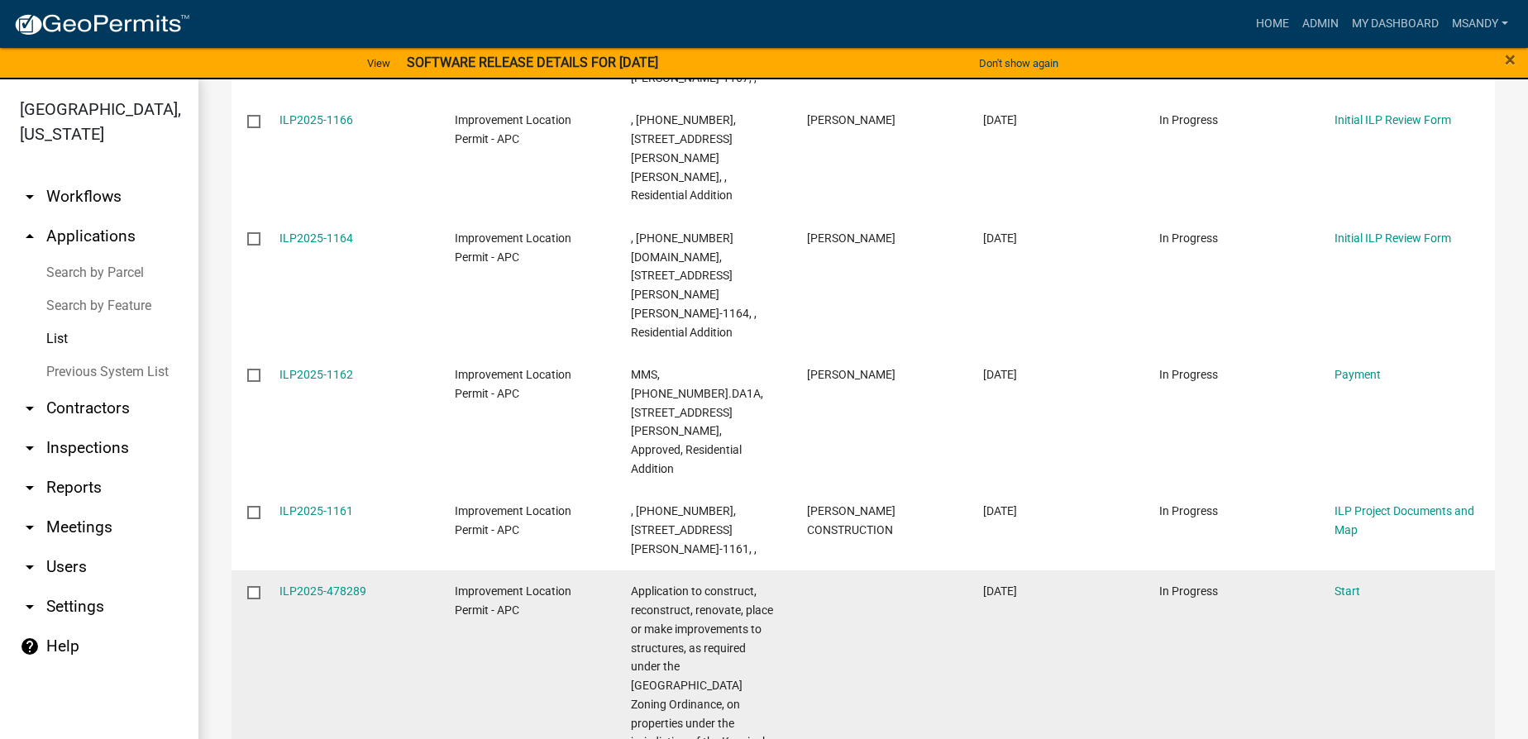
scroll to position [601, 0]
click at [344, 581] on link "ILP2025-478289" at bounding box center [322, 587] width 87 height 13
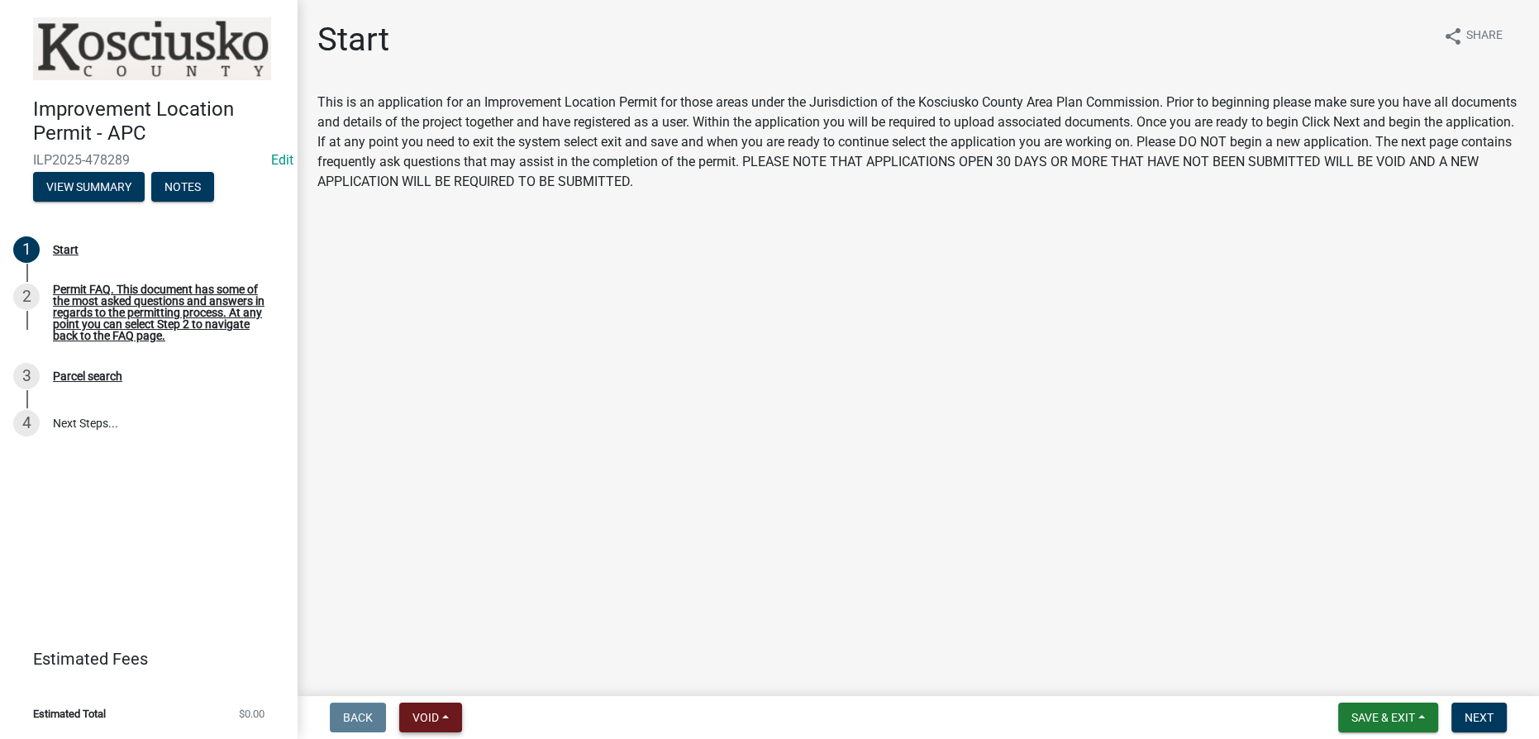
click at [424, 716] on span "Void" at bounding box center [426, 717] width 26 height 13
click at [440, 672] on button "Void" at bounding box center [465, 675] width 132 height 40
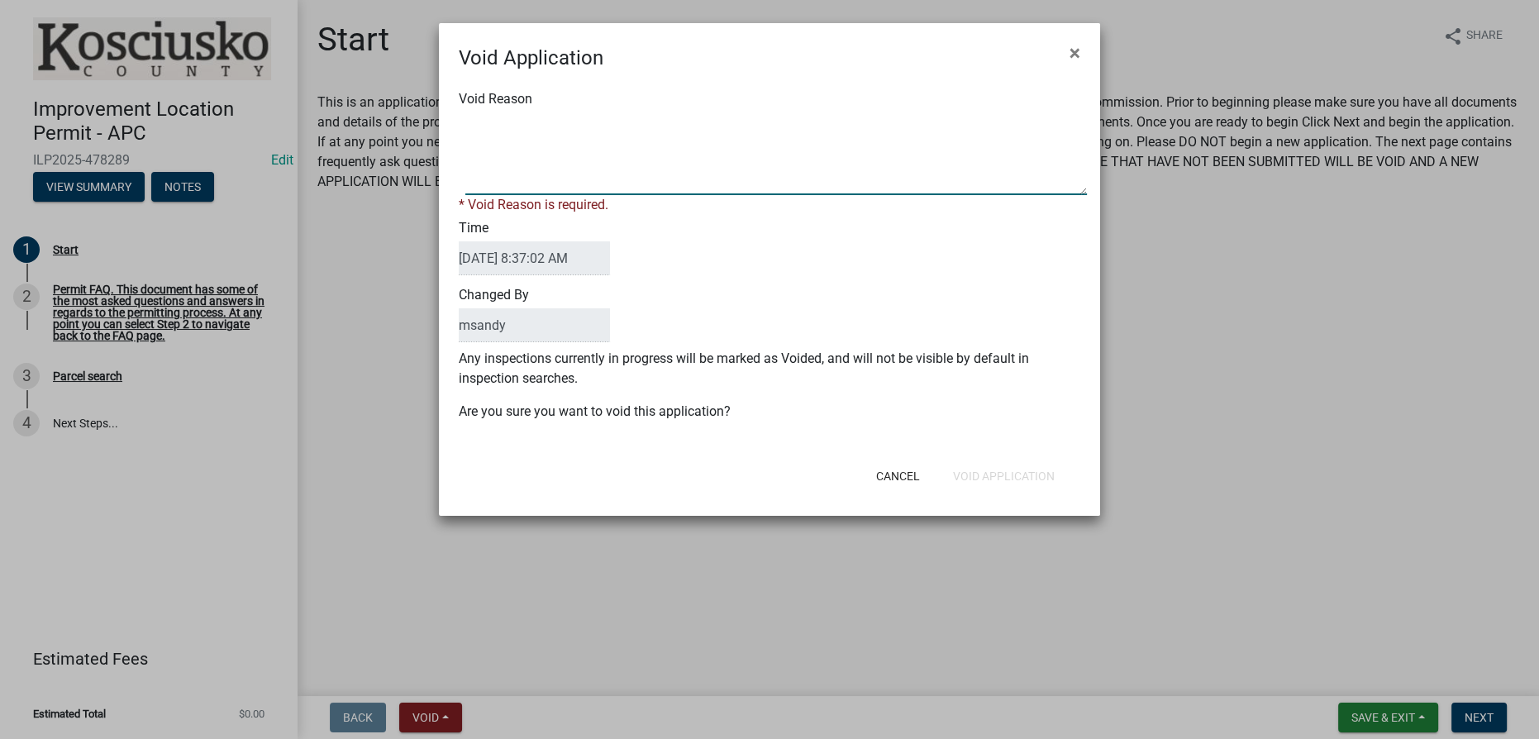
drag, startPoint x: 550, startPoint y: 141, endPoint x: 573, endPoint y: 149, distance: 24.3
click at [558, 142] on textarea "Void Reason" at bounding box center [776, 153] width 622 height 83
type textarea "incomplete"
click at [970, 478] on form "Void Application × Void Reason * Void Reason is required. Time [DATE] 8:37:02 A…" at bounding box center [769, 262] width 661 height 478
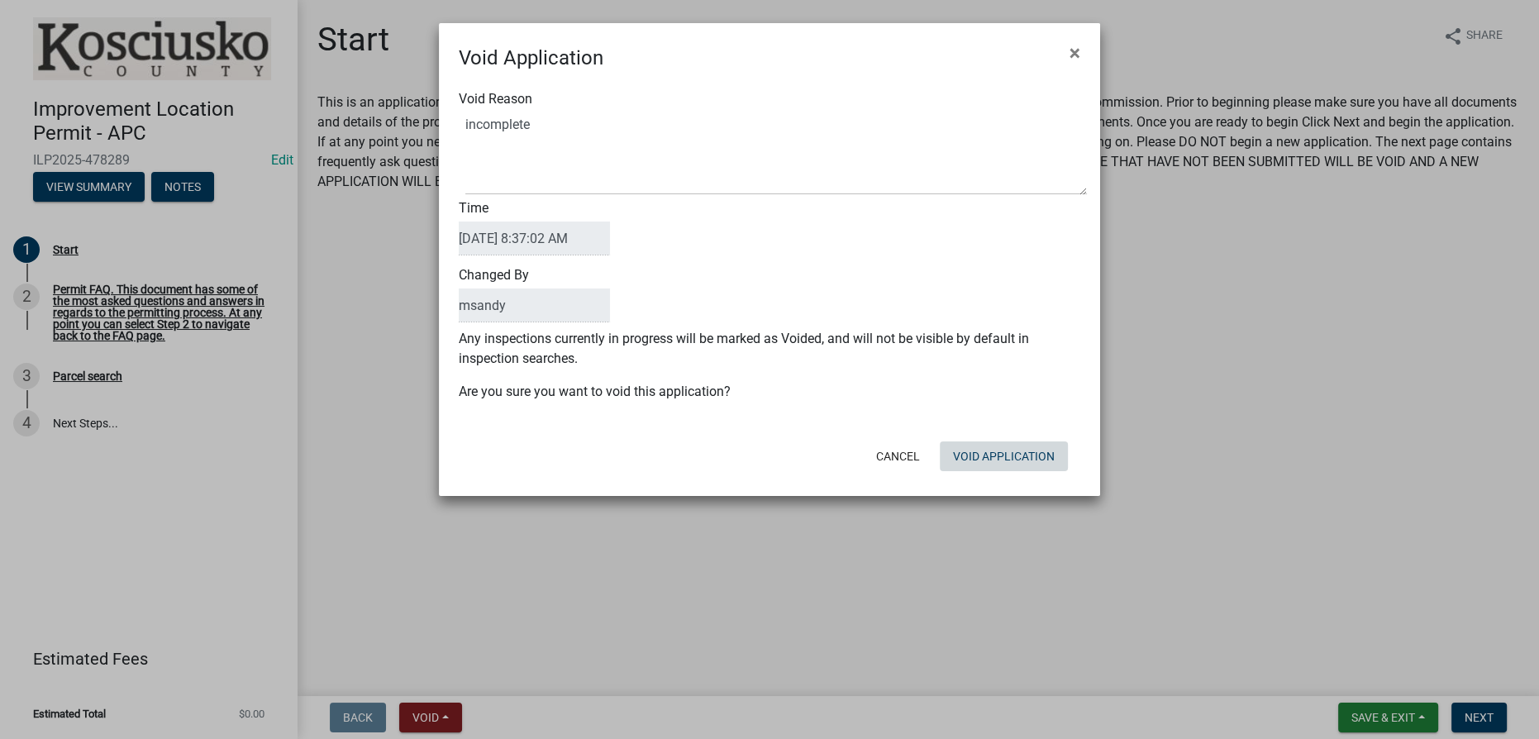
click at [974, 463] on button "Void Application" at bounding box center [1004, 456] width 128 height 30
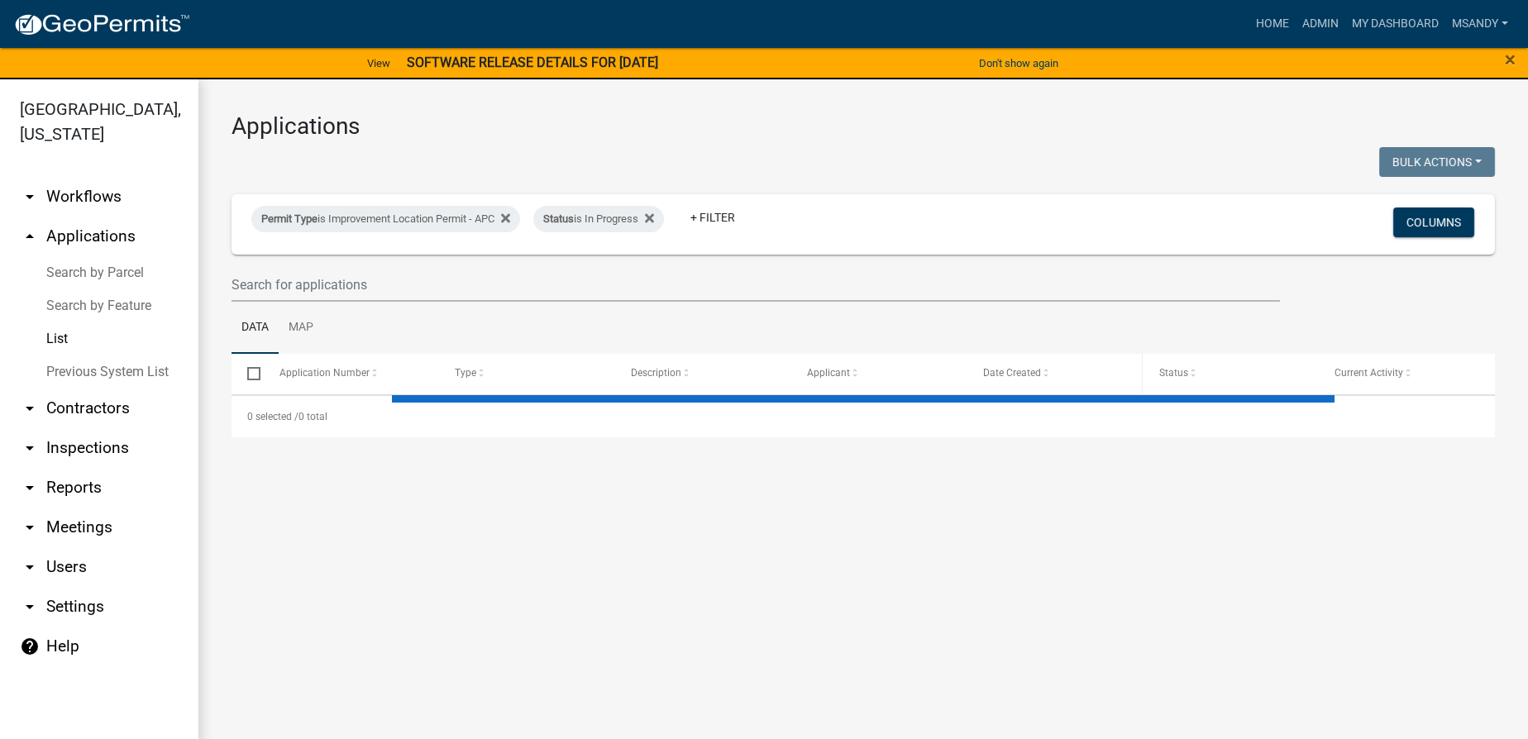
select select "3: 100"
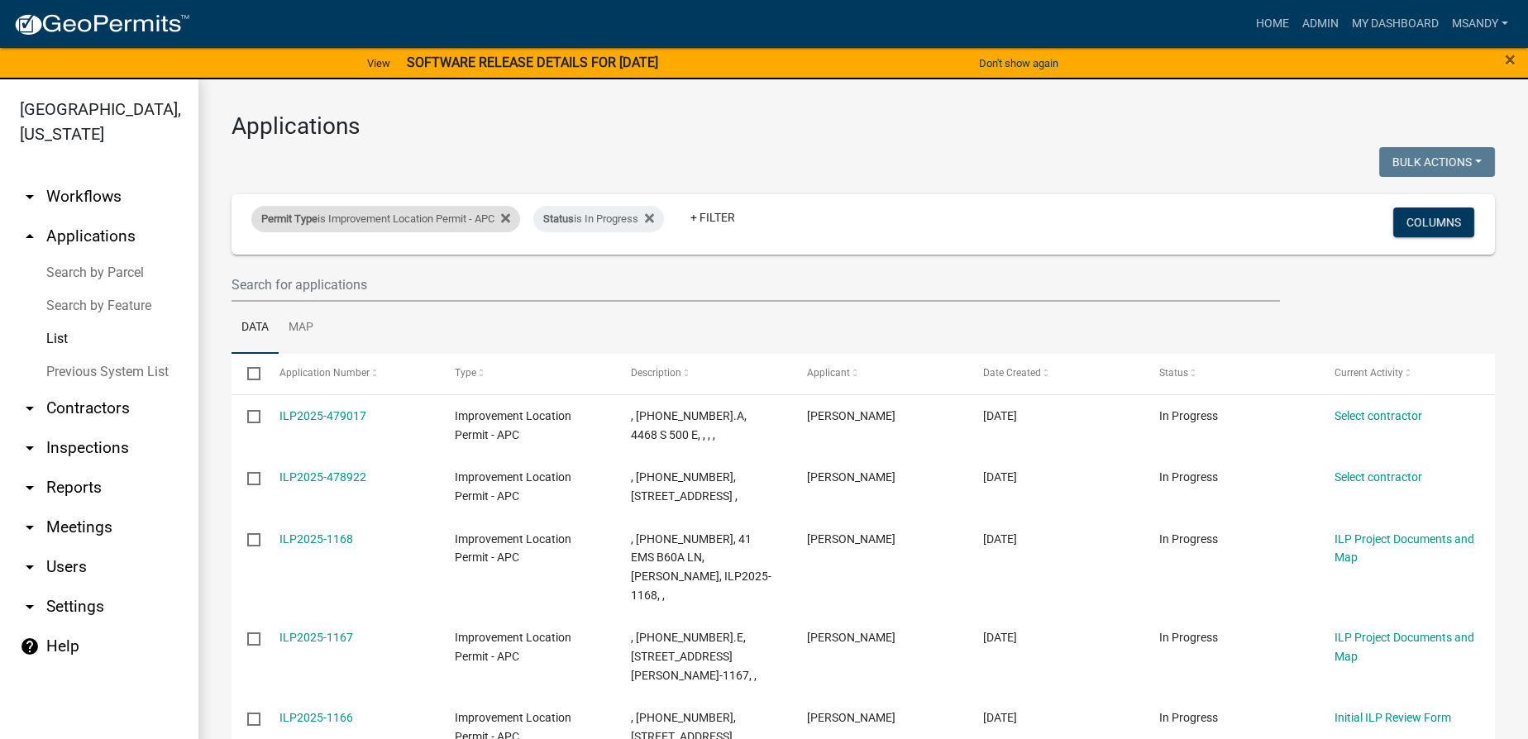
click at [415, 214] on div "Permit Type is Improvement Location Permit - APC" at bounding box center [385, 219] width 269 height 26
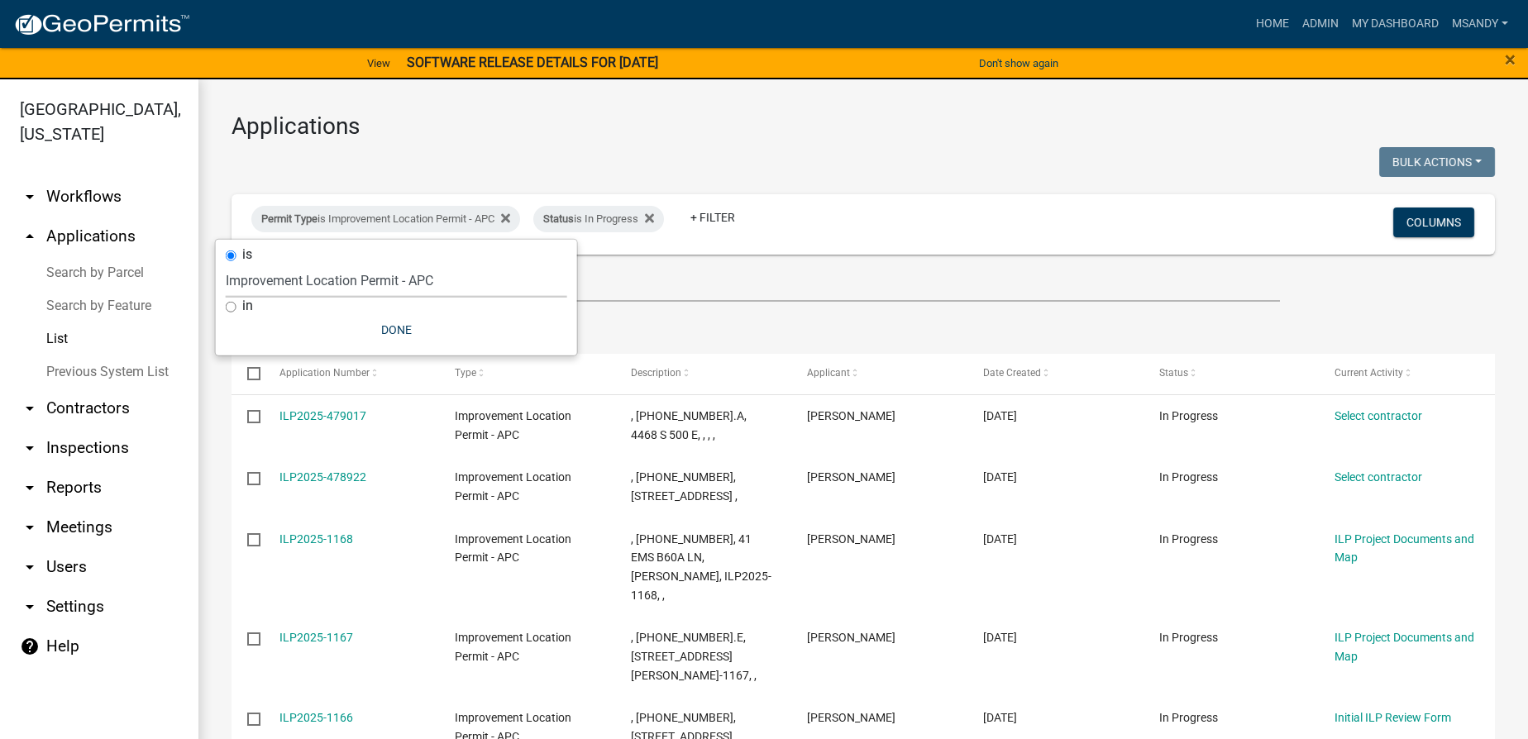
click at [369, 285] on select "Select an option [DATE] Copy Of - Subdivision Plat Application - APC APC Addres…" at bounding box center [396, 281] width 341 height 34
select select "06555e07-7e79-4569-9f73-610b83aead0f"
click at [226, 264] on select "Select an option [DATE] Copy Of - Subdivision Plat Application - APC APC Addres…" at bounding box center [396, 281] width 341 height 34
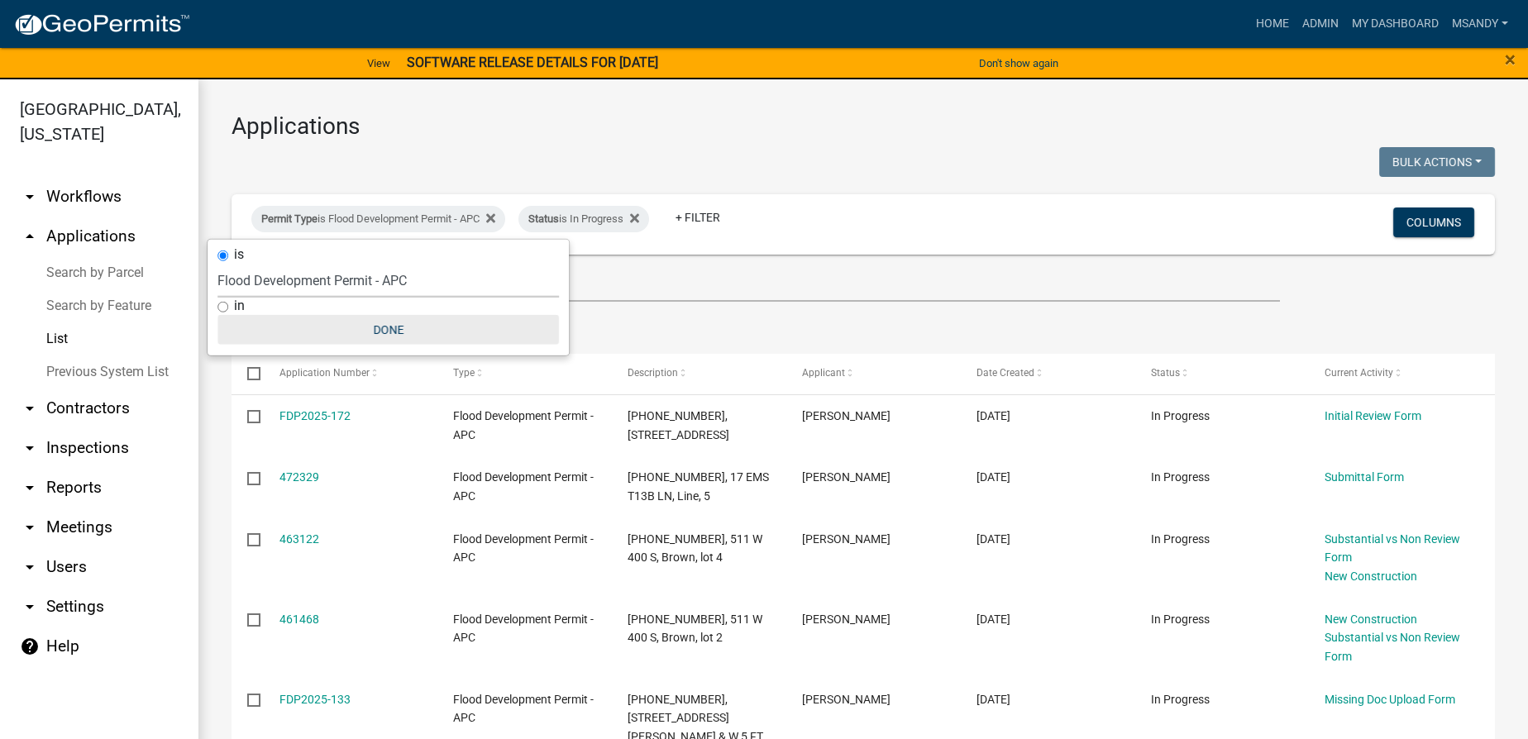
click at [404, 322] on button "Done" at bounding box center [387, 330] width 341 height 30
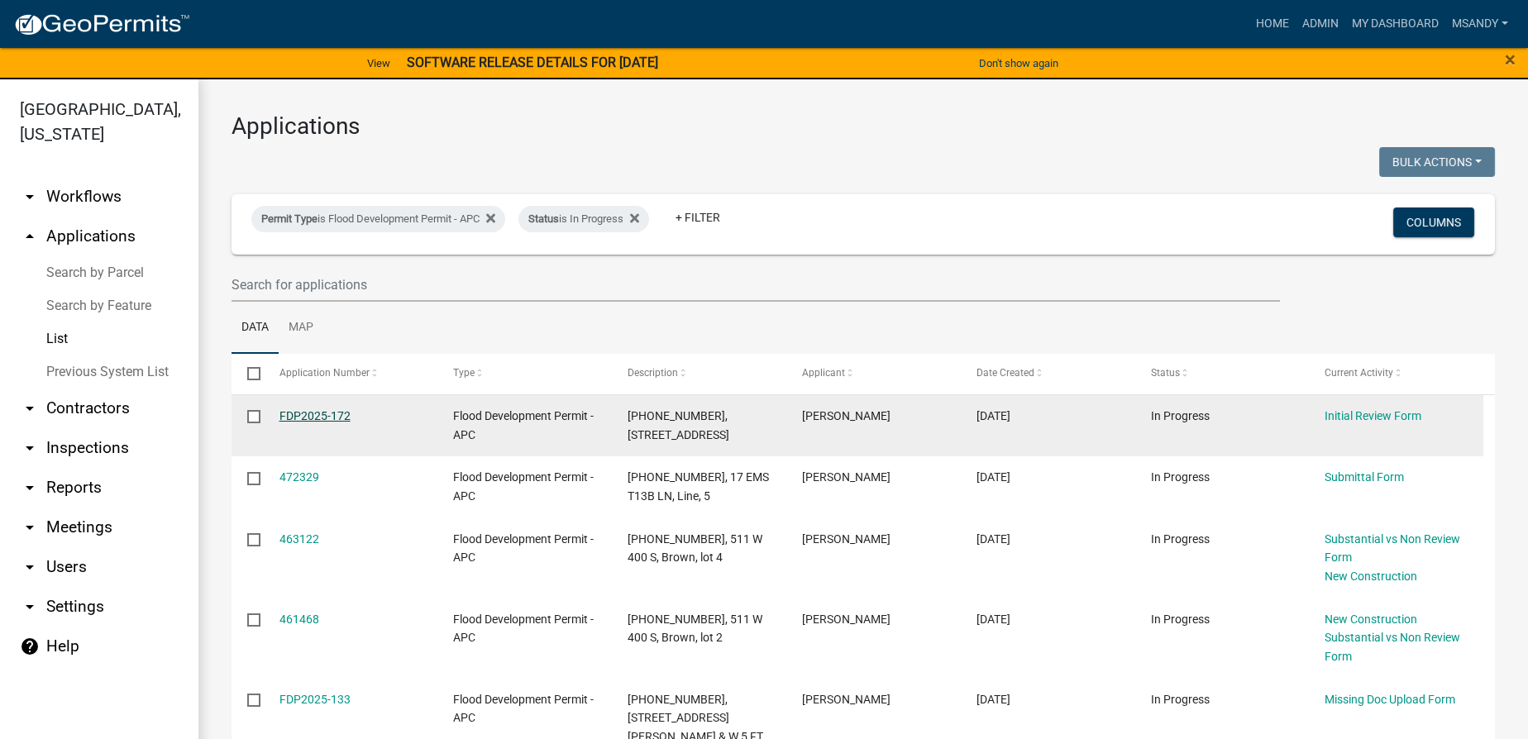
click at [322, 418] on link "FDP2025-172" at bounding box center [314, 415] width 71 height 13
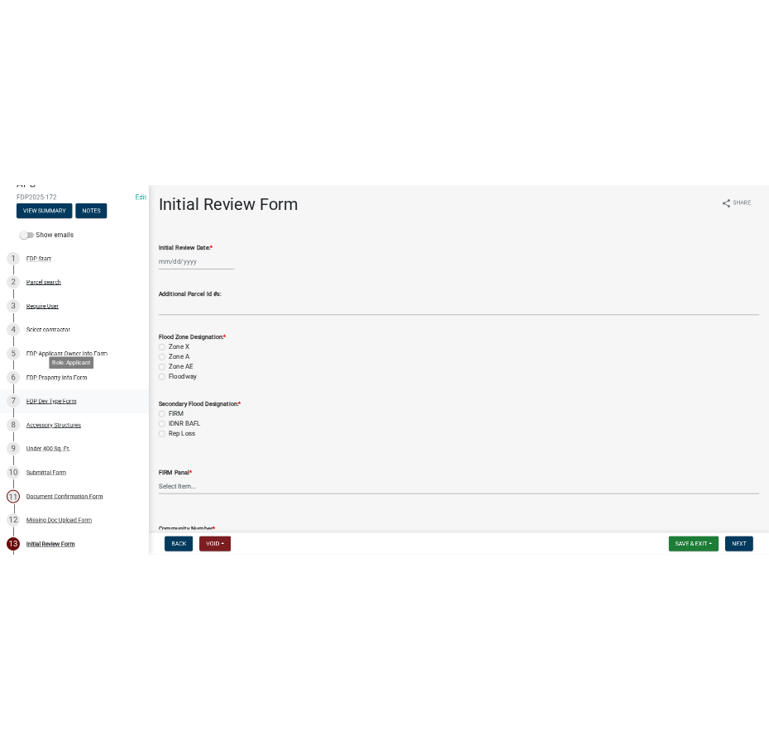
scroll to position [189, 0]
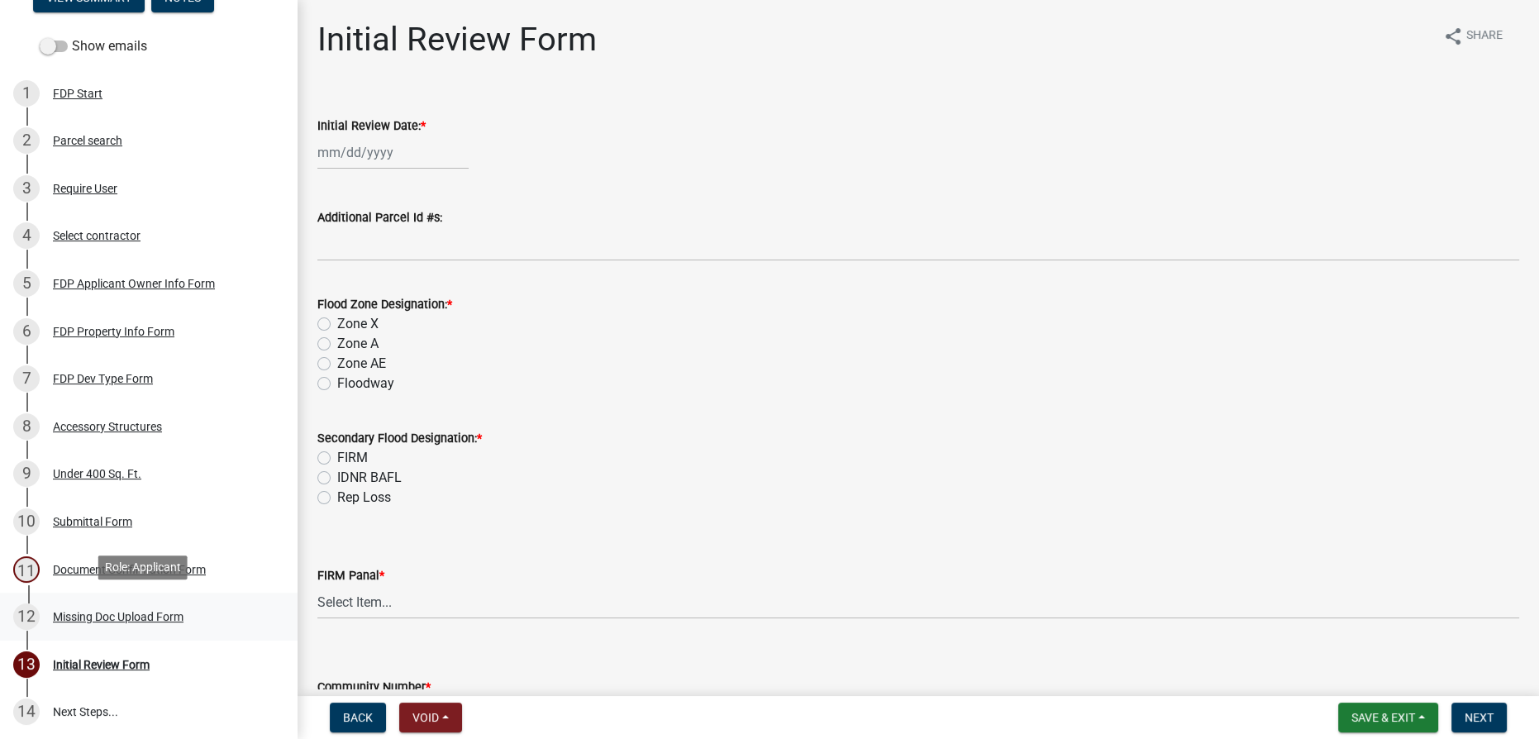
click at [132, 611] on div "Missing Doc Upload Form" at bounding box center [118, 617] width 131 height 12
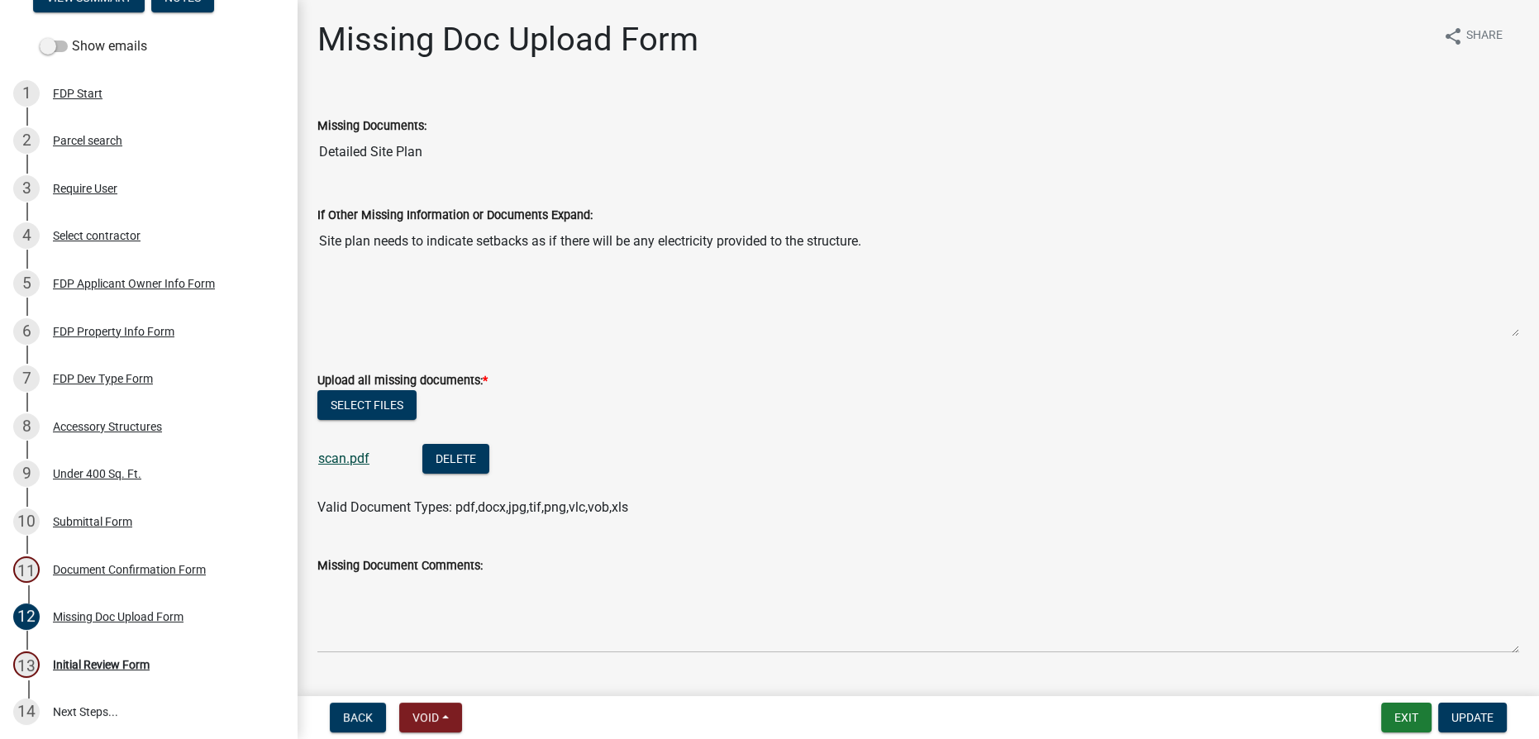
click at [337, 452] on link "scan.pdf" at bounding box center [343, 459] width 51 height 16
click at [119, 661] on div "Initial Review Form" at bounding box center [101, 665] width 97 height 12
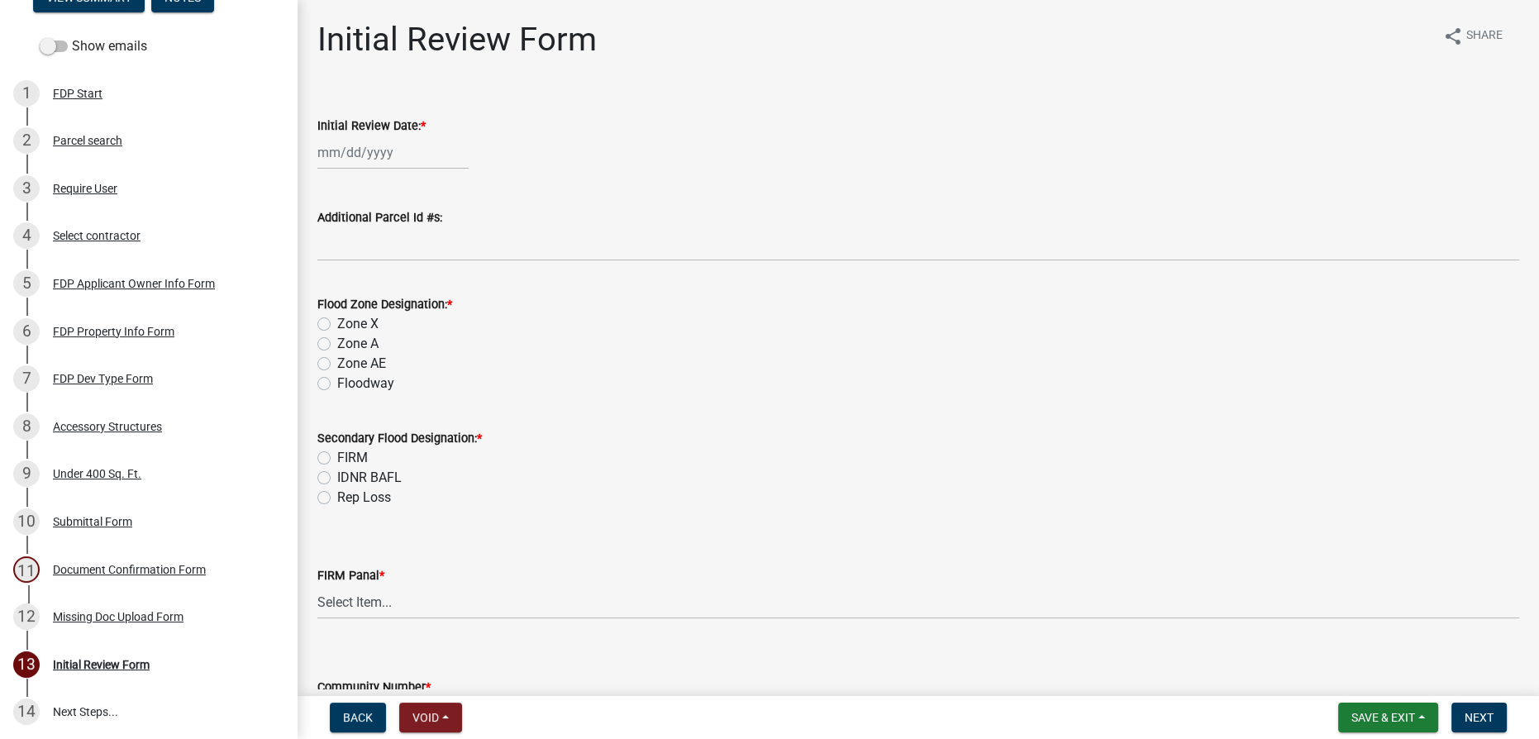
click at [389, 152] on div at bounding box center [392, 153] width 151 height 34
select select "9"
select select "2025"
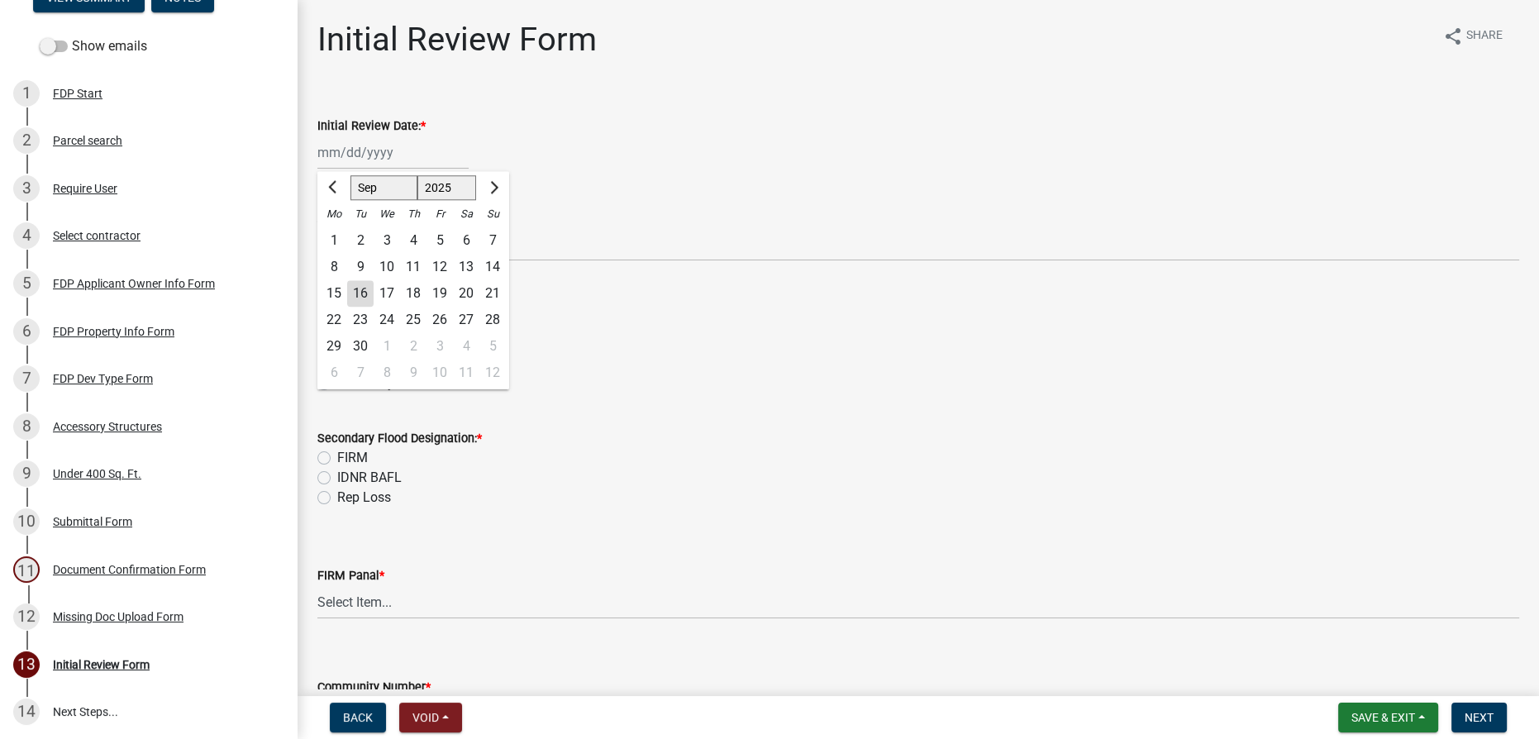
click at [361, 294] on div "16" at bounding box center [360, 293] width 26 height 26
type input "[DATE]"
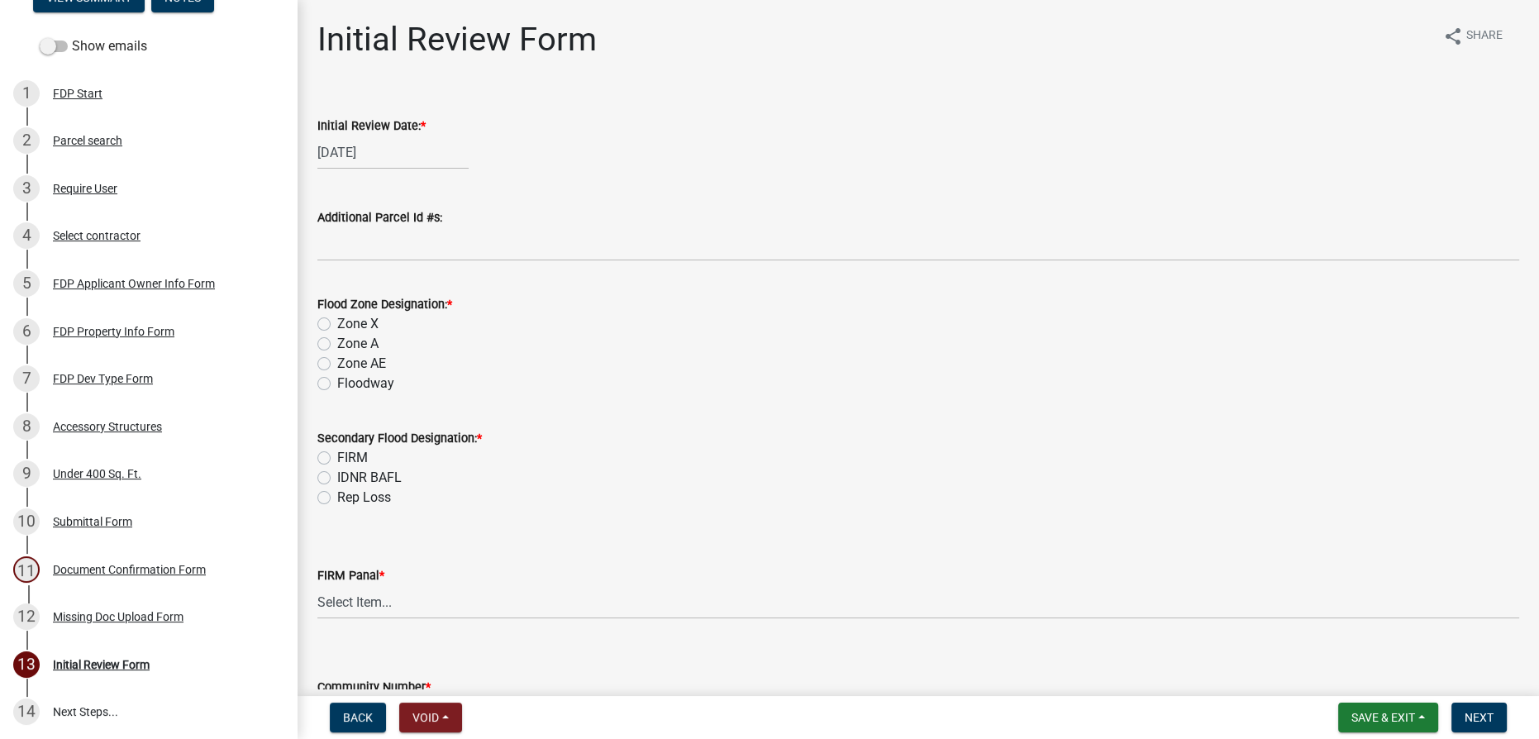
click at [337, 341] on label "Zone A" at bounding box center [357, 344] width 41 height 20
click at [337, 341] on input "Zone A" at bounding box center [342, 339] width 11 height 11
radio input "true"
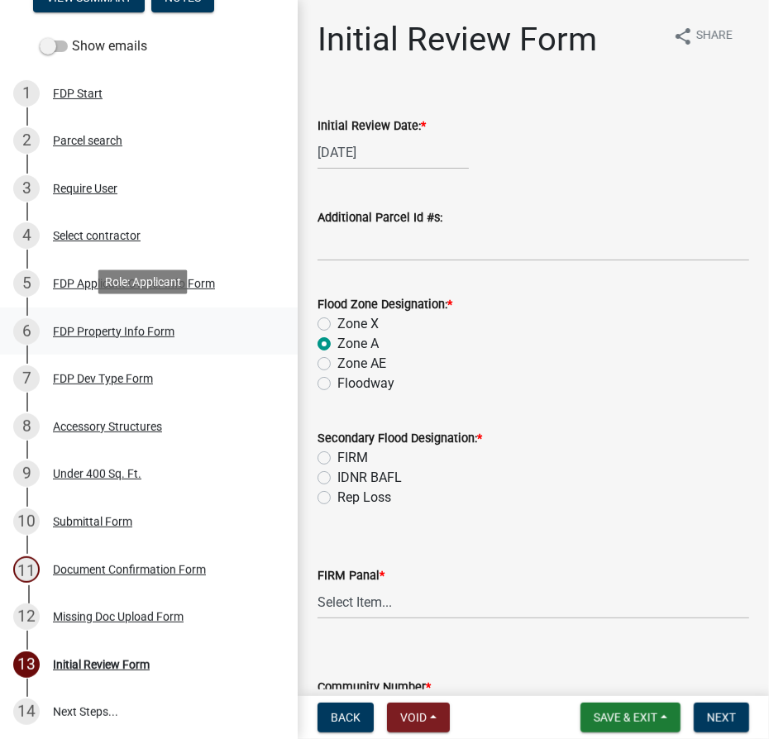
click at [97, 332] on div "FDP Property Info Form" at bounding box center [114, 332] width 122 height 12
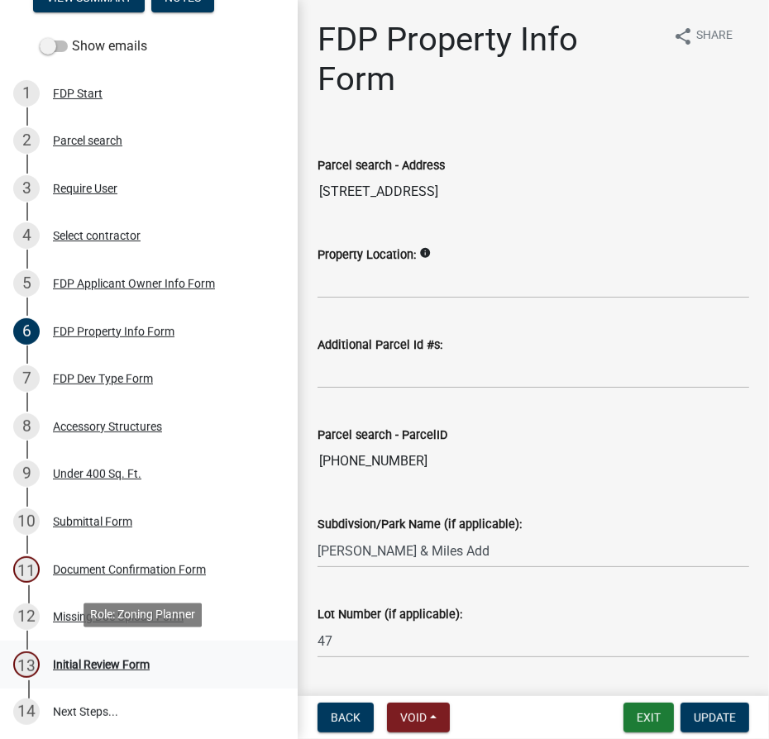
click at [96, 662] on div "Initial Review Form" at bounding box center [101, 665] width 97 height 12
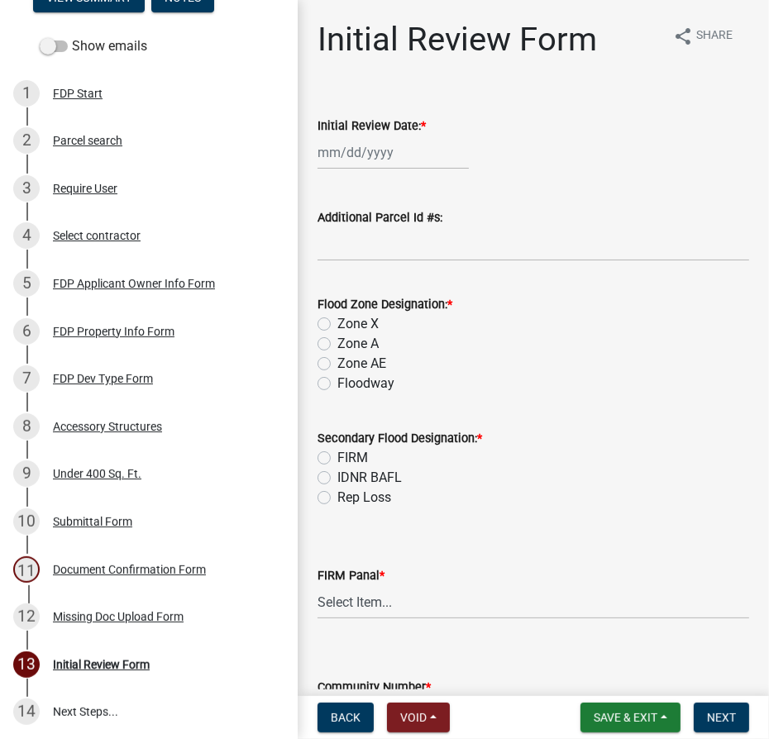
select select "9"
select select "2025"
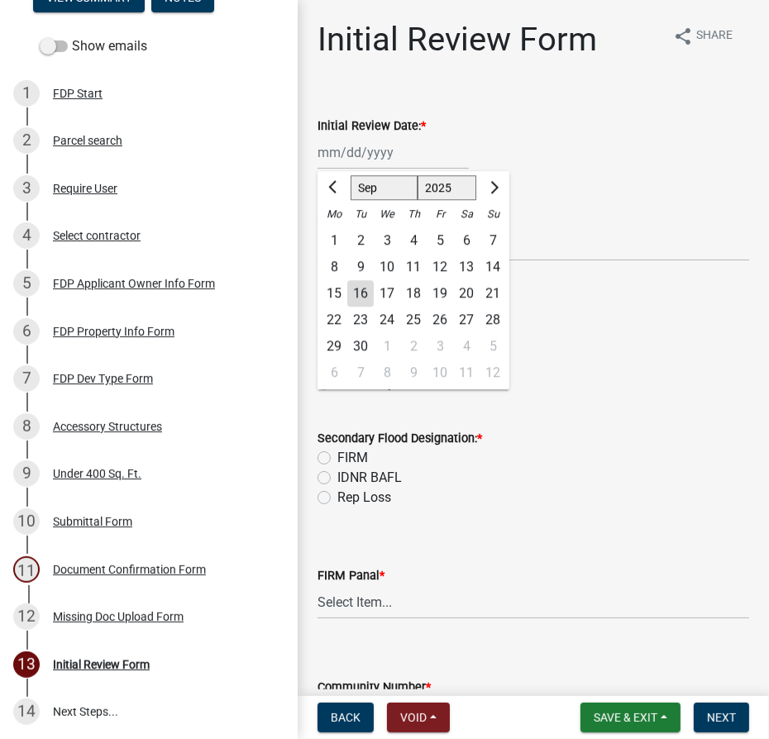
drag, startPoint x: 365, startPoint y: 155, endPoint x: 356, endPoint y: 171, distance: 18.9
click at [365, 155] on div "[PERSON_NAME] Feb Mar Apr [PERSON_NAME][DATE] Oct Nov [DATE] 1526 1527 1528 152…" at bounding box center [392, 153] width 151 height 34
click at [355, 288] on div "16" at bounding box center [360, 293] width 26 height 26
type input "[DATE]"
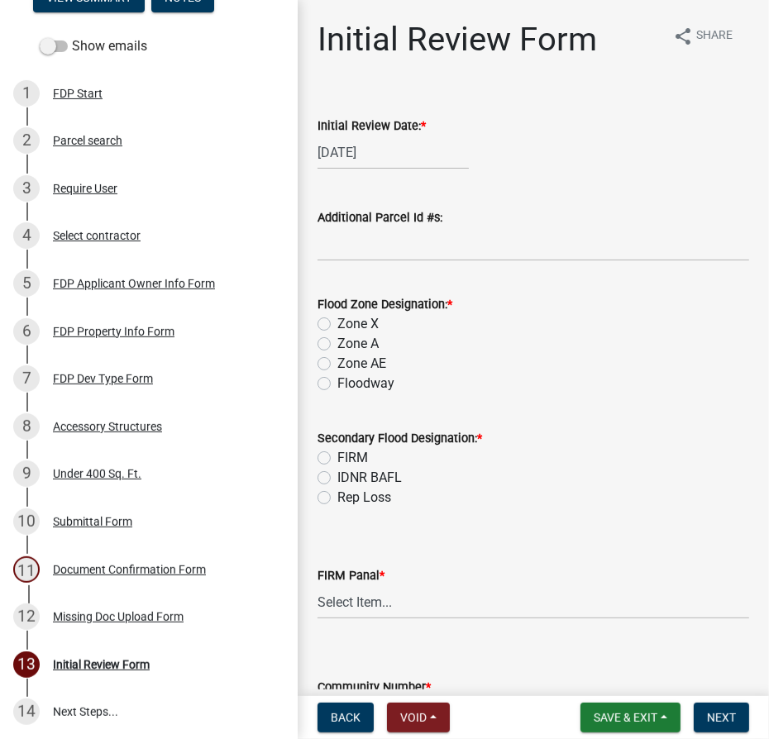
click at [337, 477] on label "IDNR BAFL" at bounding box center [369, 478] width 64 height 20
click at [337, 477] on input "IDNR BAFL" at bounding box center [342, 473] width 11 height 11
radio input "true"
click at [460, 602] on select "Select Item... 0020 0040 0045 0065 0067 0070 0086 0090 0095 0110 0120 0140 0145…" at bounding box center [533, 602] width 432 height 34
click at [317, 585] on select "Select Item... 0020 0040 0045 0065 0067 0070 0086 0090 0095 0110 0120 0140 0145…" at bounding box center [533, 602] width 432 height 34
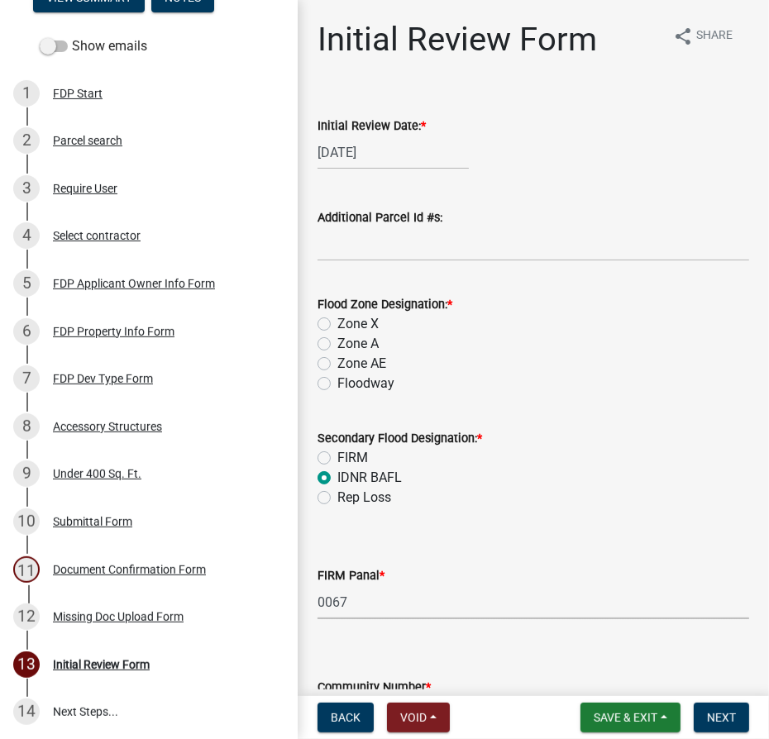
select select "0a702245-8dad-4fba-acd9-0e500f0f781f"
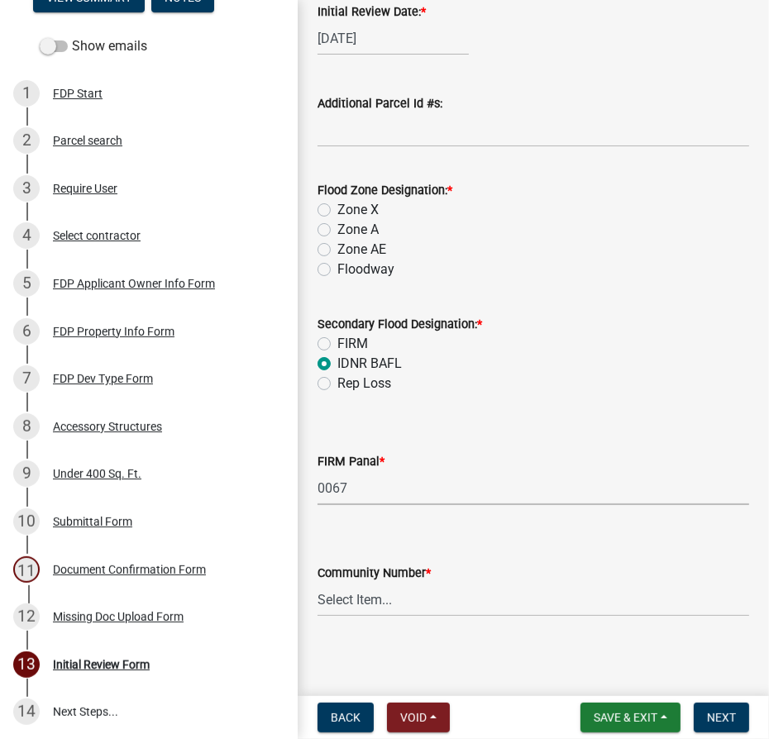
scroll to position [121, 0]
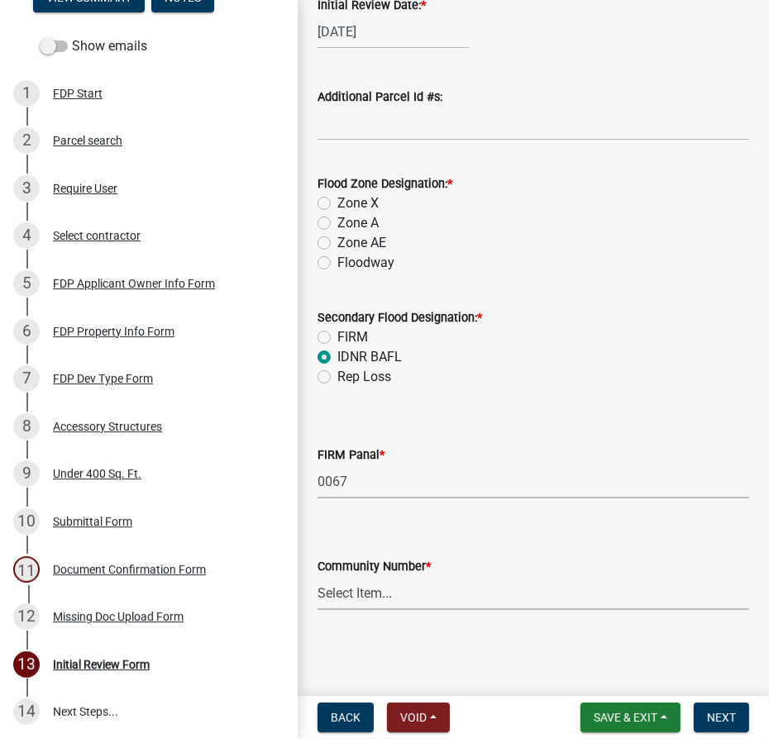
click at [349, 603] on select "Select Item... Kos Co - Unincop - 180121 Town of [GEOGRAPHIC_DATA] - 180382 Tow…" at bounding box center [533, 593] width 432 height 34
click at [317, 576] on select "Select Item... Kos Co - Unincop - 180121 Town of [GEOGRAPHIC_DATA] - 180382 Tow…" at bounding box center [533, 593] width 432 height 34
select select "c68b5ef2-1fc8-40f3-a551-311c04572c9d"
click at [723, 717] on span "Next" at bounding box center [721, 717] width 29 height 13
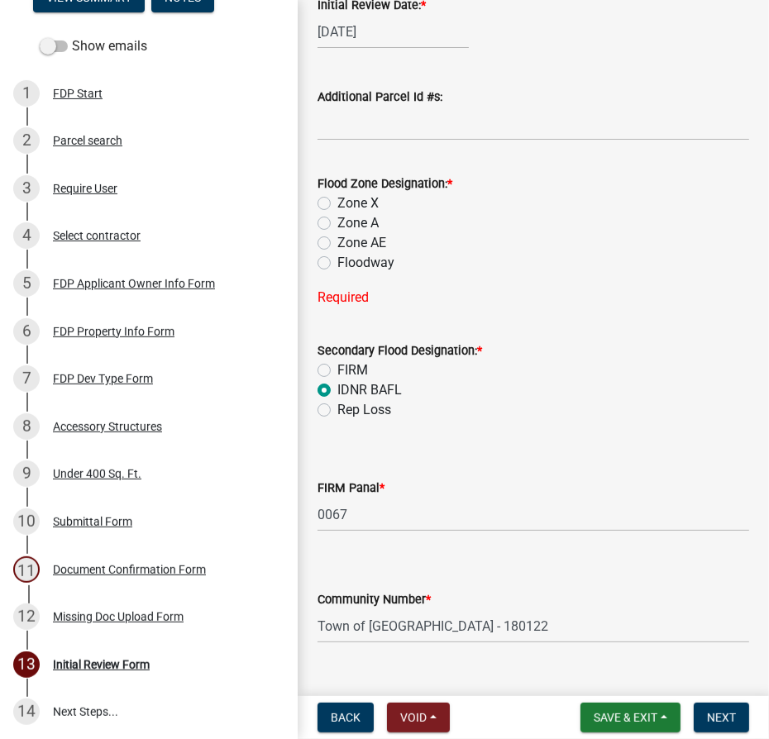
click at [337, 221] on label "Zone A" at bounding box center [357, 223] width 41 height 20
click at [337, 221] on input "Zone A" at bounding box center [342, 218] width 11 height 11
radio input "true"
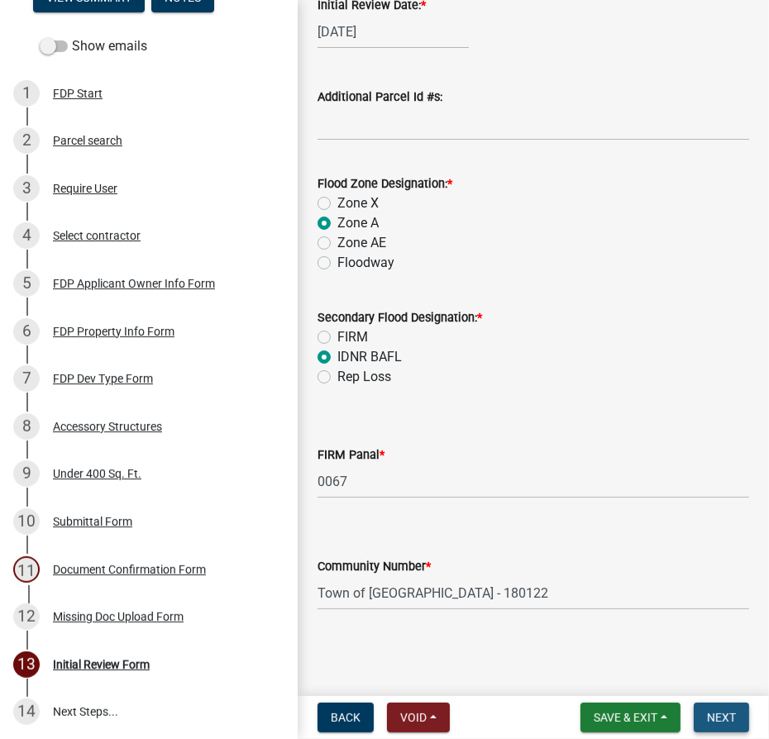
click at [724, 718] on span "Next" at bounding box center [721, 717] width 29 height 13
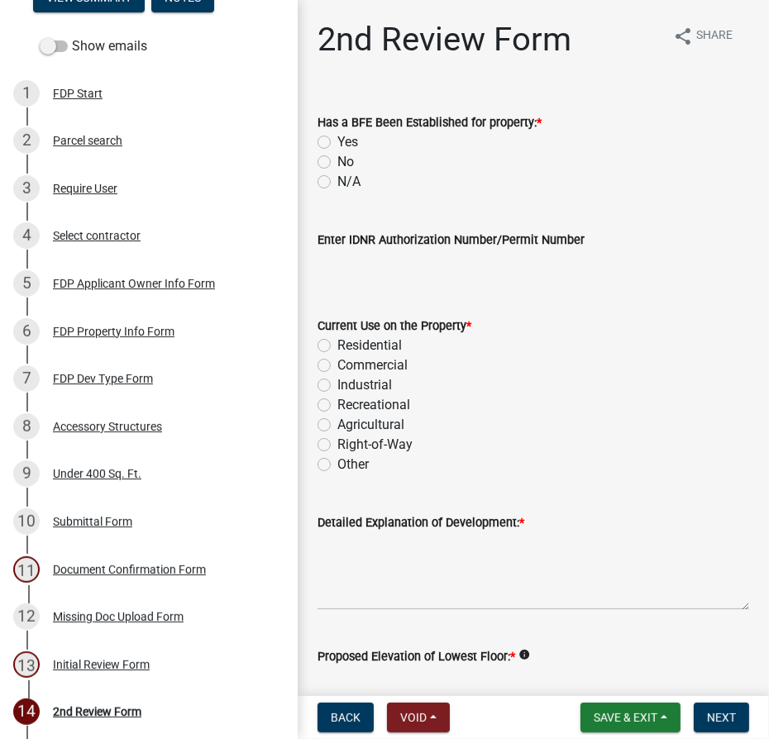
click at [337, 158] on label "No" at bounding box center [345, 162] width 17 height 20
click at [337, 158] on input "No" at bounding box center [342, 157] width 11 height 11
radio input "true"
click at [337, 343] on label "Residential" at bounding box center [369, 346] width 64 height 20
click at [337, 343] on input "Residential" at bounding box center [342, 341] width 11 height 11
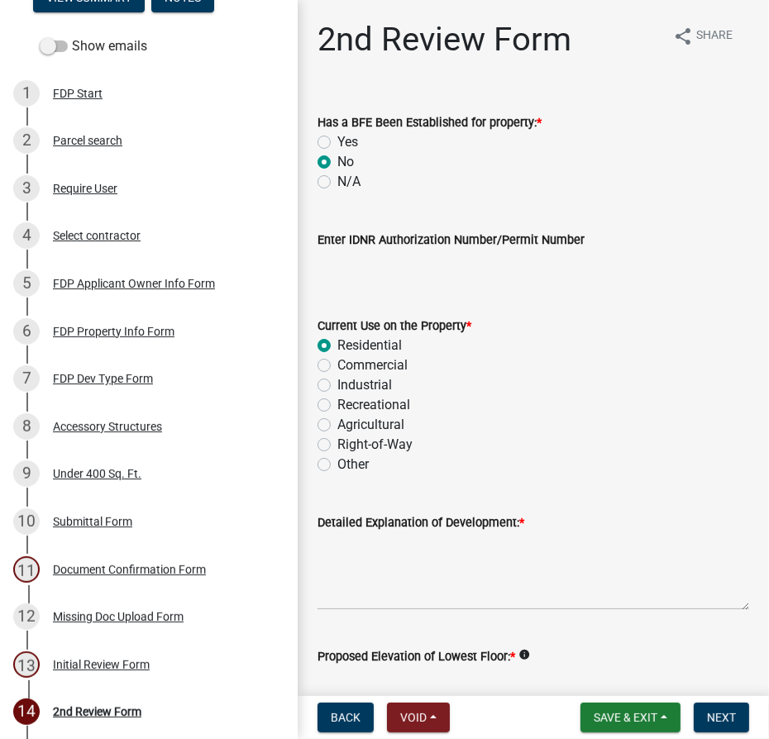
radio input "true"
click at [379, 555] on textarea "Detailed Explanation of Development: *" at bounding box center [533, 571] width 432 height 78
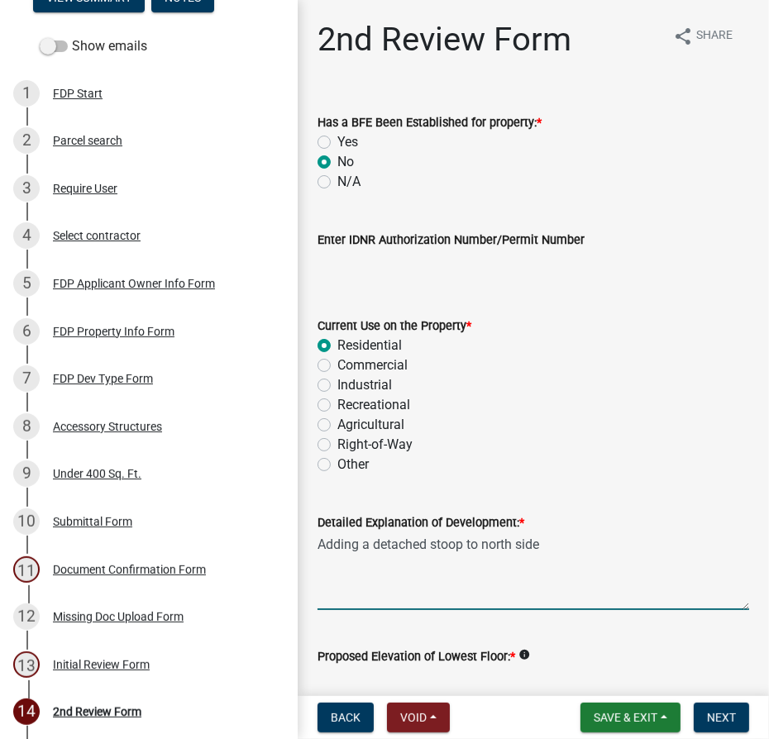
type textarea "Adding a detached stoop to north side"
click at [646, 699] on nav "Back Void Withdraw Lock Expire Void Save & Exit Save Save & Exit Next" at bounding box center [533, 717] width 471 height 43
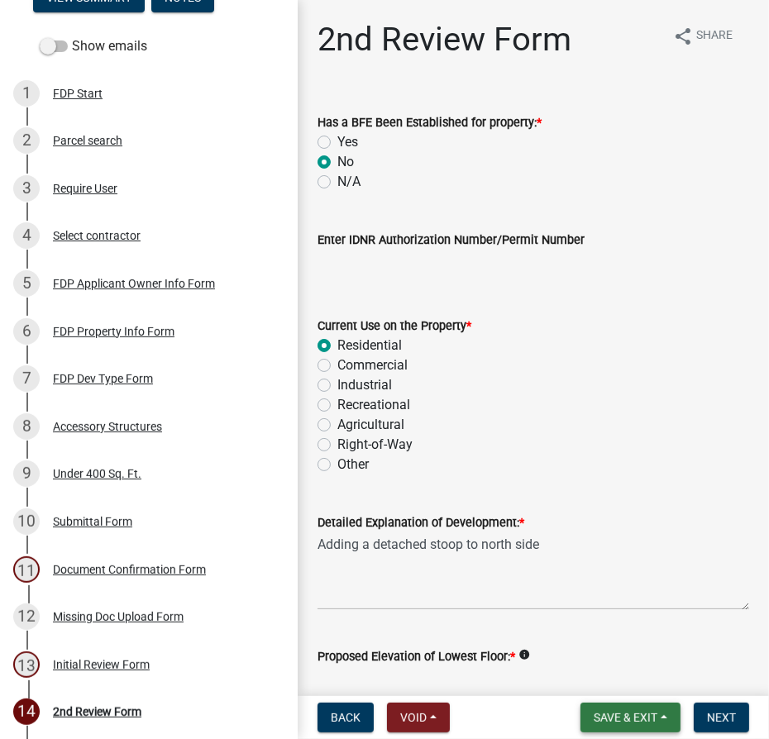
click at [627, 716] on span "Save & Exit" at bounding box center [626, 717] width 64 height 13
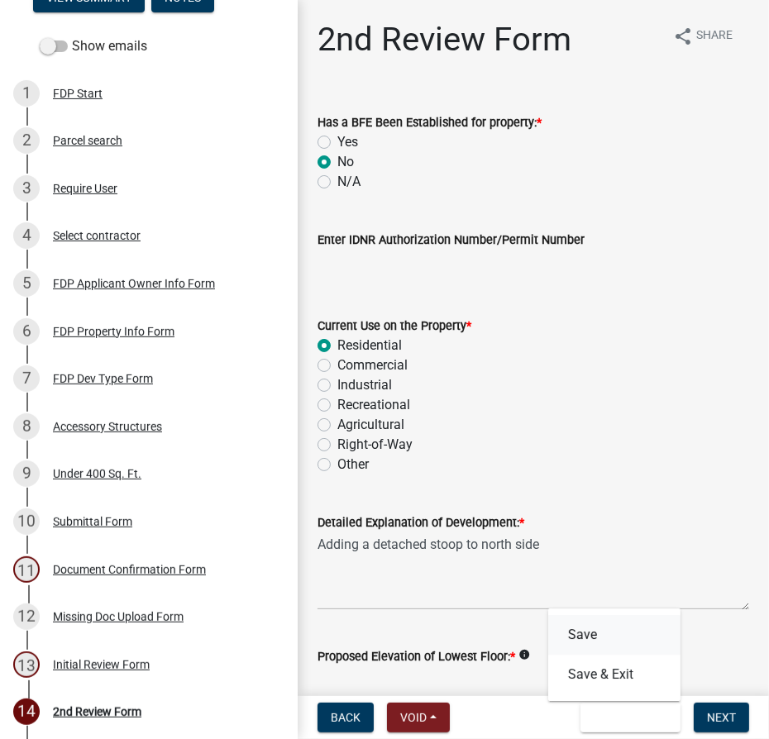
click at [605, 641] on button "Save" at bounding box center [614, 635] width 132 height 40
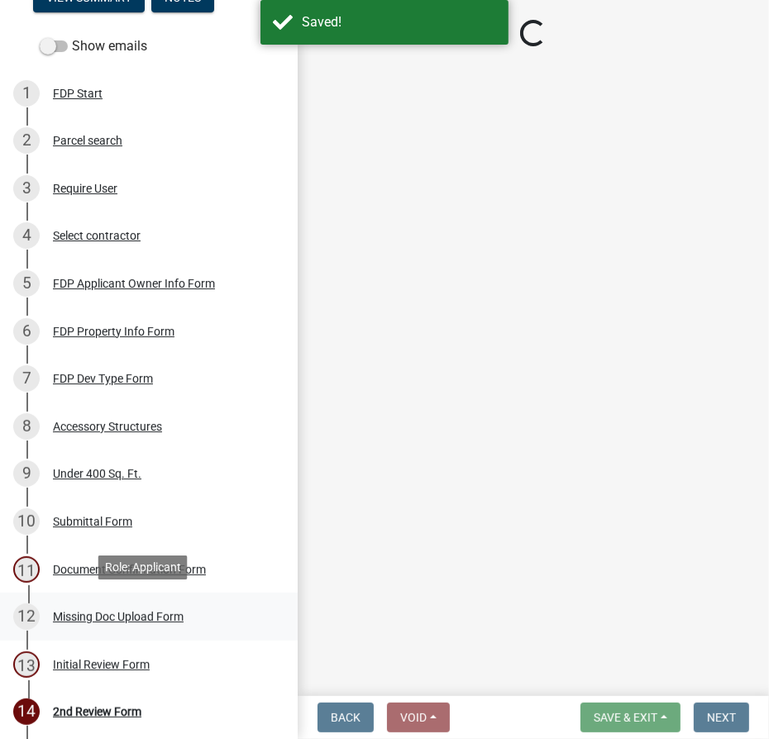
click at [125, 613] on div "Missing Doc Upload Form" at bounding box center [118, 617] width 131 height 12
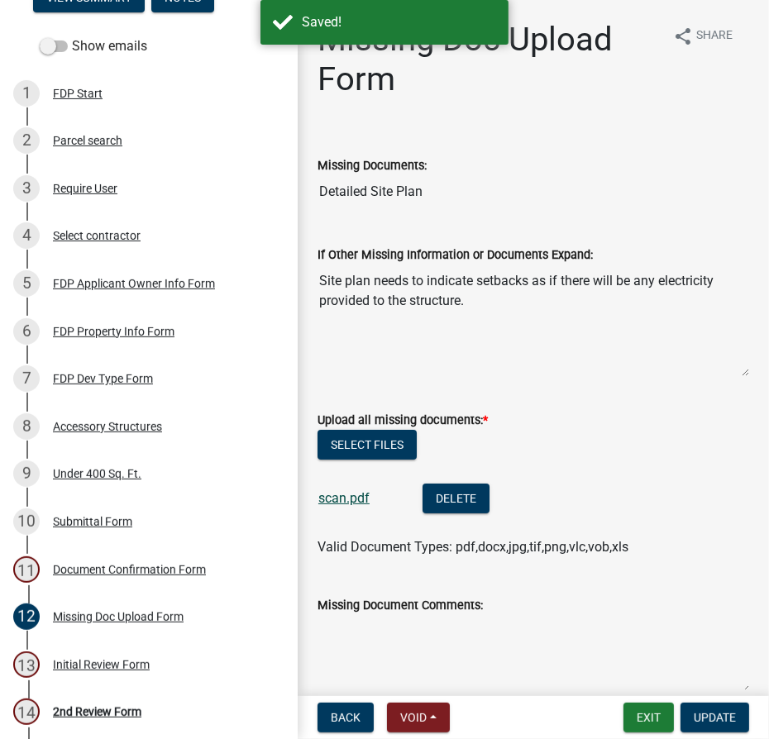
click at [337, 497] on link "scan.pdf" at bounding box center [343, 498] width 51 height 16
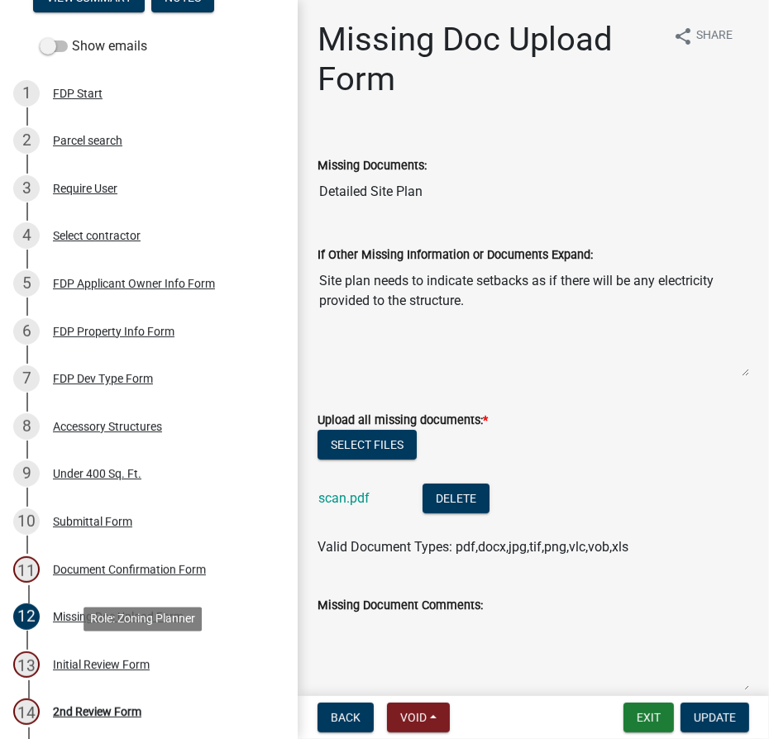
scroll to position [427, 0]
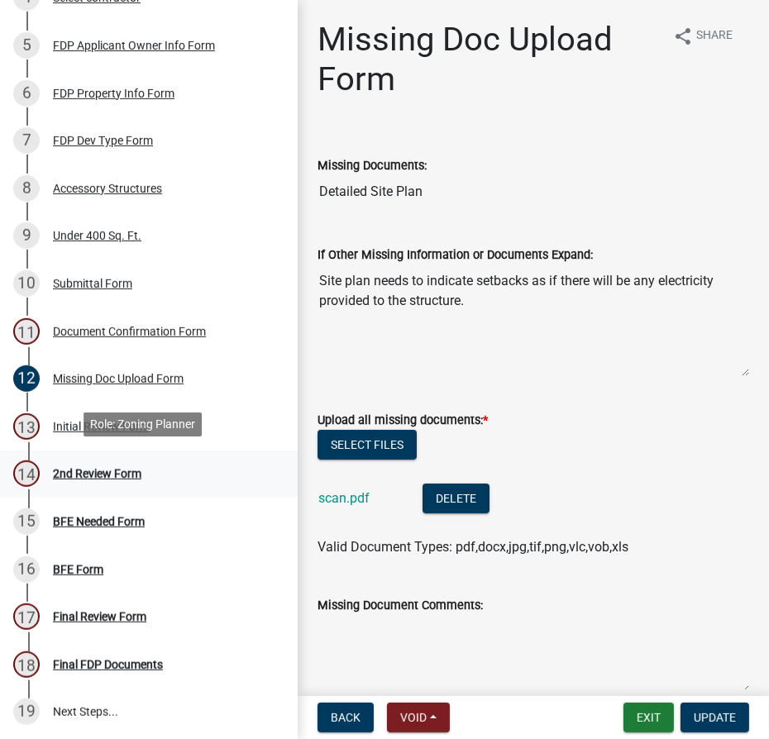
click at [95, 472] on div "2nd Review Form" at bounding box center [97, 474] width 88 height 12
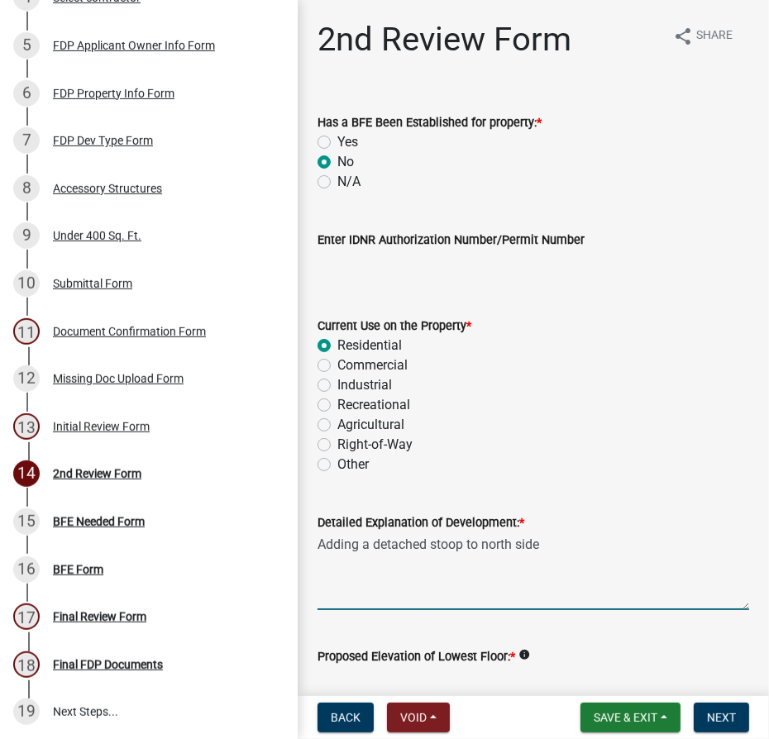
click at [427, 543] on textarea "Adding a detached stoop to north side" at bounding box center [533, 571] width 432 height 78
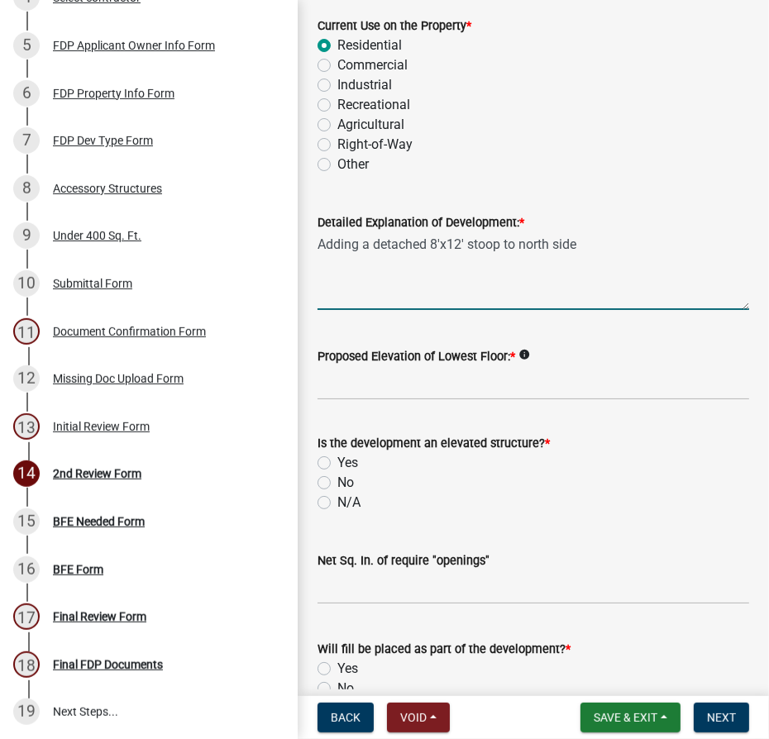
type textarea "Adding a detached 8'x12' stoop to north side"
click at [360, 380] on input "Proposed Elevation of Lowest Floor: *" at bounding box center [533, 383] width 432 height 34
type input "existing"
click at [337, 503] on label "N/A" at bounding box center [348, 503] width 23 height 20
click at [337, 503] on input "N/A" at bounding box center [342, 498] width 11 height 11
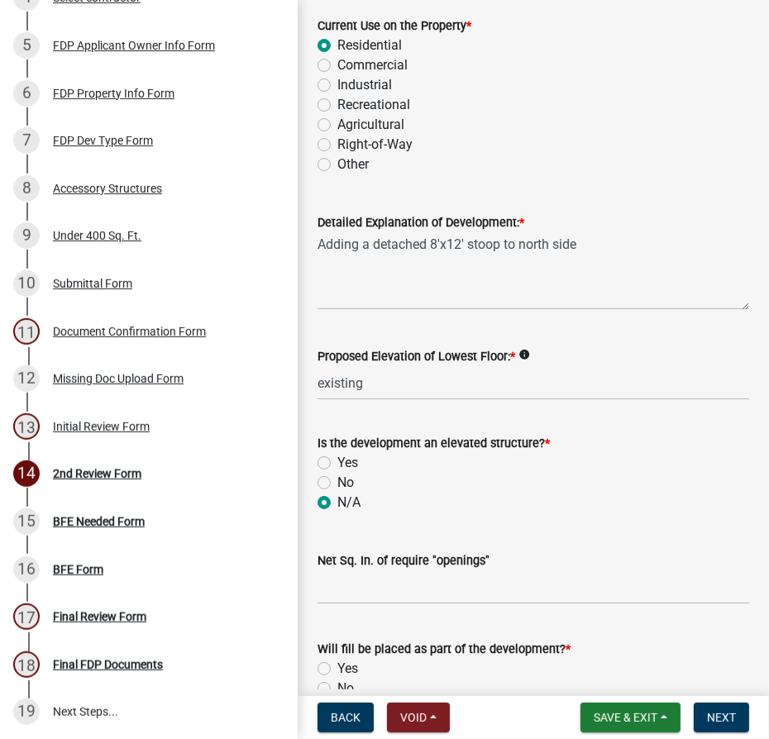
radio input "true"
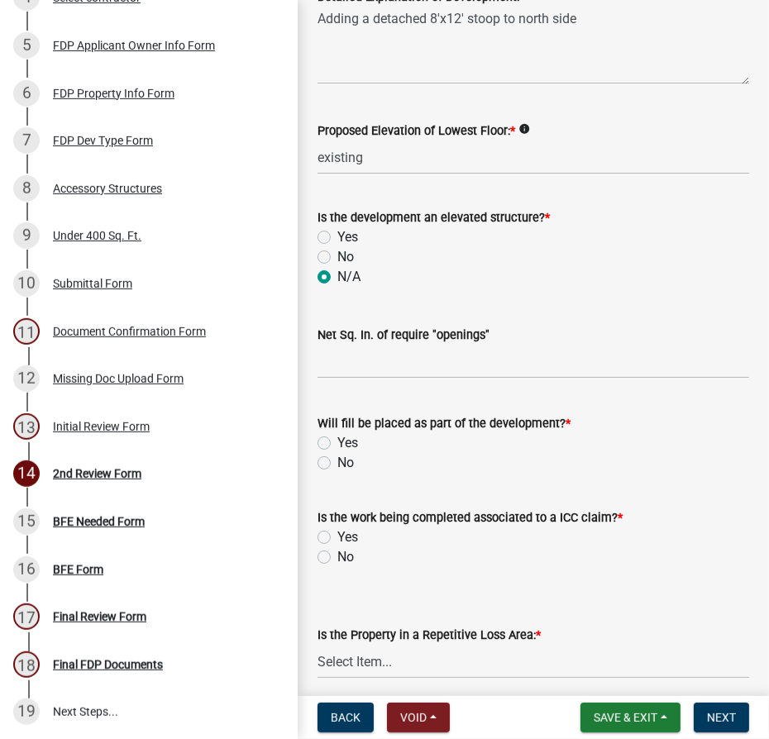
click at [337, 465] on label "No" at bounding box center [345, 463] width 17 height 20
click at [337, 464] on input "No" at bounding box center [342, 458] width 11 height 11
radio input "true"
click at [337, 553] on label "No" at bounding box center [345, 557] width 17 height 20
click at [337, 553] on input "No" at bounding box center [342, 552] width 11 height 11
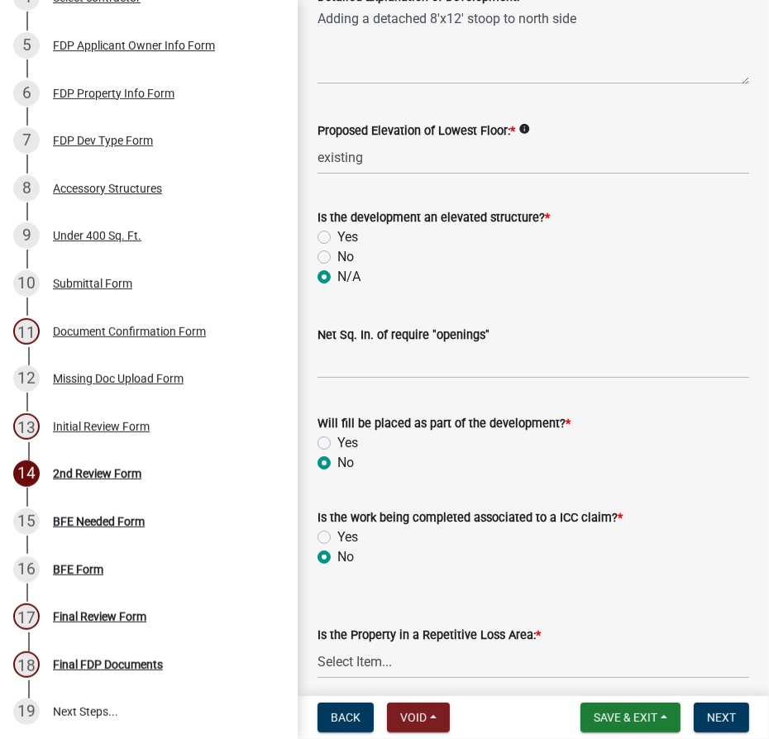
radio input "true"
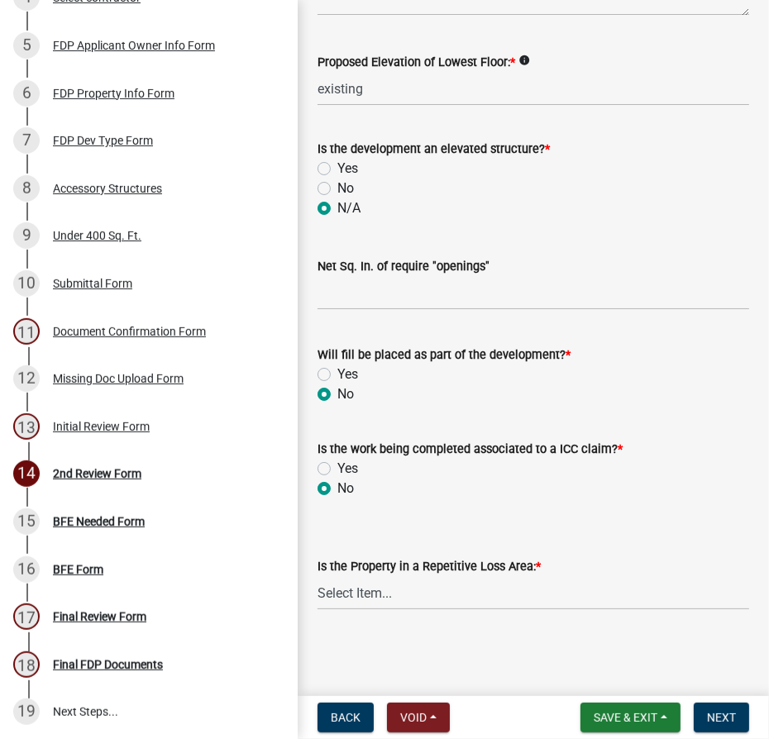
scroll to position [594, 0]
click at [365, 602] on select "Select Item... N/A Sycamore Briarwood EMS T41 EMS T13B Shore Acres EMS B40F EMS…" at bounding box center [533, 594] width 432 height 34
click at [317, 577] on select "Select Item... N/A Sycamore Briarwood EMS T41 EMS T13B Shore Acres EMS B40F EMS…" at bounding box center [533, 594] width 432 height 34
select select "e3c360ee-7977-4b9d-91ef-f00a4a3ecee8"
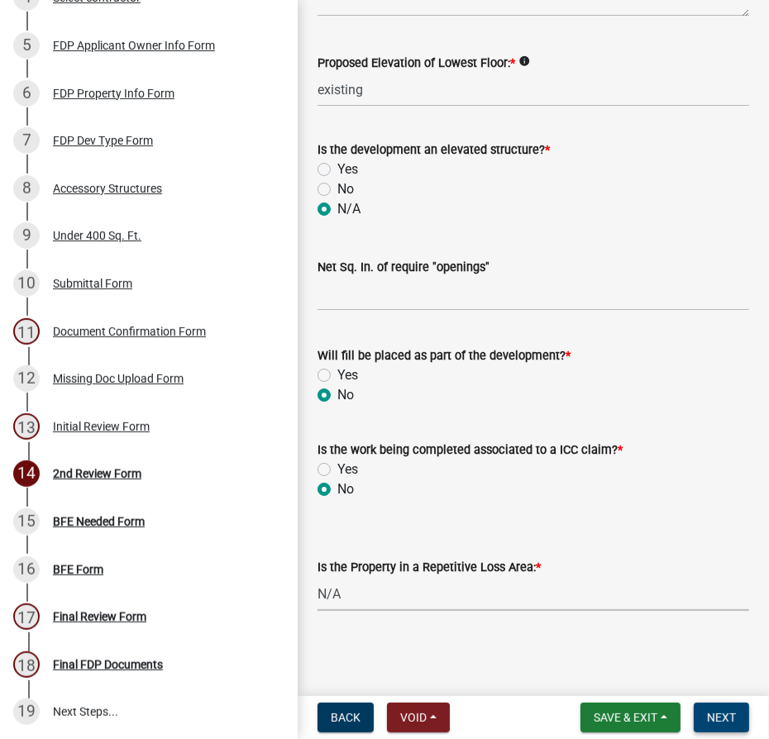
click at [727, 717] on span "Next" at bounding box center [721, 717] width 29 height 13
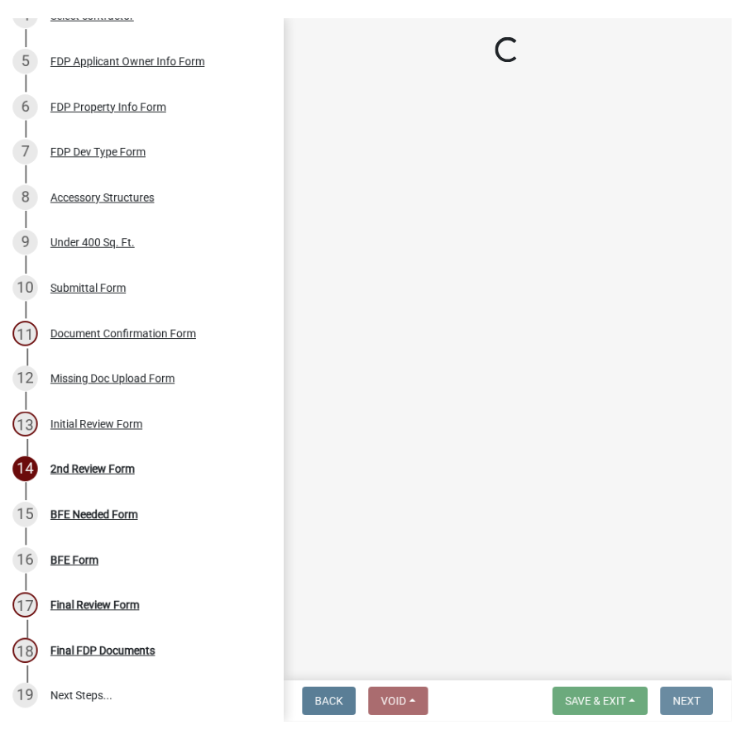
scroll to position [0, 0]
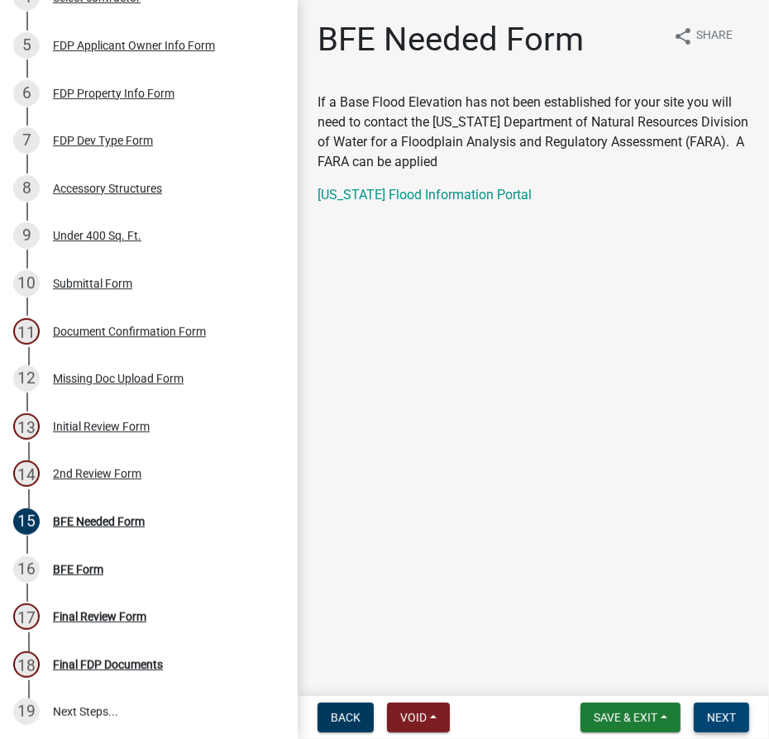
drag, startPoint x: 723, startPoint y: 713, endPoint x: 768, endPoint y: 718, distance: 45.7
click at [723, 713] on span "Next" at bounding box center [721, 717] width 29 height 13
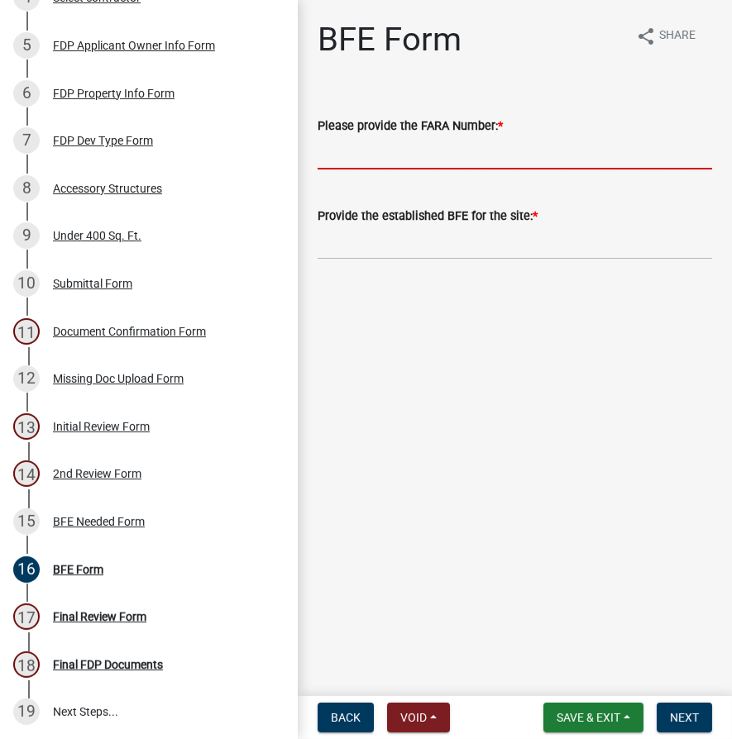
click at [439, 149] on input "Please provide the FARA Number: *" at bounding box center [514, 153] width 394 height 34
drag, startPoint x: 394, startPoint y: 241, endPoint x: 394, endPoint y: 230, distance: 11.6
click at [394, 241] on form "Provide the established BFE for the site: *" at bounding box center [514, 233] width 394 height 54
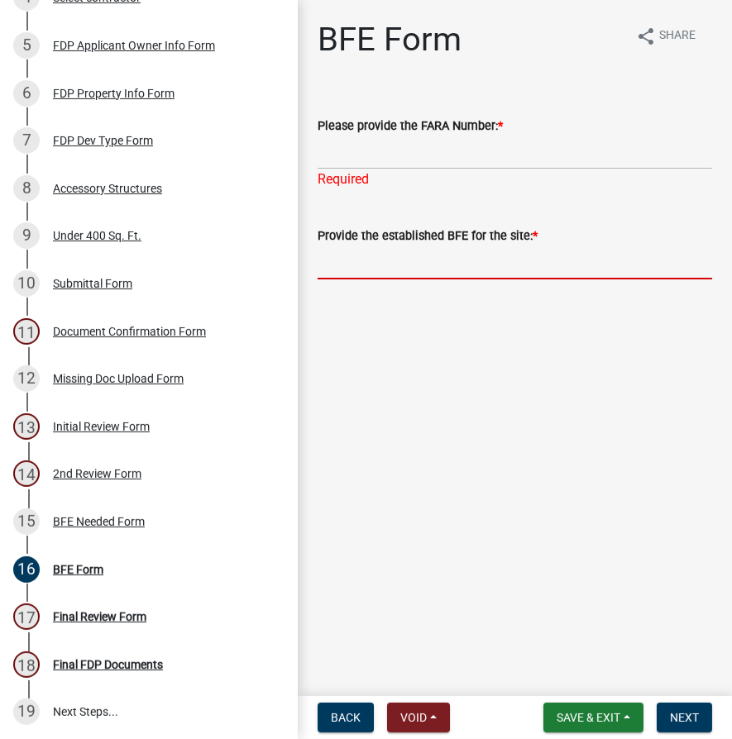
type input "5"
type input "855.8"
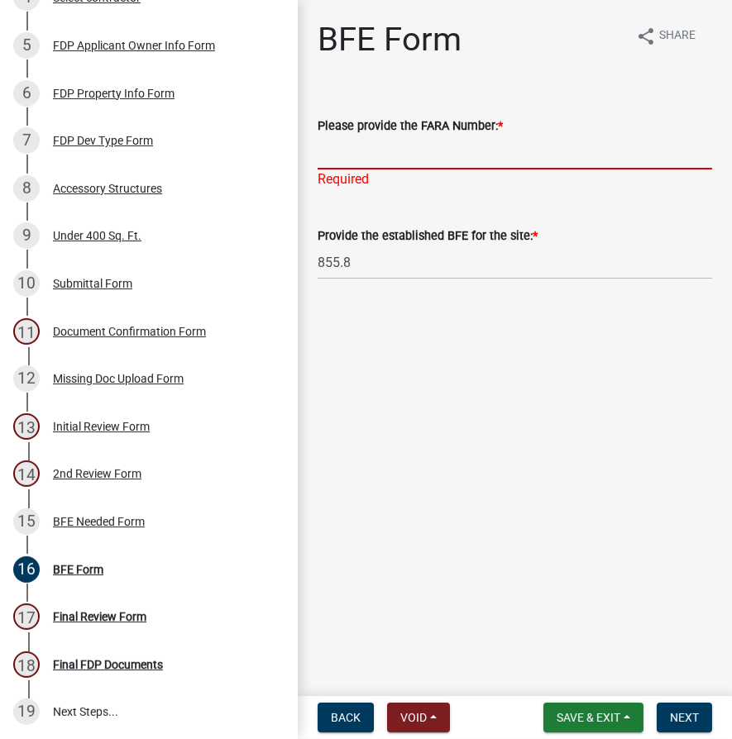
click at [433, 146] on input "Please provide the FARA Number: *" at bounding box center [514, 153] width 394 height 34
type input "Not Provided"
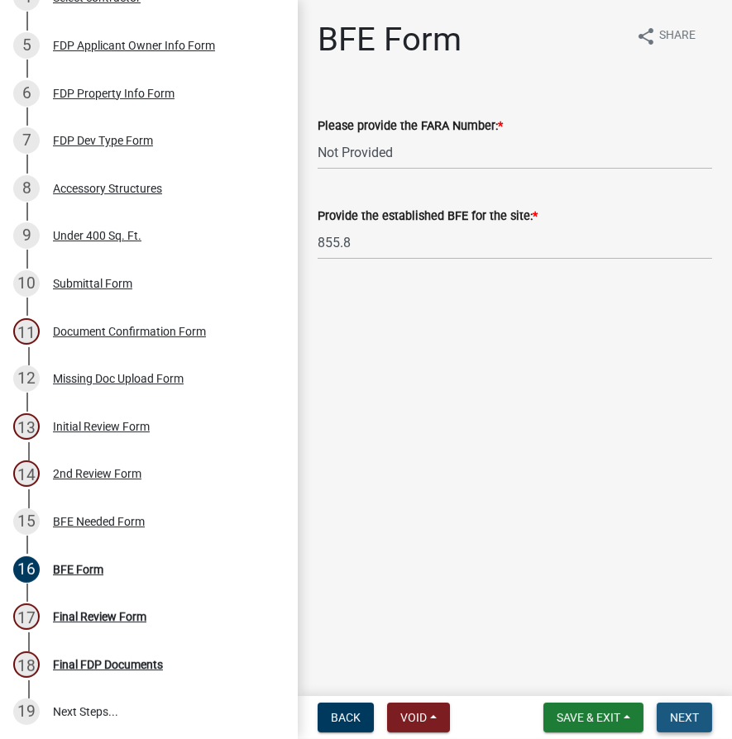
click at [684, 718] on span "Next" at bounding box center [684, 717] width 29 height 13
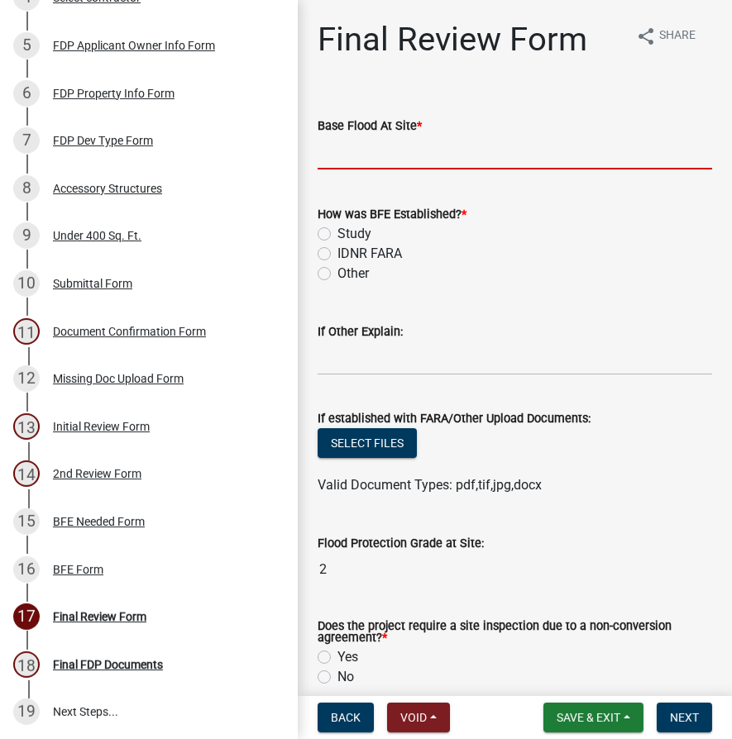
click at [369, 151] on input "text" at bounding box center [514, 153] width 394 height 34
type input "855.8"
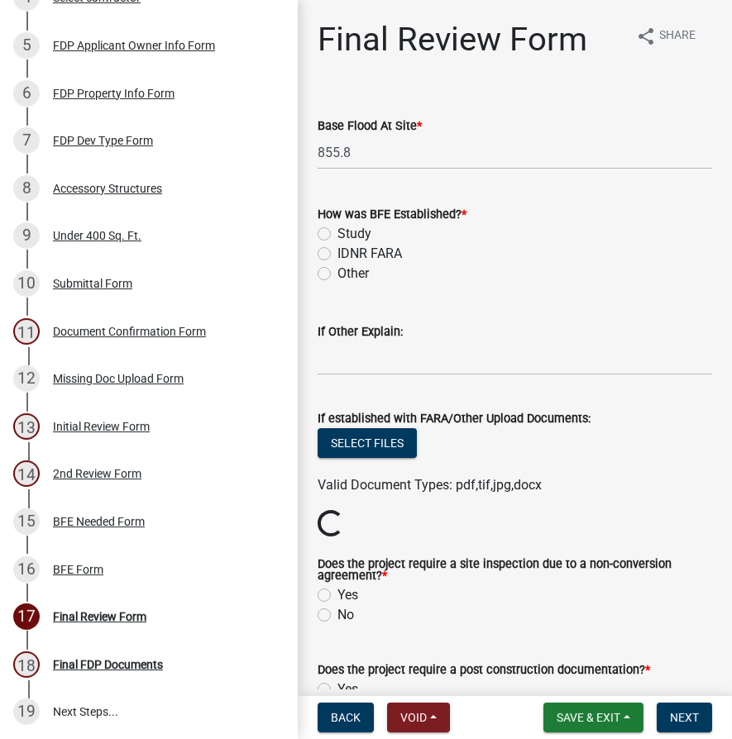
click at [337, 251] on label "IDNR FARA" at bounding box center [369, 254] width 64 height 20
click at [337, 251] on input "IDNR FARA" at bounding box center [342, 249] width 11 height 11
radio input "true"
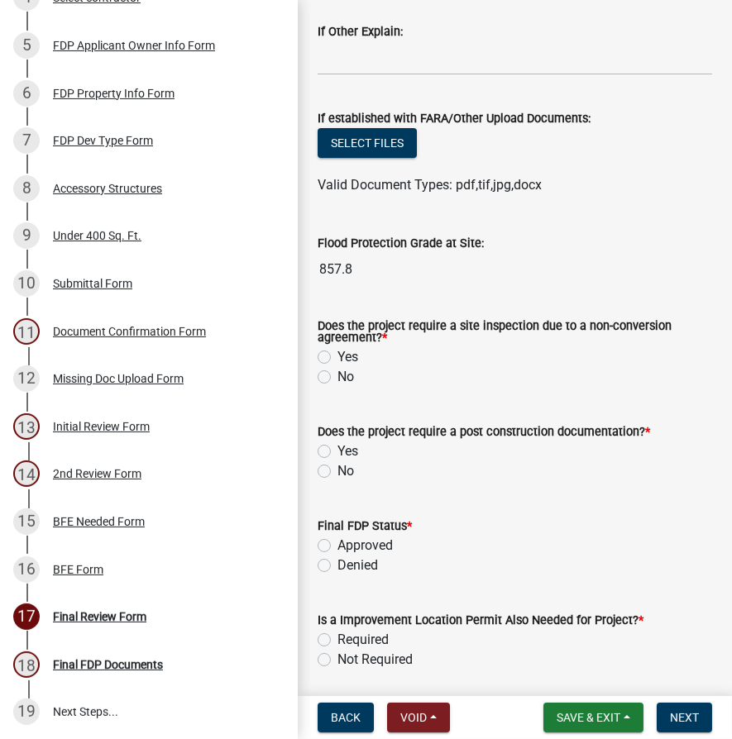
click at [337, 373] on label "No" at bounding box center [345, 377] width 17 height 20
click at [337, 373] on input "No" at bounding box center [342, 372] width 11 height 11
radio input "true"
click at [337, 470] on label "No" at bounding box center [345, 471] width 17 height 20
click at [337, 470] on input "No" at bounding box center [342, 466] width 11 height 11
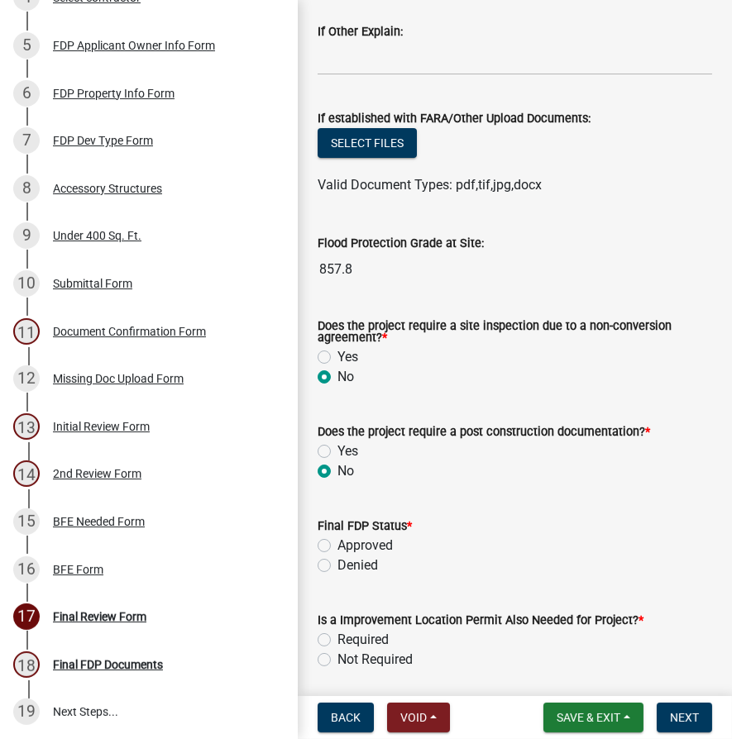
radio input "true"
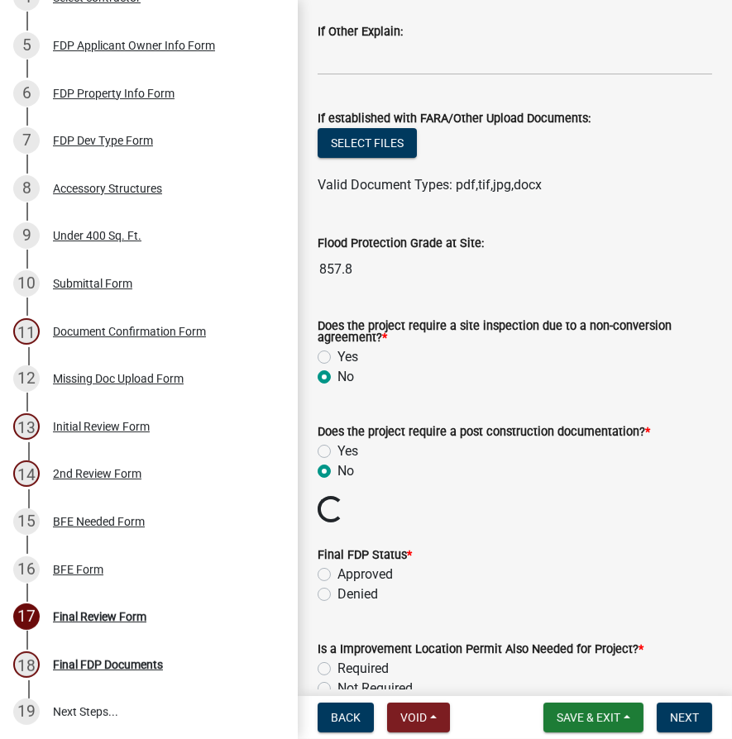
click at [324, 580] on div "Approved" at bounding box center [514, 575] width 394 height 20
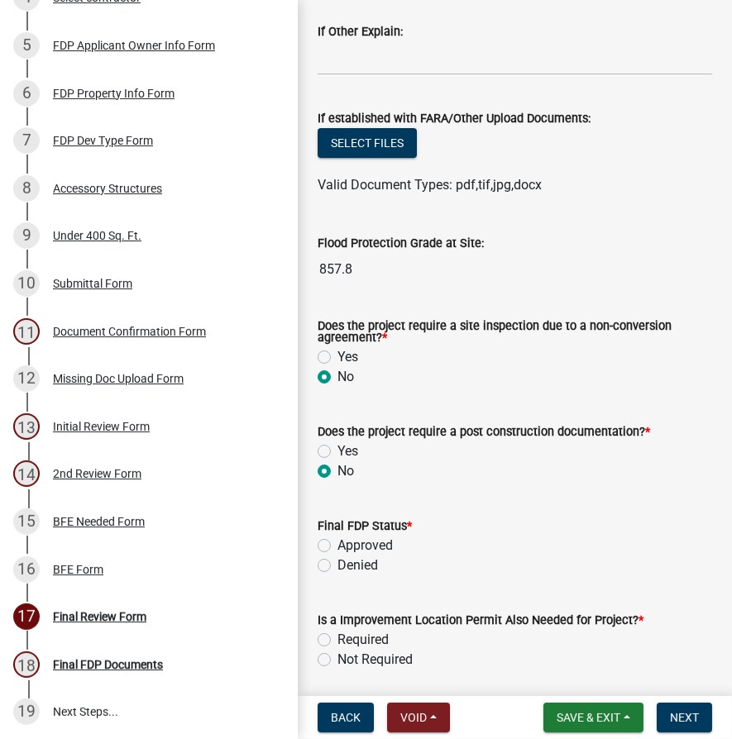
click at [337, 548] on label "Approved" at bounding box center [364, 546] width 55 height 20
click at [337, 546] on input "Approved" at bounding box center [342, 541] width 11 height 11
radio input "true"
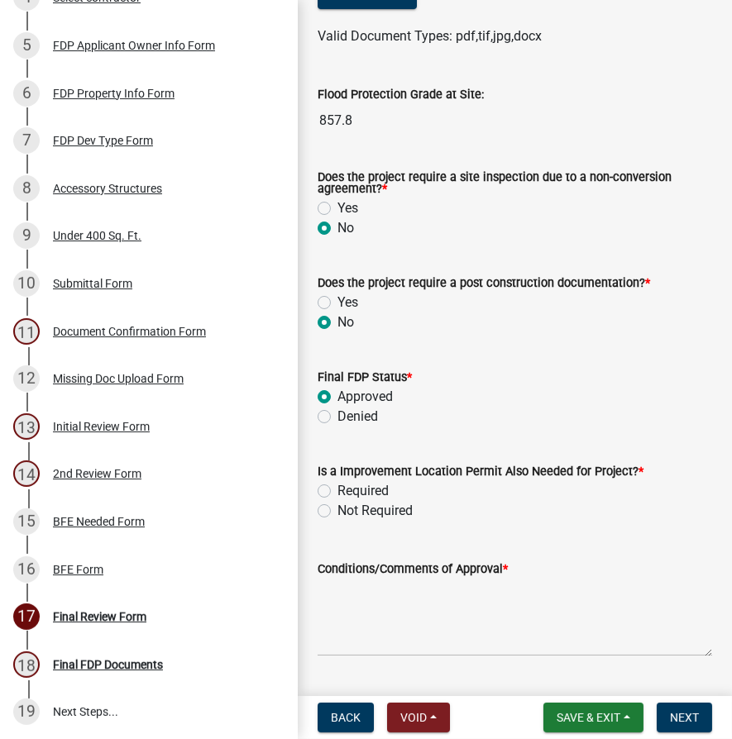
scroll to position [451, 0]
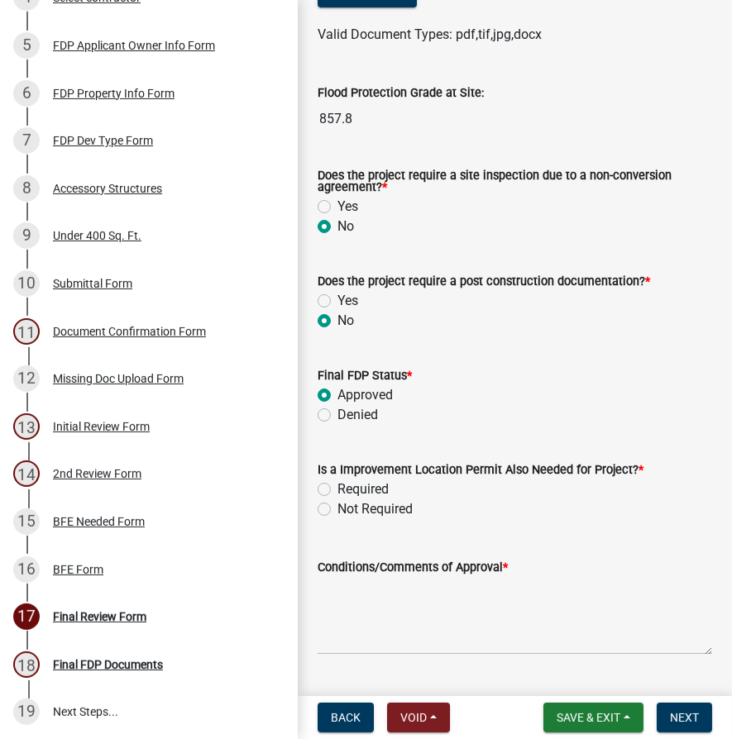
click at [337, 489] on label "Required" at bounding box center [362, 490] width 51 height 20
click at [337, 489] on input "Required" at bounding box center [342, 485] width 11 height 11
radio input "true"
click at [337, 598] on textarea "Conditions/Comments of Approval *" at bounding box center [514, 616] width 394 height 78
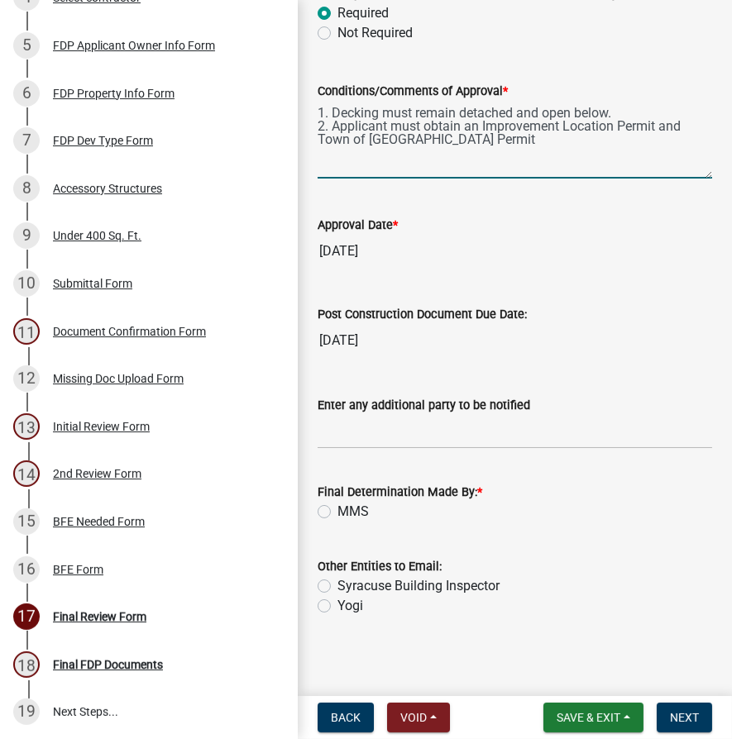
scroll to position [931, 0]
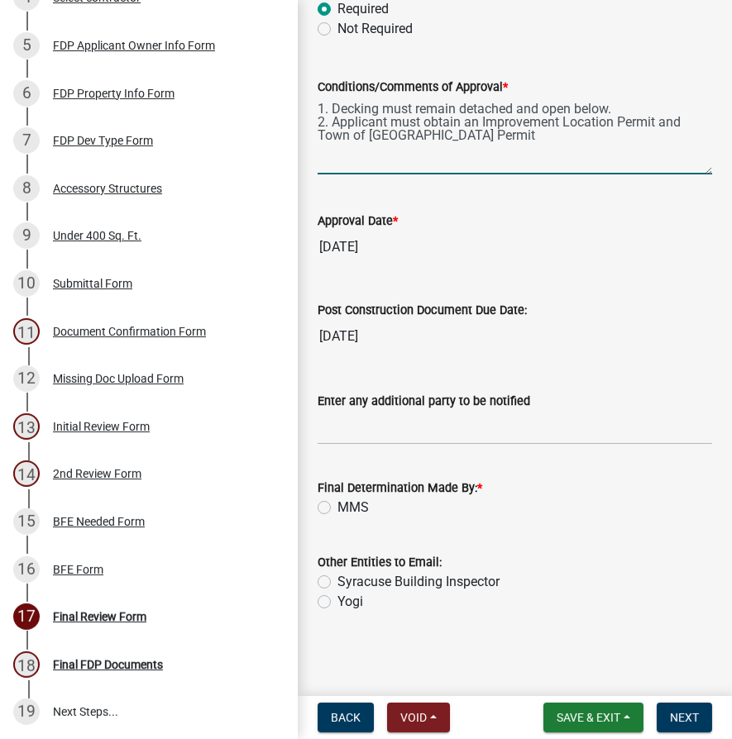
type textarea "1. Decking must remain detached and open below. 2. Applicant must obtain an Imp…"
click at [337, 580] on label "Syracuse Building Inspector" at bounding box center [418, 582] width 162 height 20
click at [337, 580] on input "Syracuse Building Inspector" at bounding box center [342, 577] width 11 height 11
radio input "true"
click at [337, 508] on label "MMS" at bounding box center [352, 508] width 31 height 20
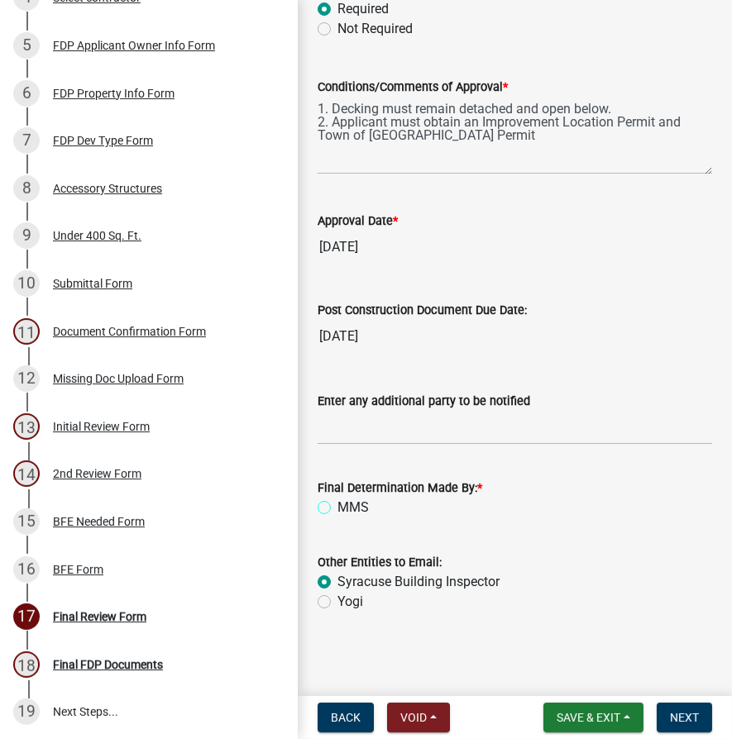
click at [337, 508] on input "MMS" at bounding box center [342, 503] width 11 height 11
radio input "true"
click at [684, 718] on span "Next" at bounding box center [684, 717] width 29 height 13
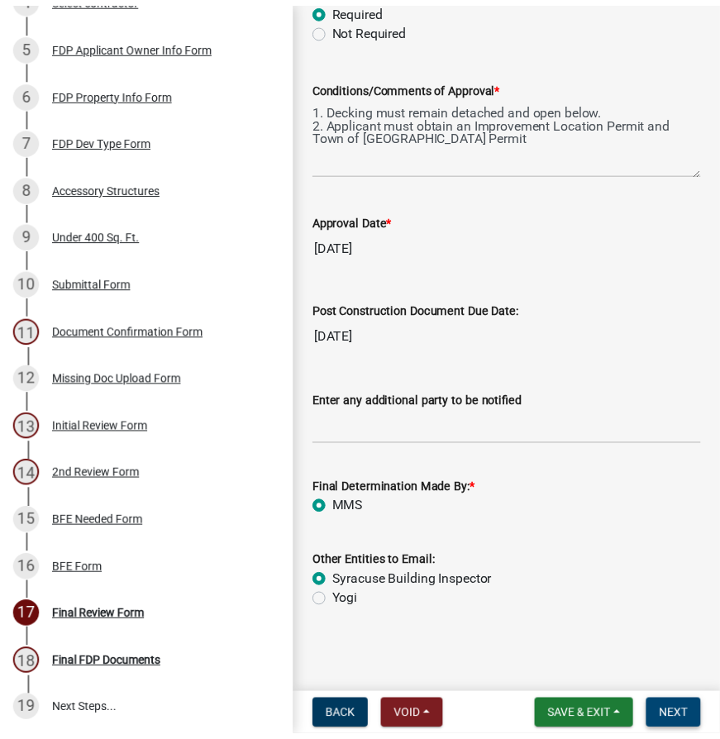
scroll to position [0, 0]
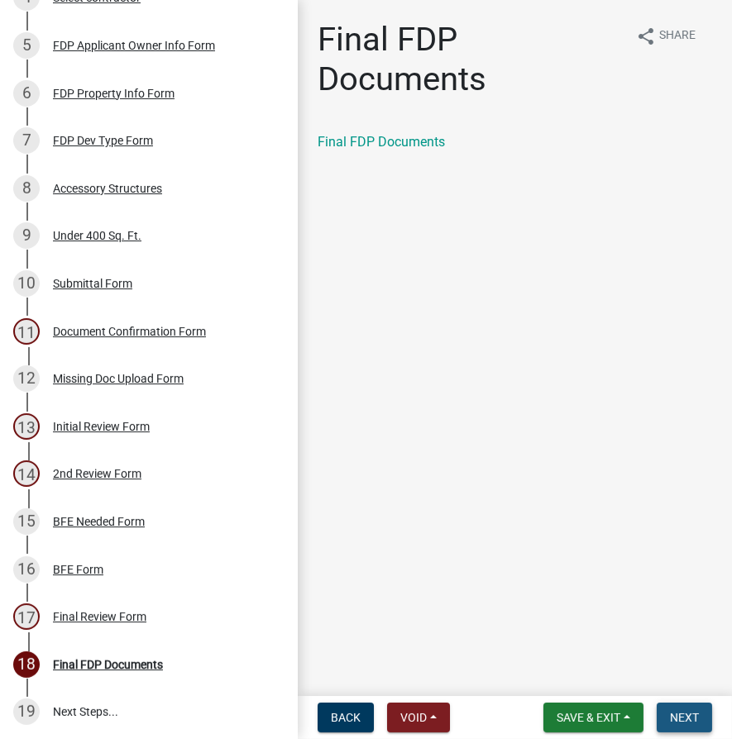
click at [690, 717] on span "Next" at bounding box center [684, 717] width 29 height 13
